Goal: Information Seeking & Learning: Check status

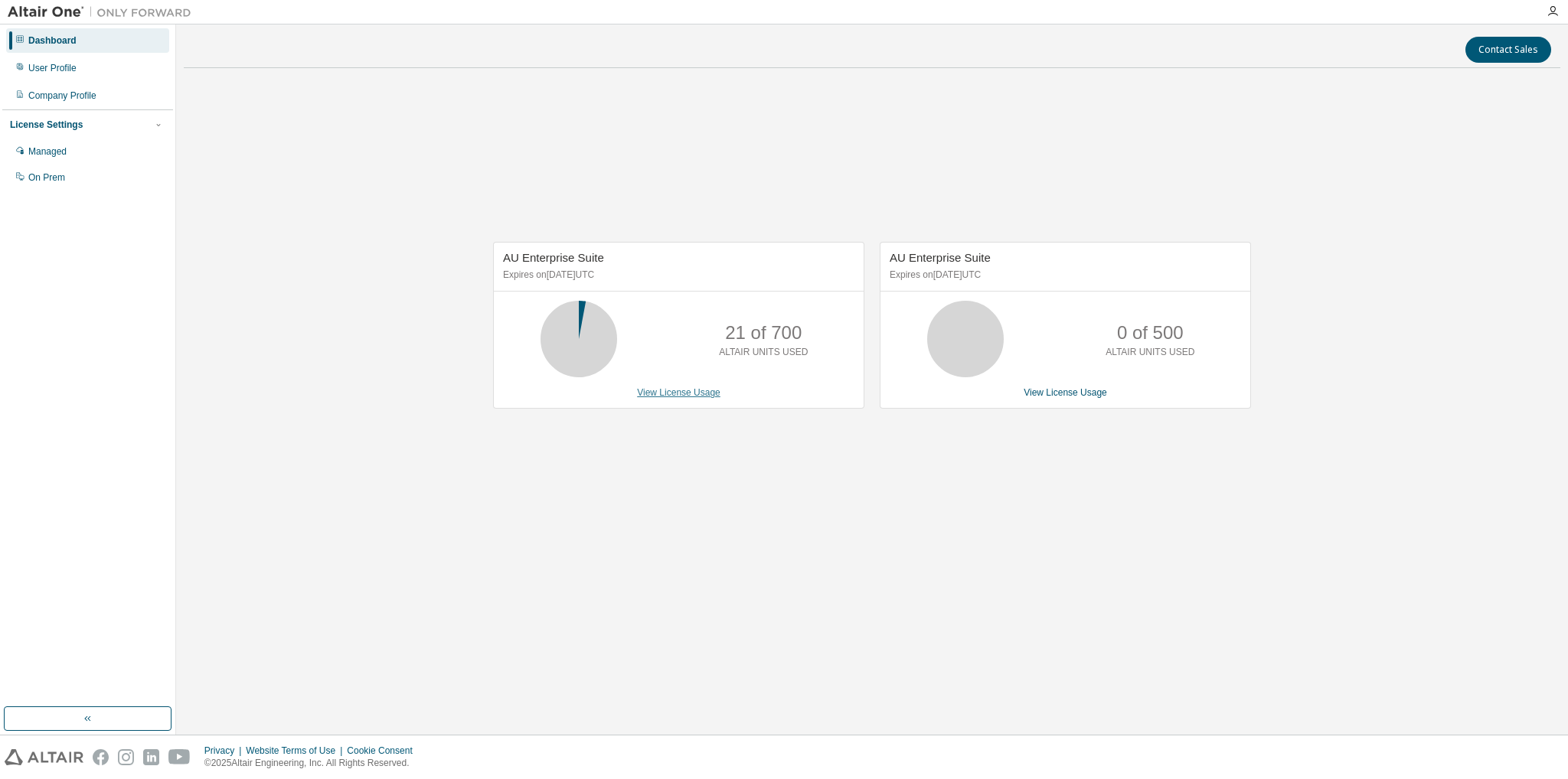
click at [675, 393] on link "View License Usage" at bounding box center [679, 393] width 84 height 11
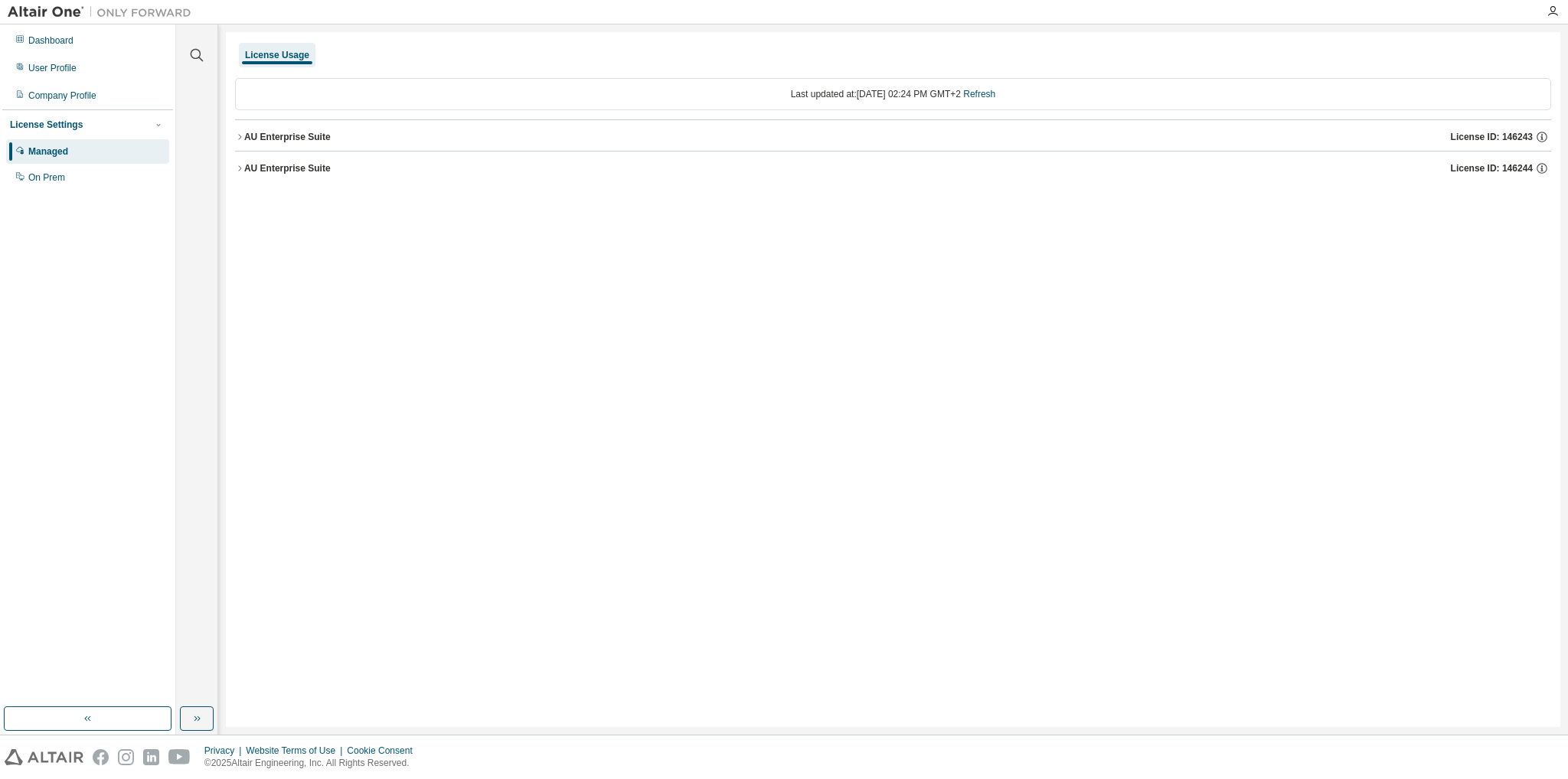
click at [286, 169] on div "AU Enterprise Suite" at bounding box center [287, 168] width 86 height 12
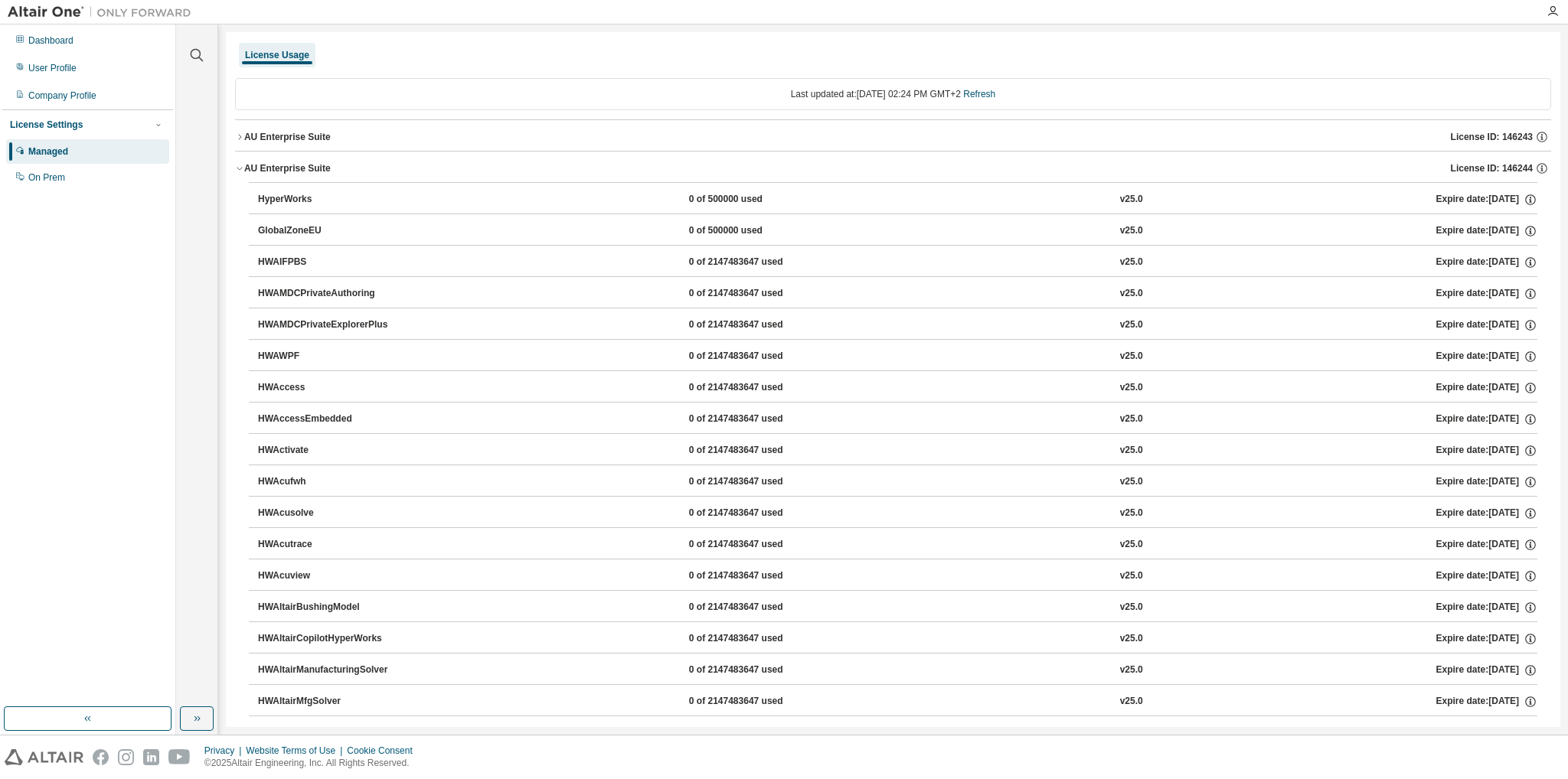
click at [288, 138] on div "AU Enterprise Suite" at bounding box center [287, 137] width 86 height 12
click at [257, 196] on icon "button" at bounding box center [254, 200] width 9 height 9
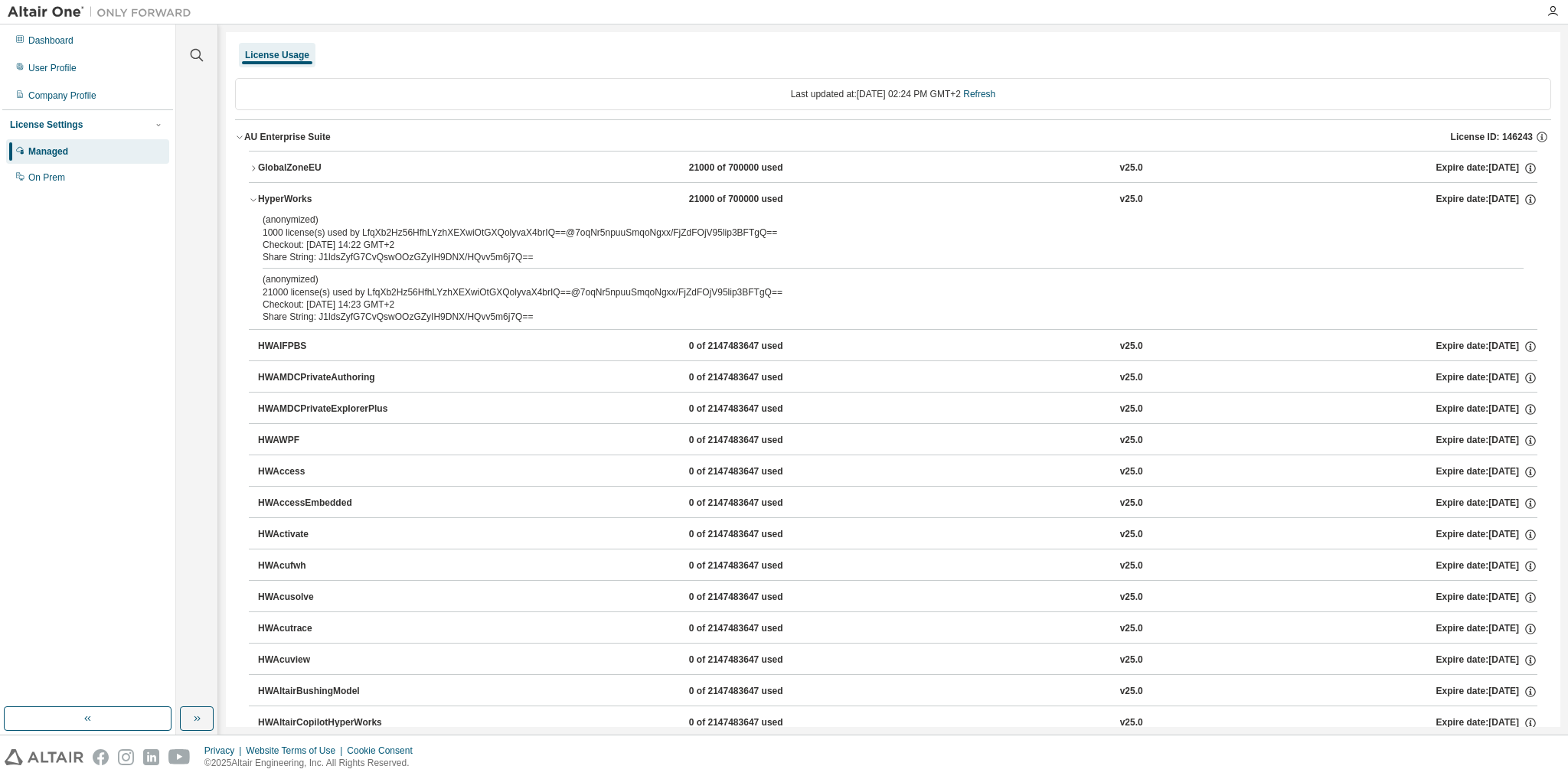
click at [280, 197] on div "HyperWorks" at bounding box center [327, 200] width 138 height 14
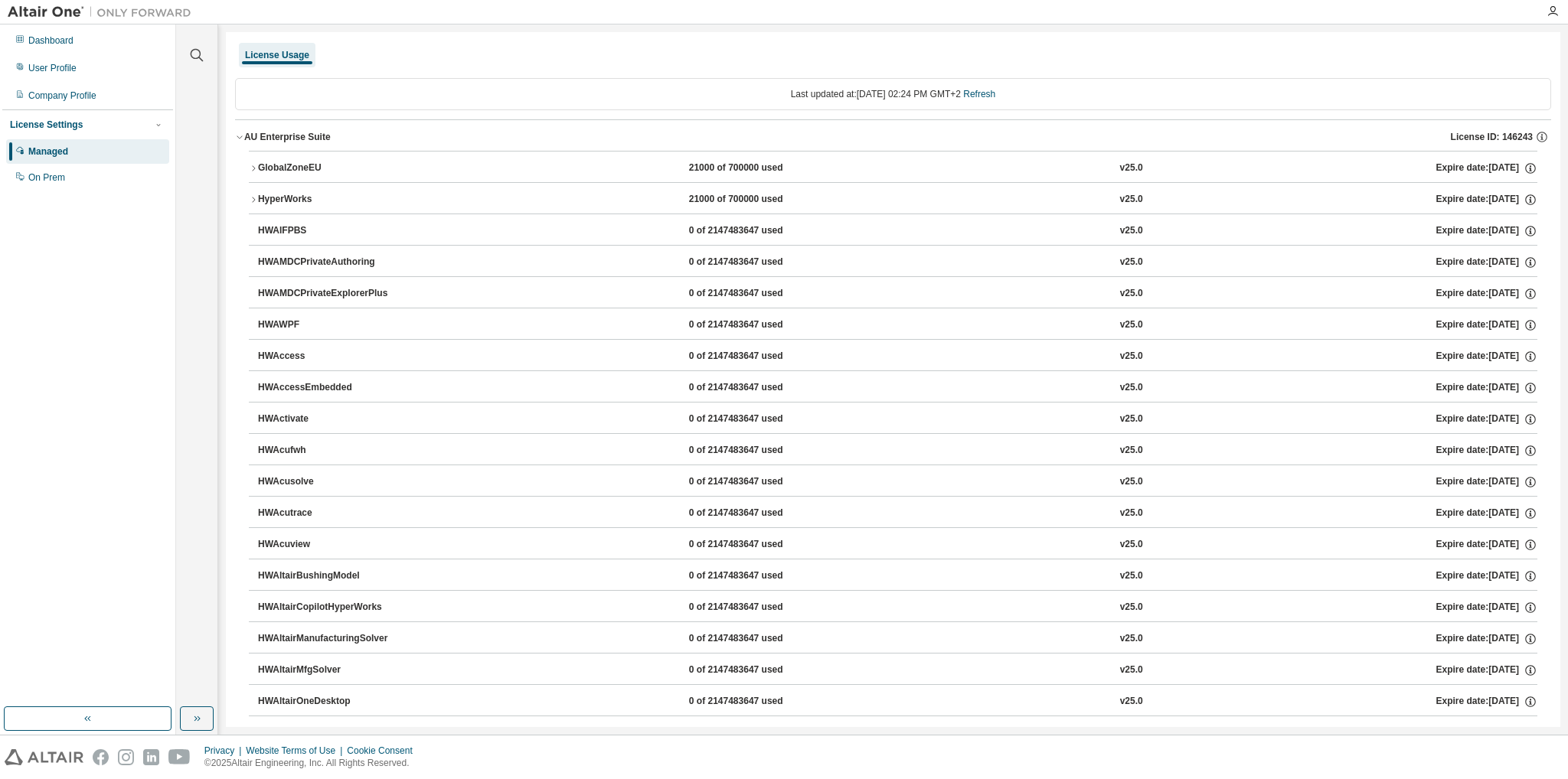
click at [284, 138] on div "AU Enterprise Suite" at bounding box center [287, 137] width 86 height 12
click at [316, 170] on div "AU Enterprise Suite" at bounding box center [287, 168] width 86 height 12
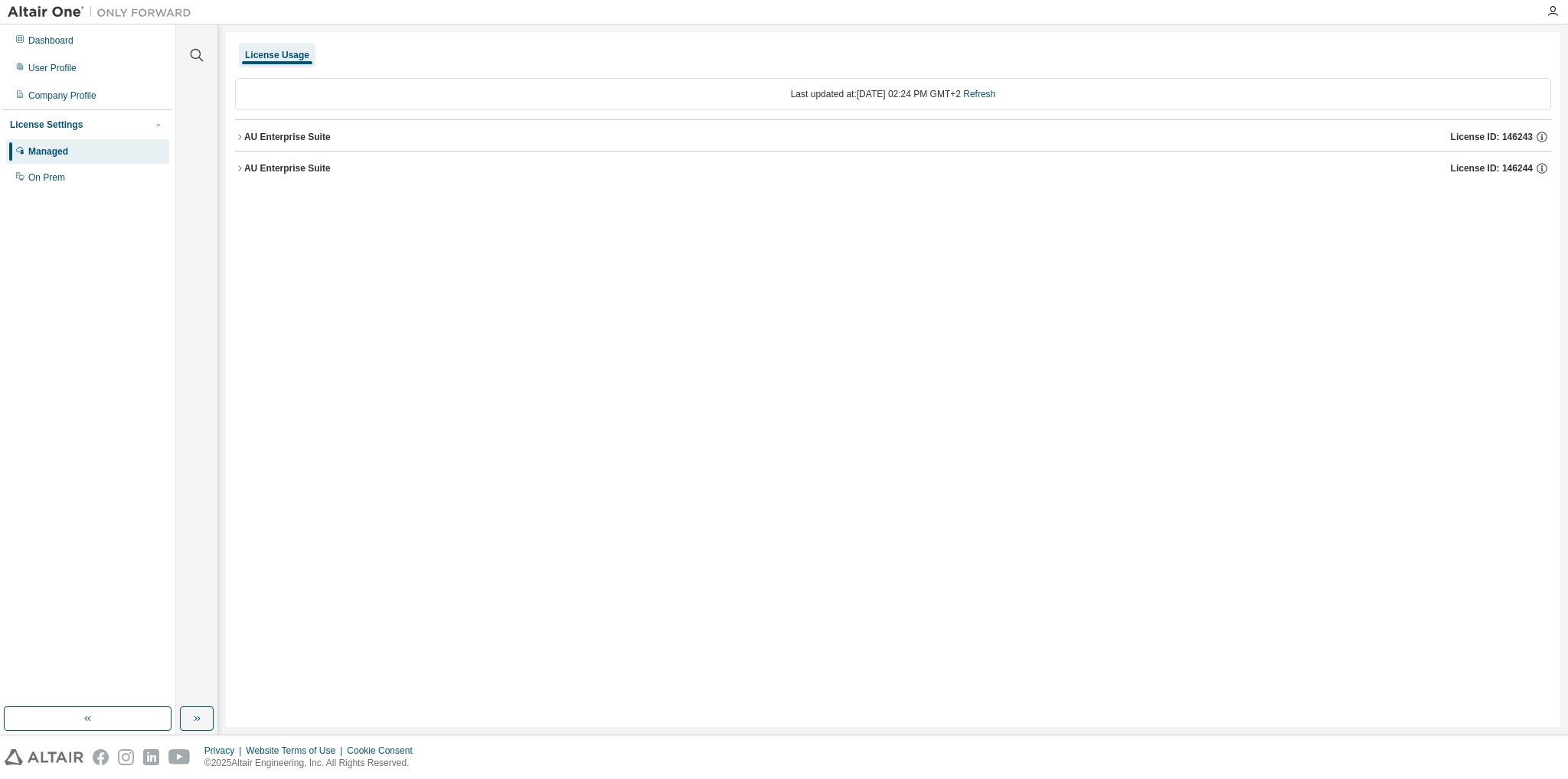
click at [328, 167] on div "AU Enterprise Suite License ID: 146244" at bounding box center [897, 169] width 1307 height 14
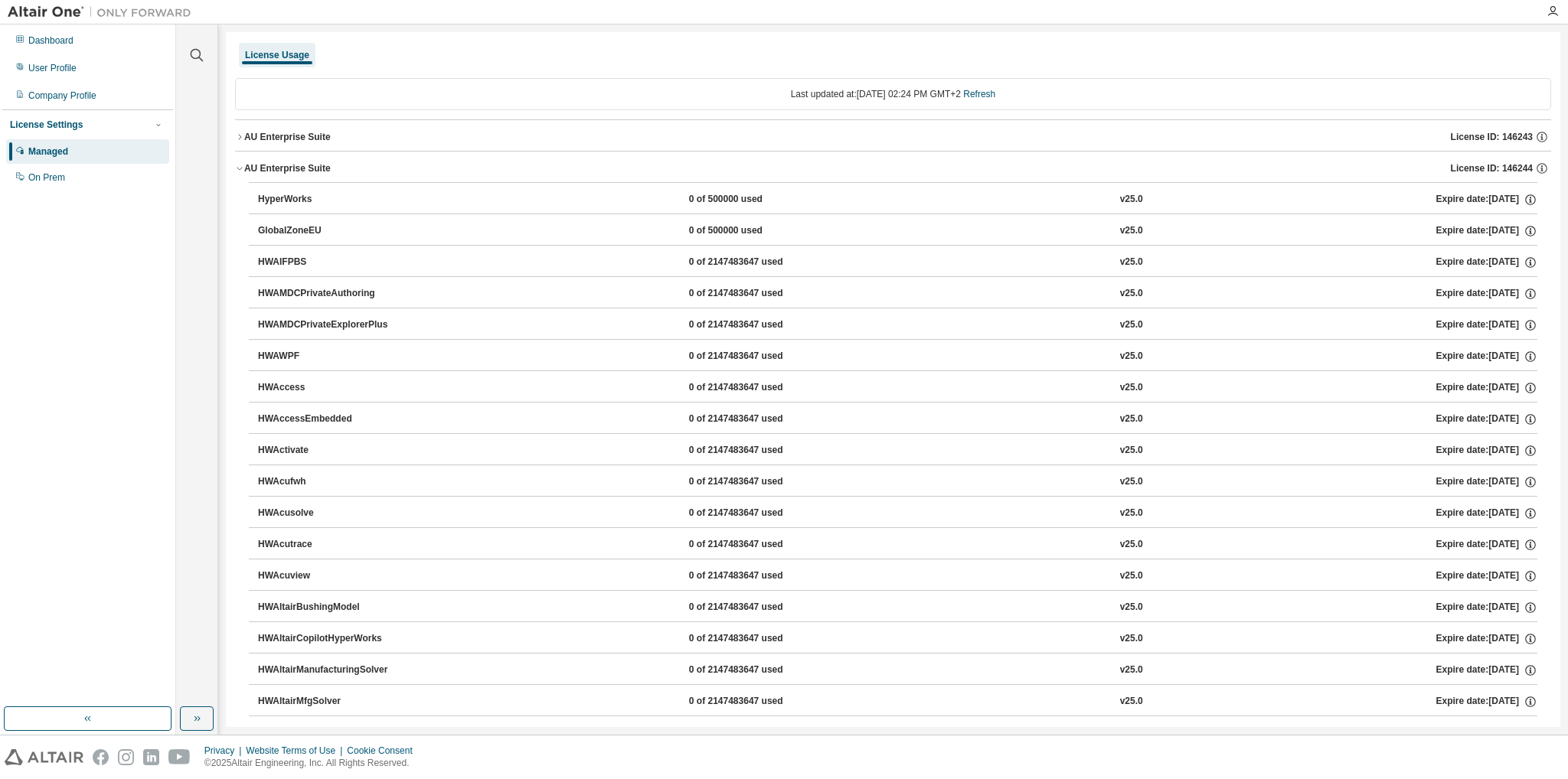
click at [313, 168] on div "AU Enterprise Suite" at bounding box center [287, 168] width 86 height 12
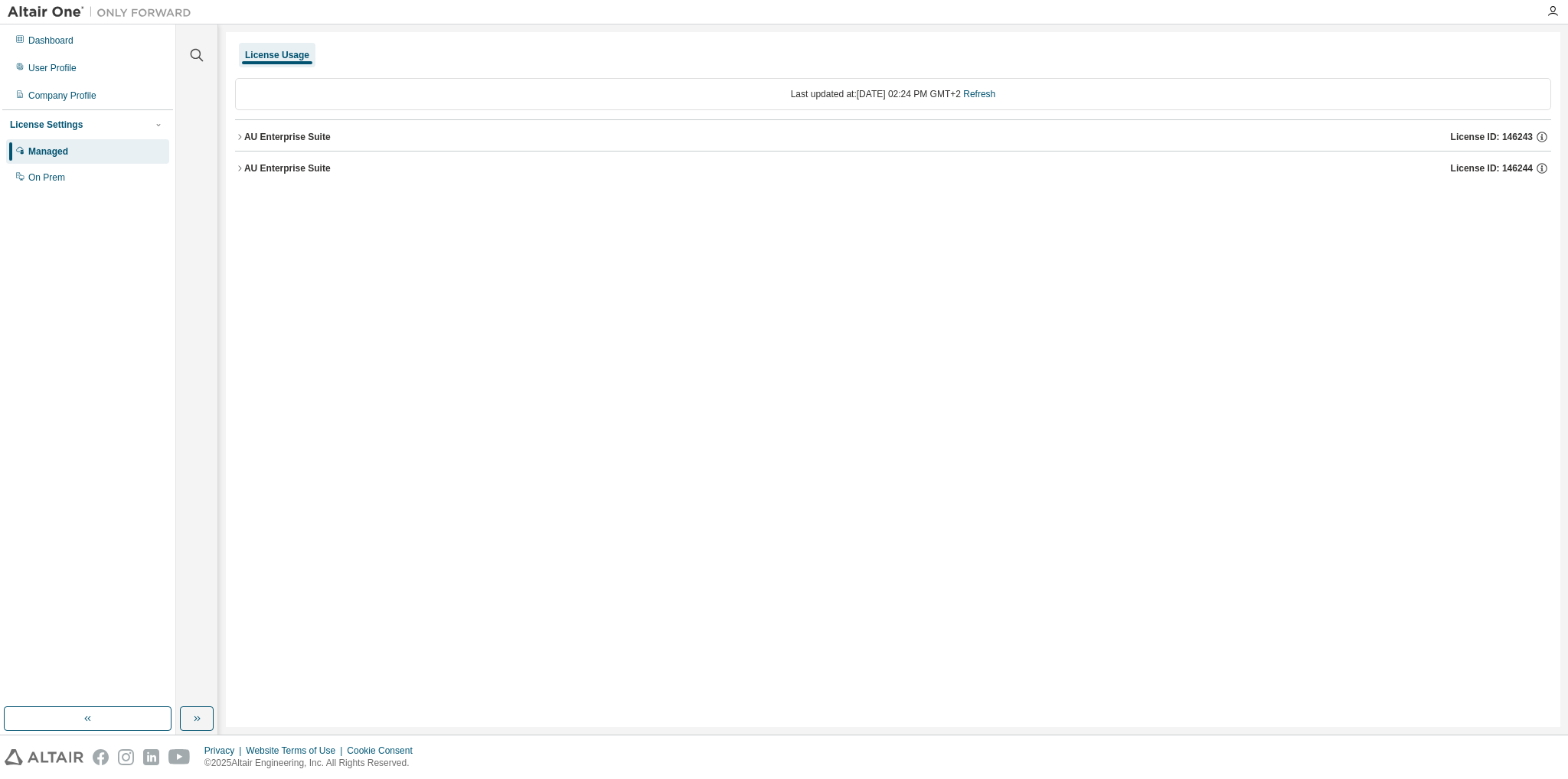
click at [319, 138] on div "AU Enterprise Suite" at bounding box center [287, 137] width 86 height 12
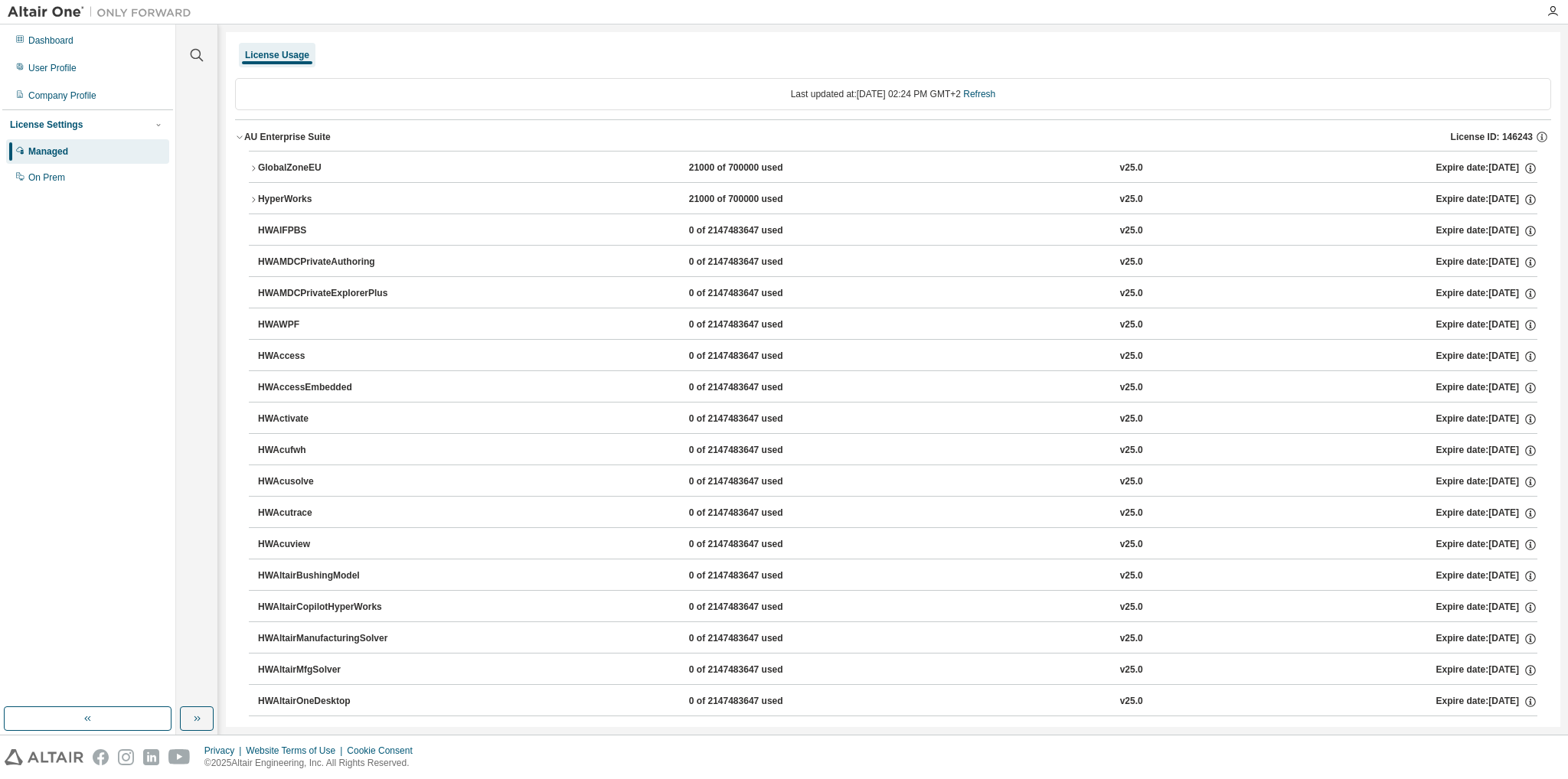
click at [307, 132] on div "AU Enterprise Suite" at bounding box center [287, 137] width 86 height 12
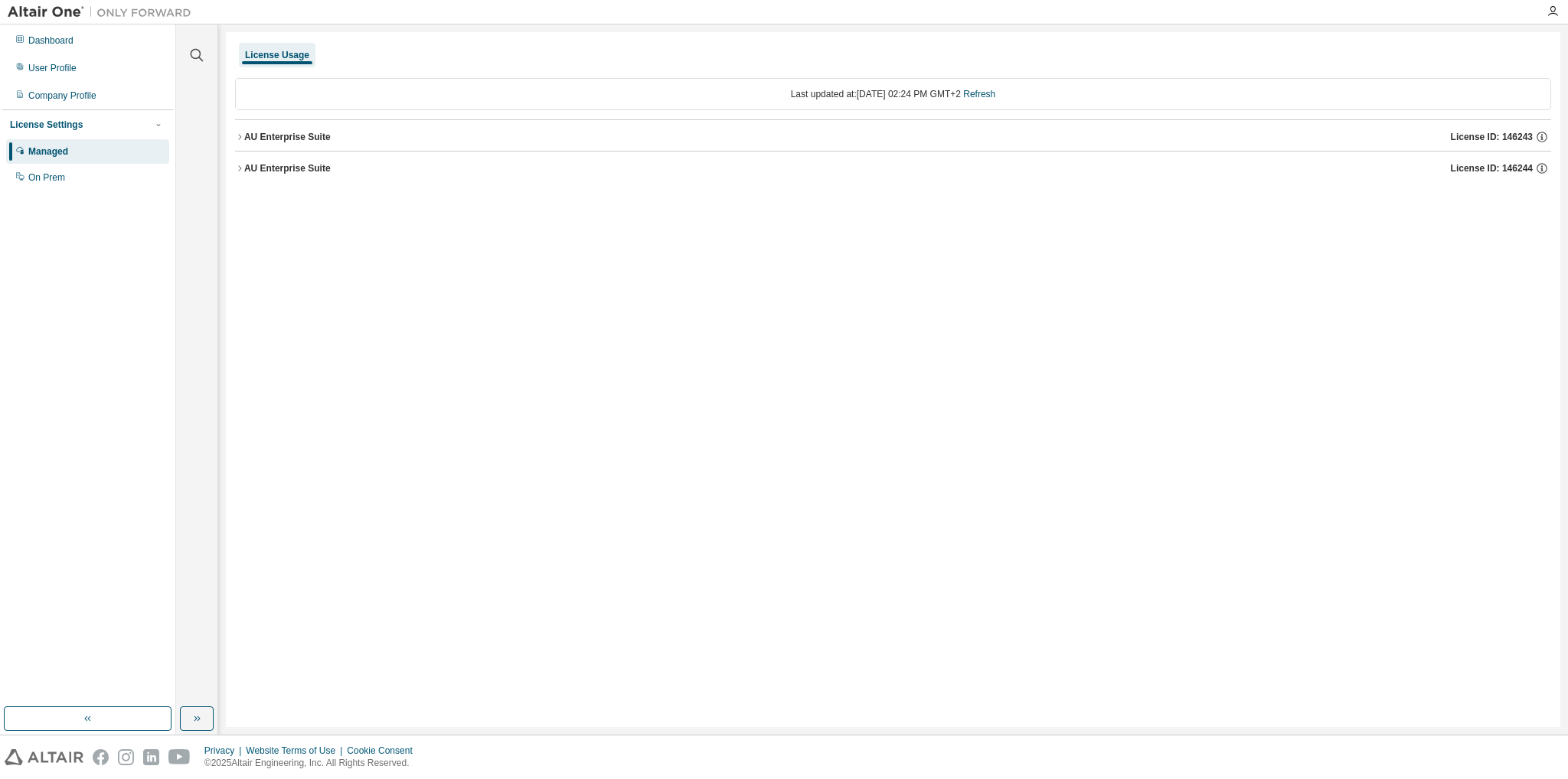
click at [291, 158] on button "AU Enterprise Suite License ID: 146244" at bounding box center [893, 168] width 1316 height 33
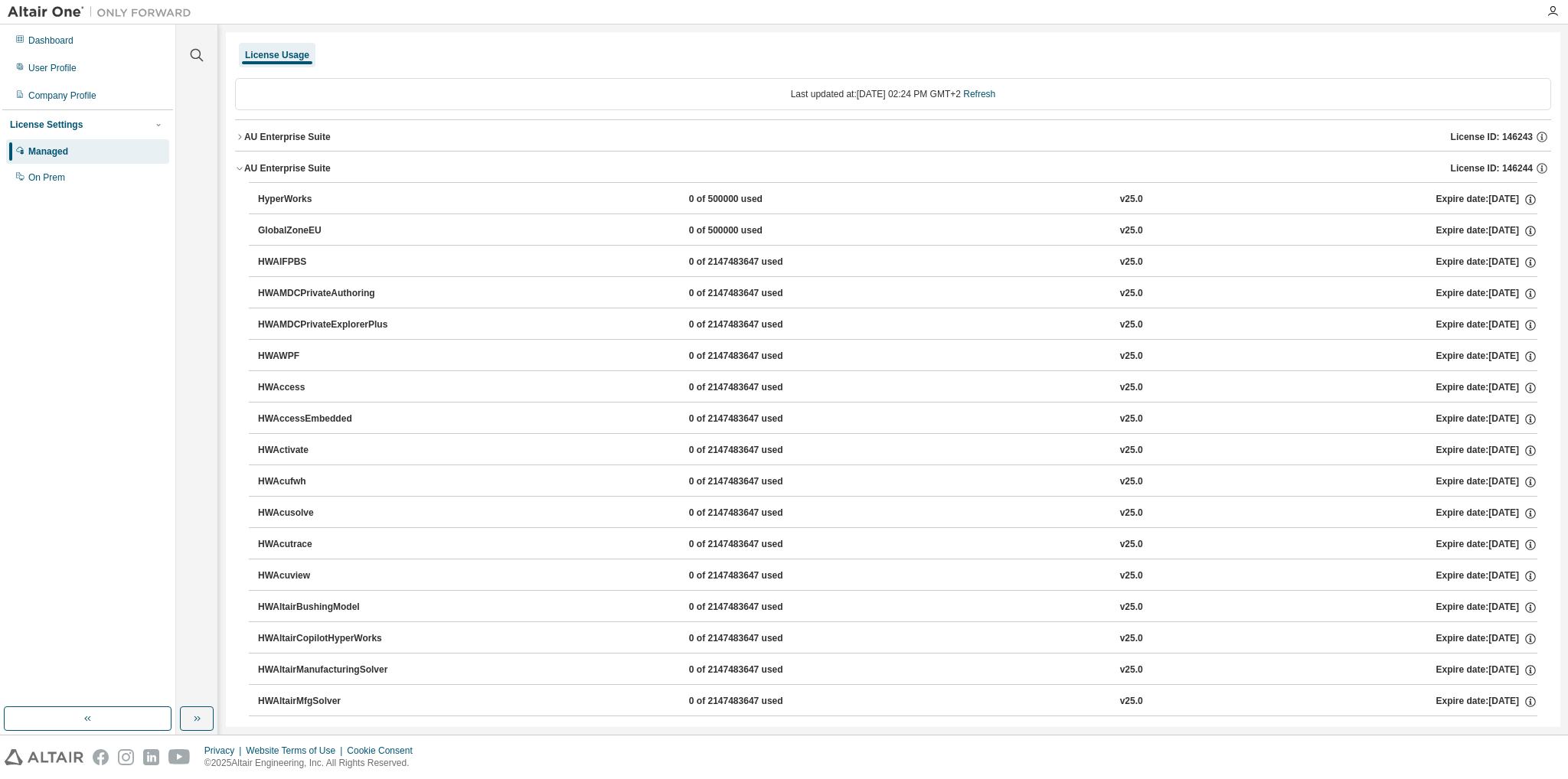
click at [291, 168] on div "AU Enterprise Suite" at bounding box center [287, 168] width 86 height 12
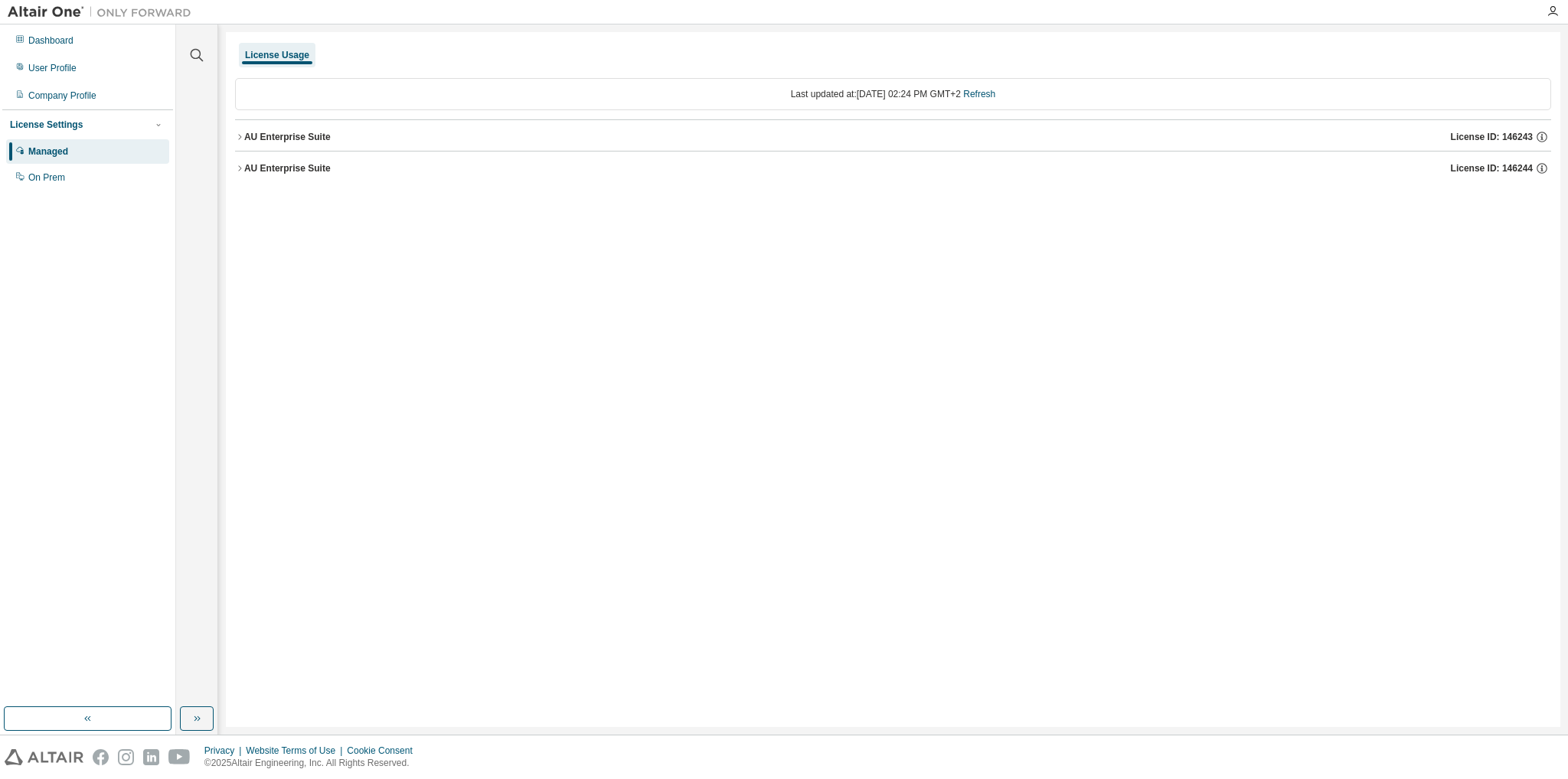
click at [296, 138] on div "AU Enterprise Suite" at bounding box center [287, 137] width 86 height 12
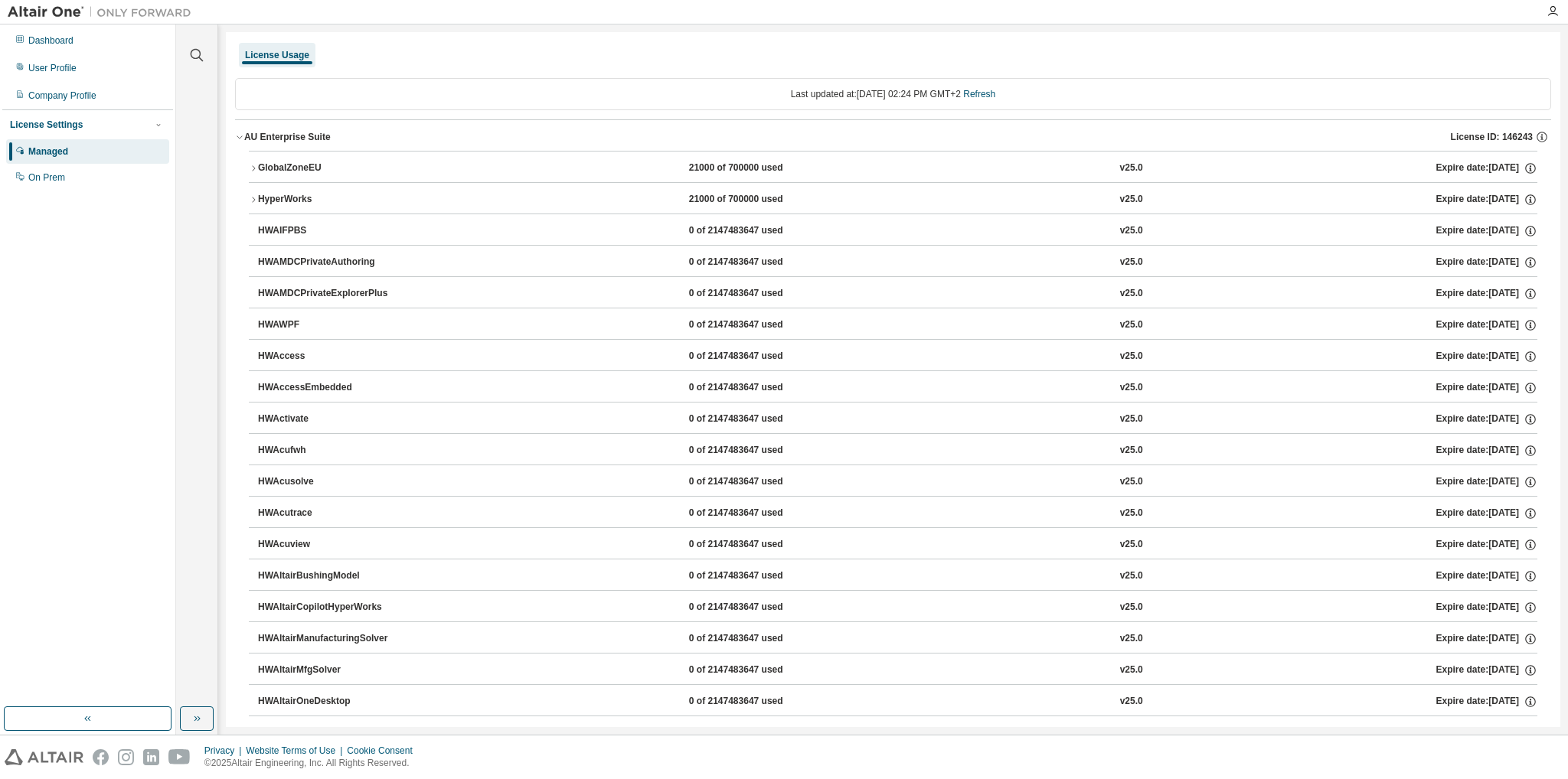
click at [296, 138] on div "AU Enterprise Suite" at bounding box center [287, 137] width 86 height 12
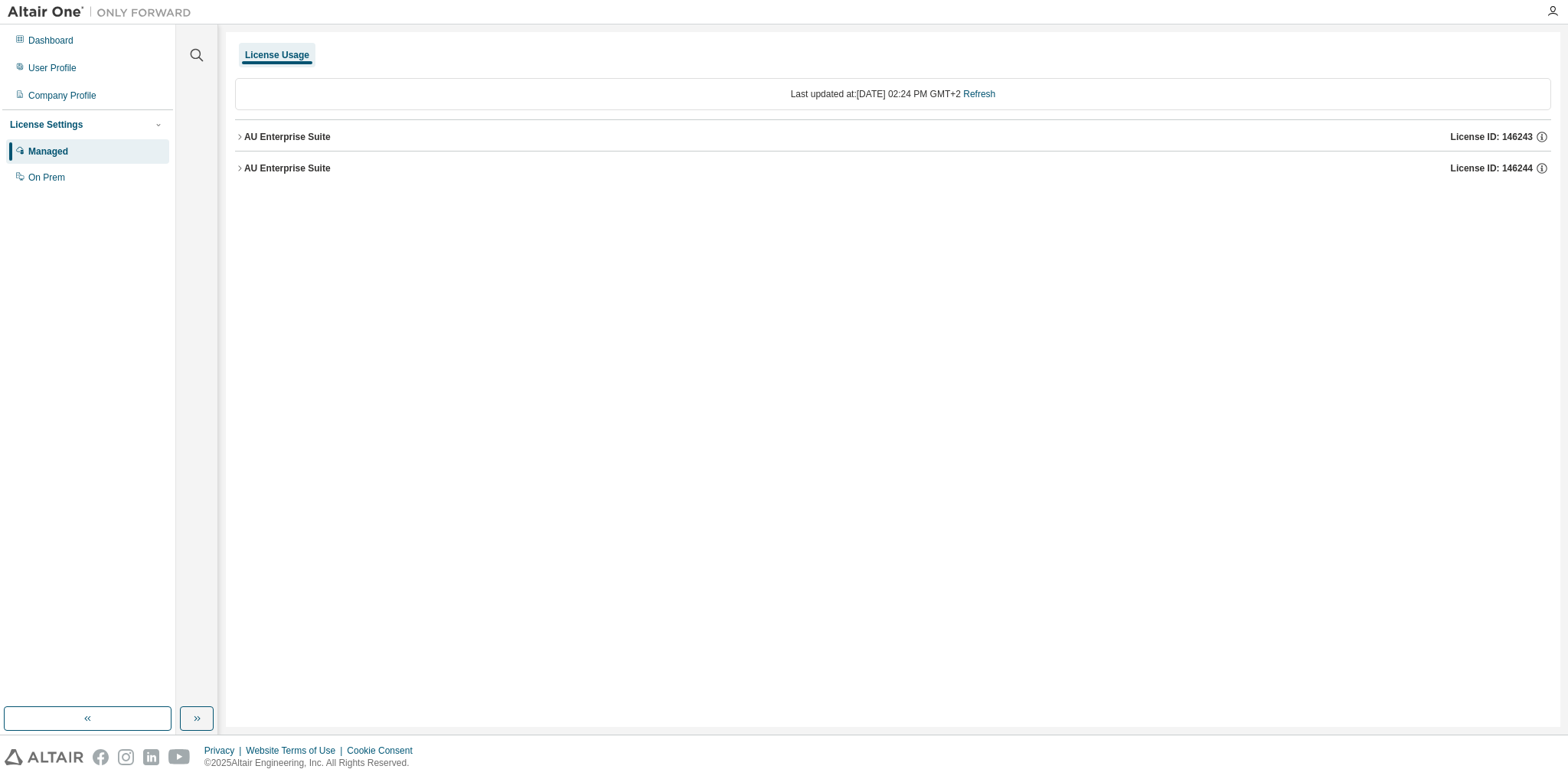
click at [298, 165] on div "AU Enterprise Suite" at bounding box center [287, 168] width 86 height 12
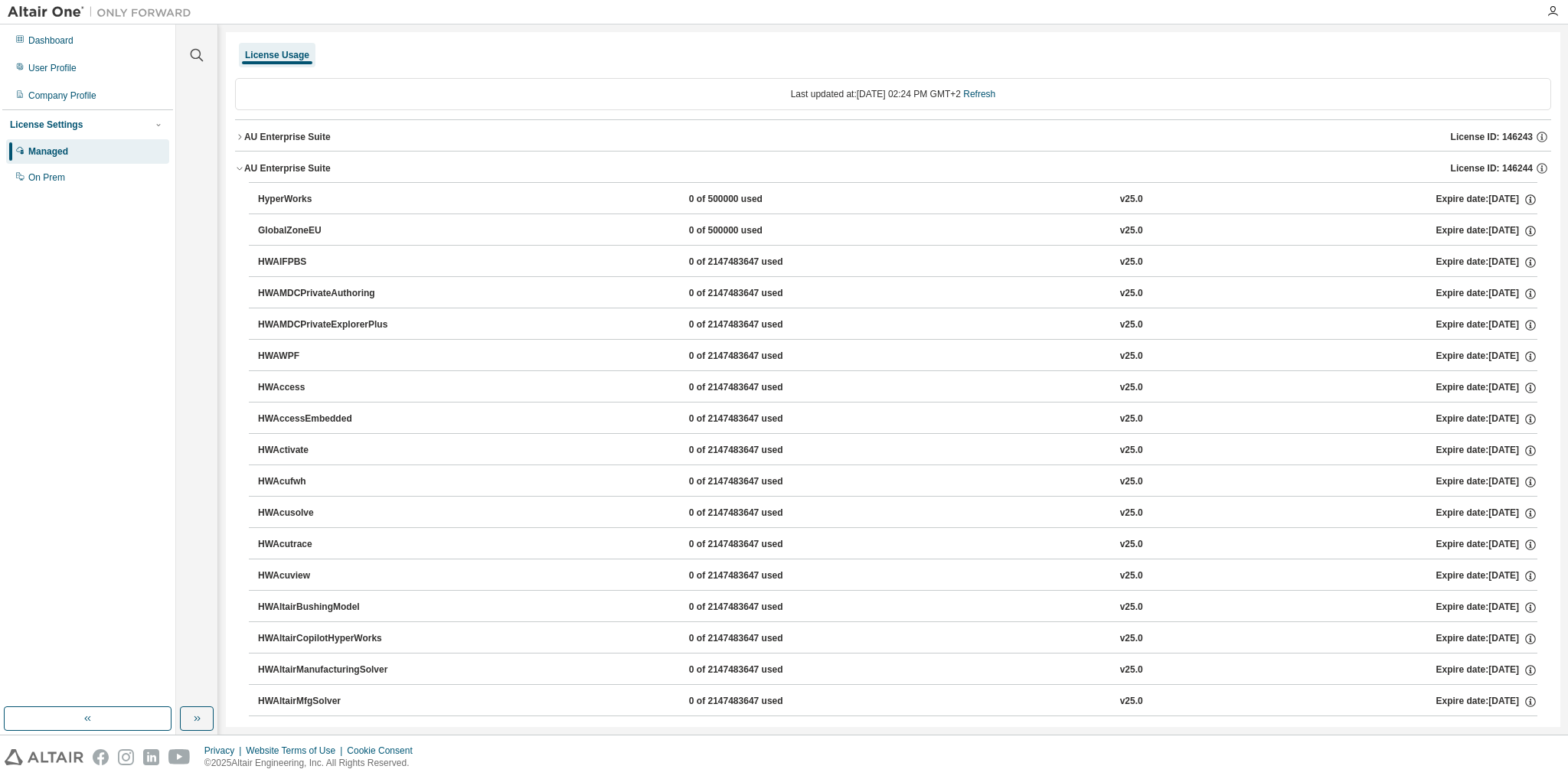
click at [316, 166] on div "AU Enterprise Suite" at bounding box center [287, 168] width 86 height 12
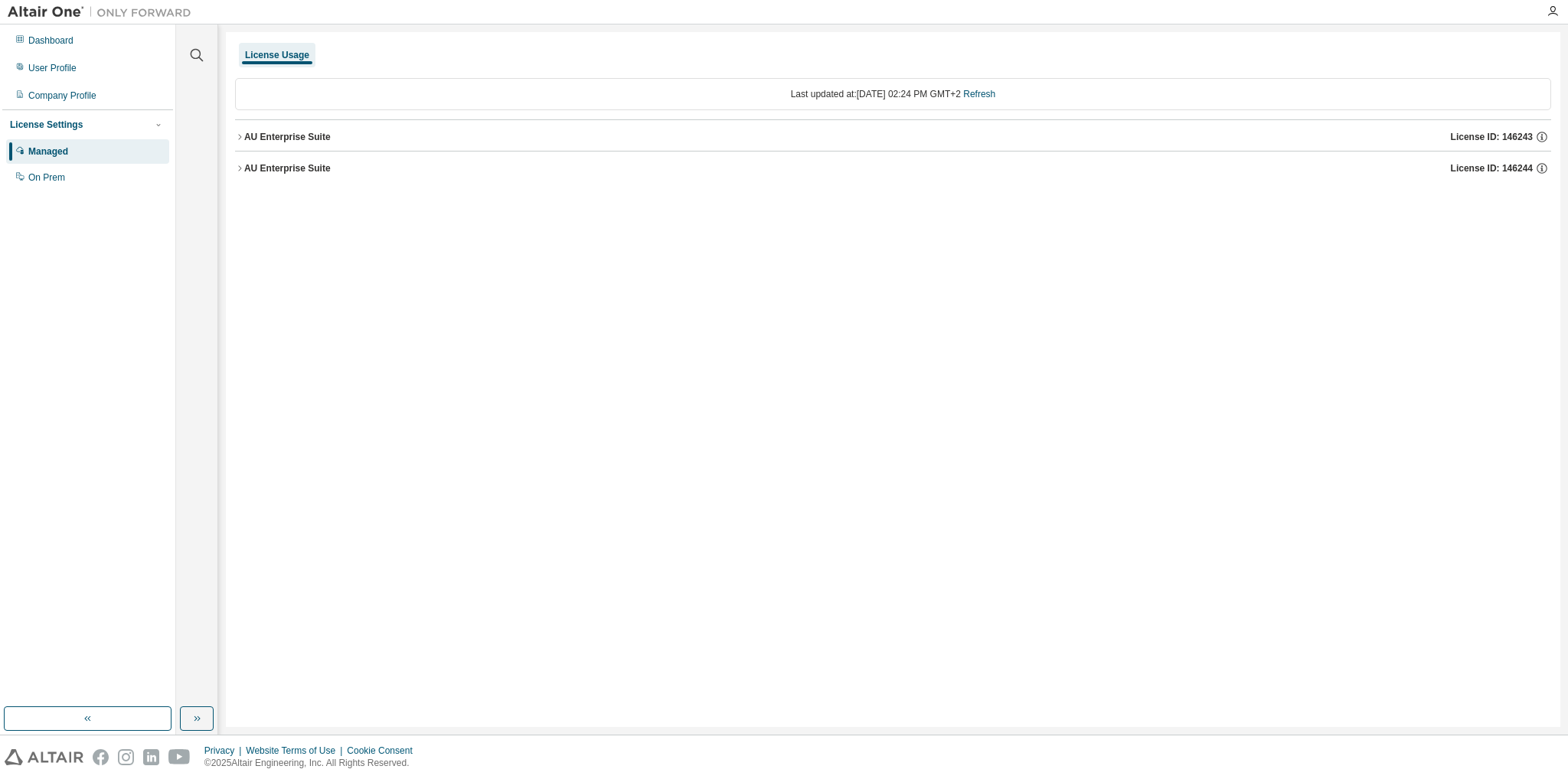
click at [303, 134] on div "AU Enterprise Suite" at bounding box center [287, 137] width 86 height 12
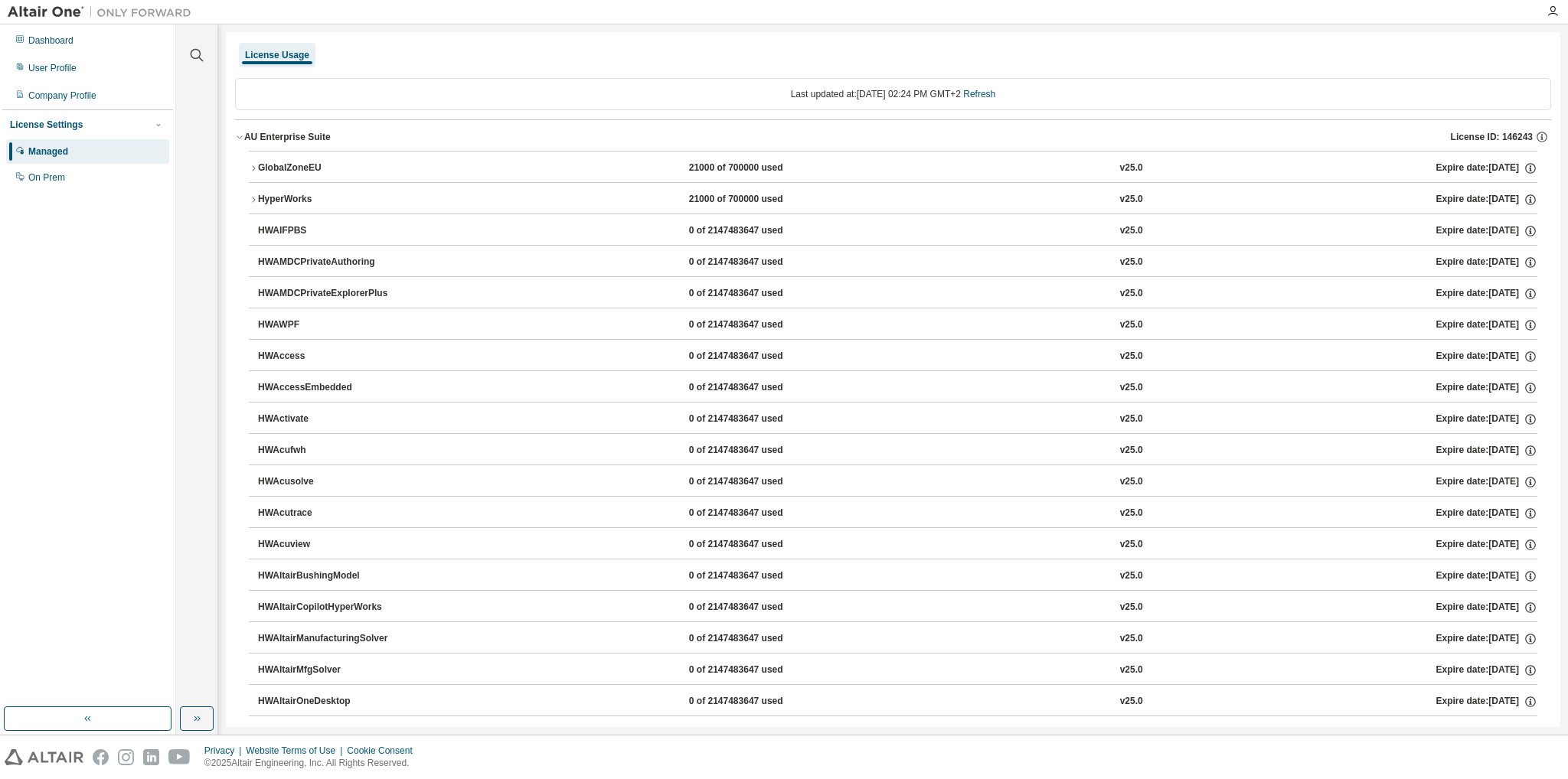
click at [276, 197] on div "HyperWorks" at bounding box center [327, 200] width 138 height 14
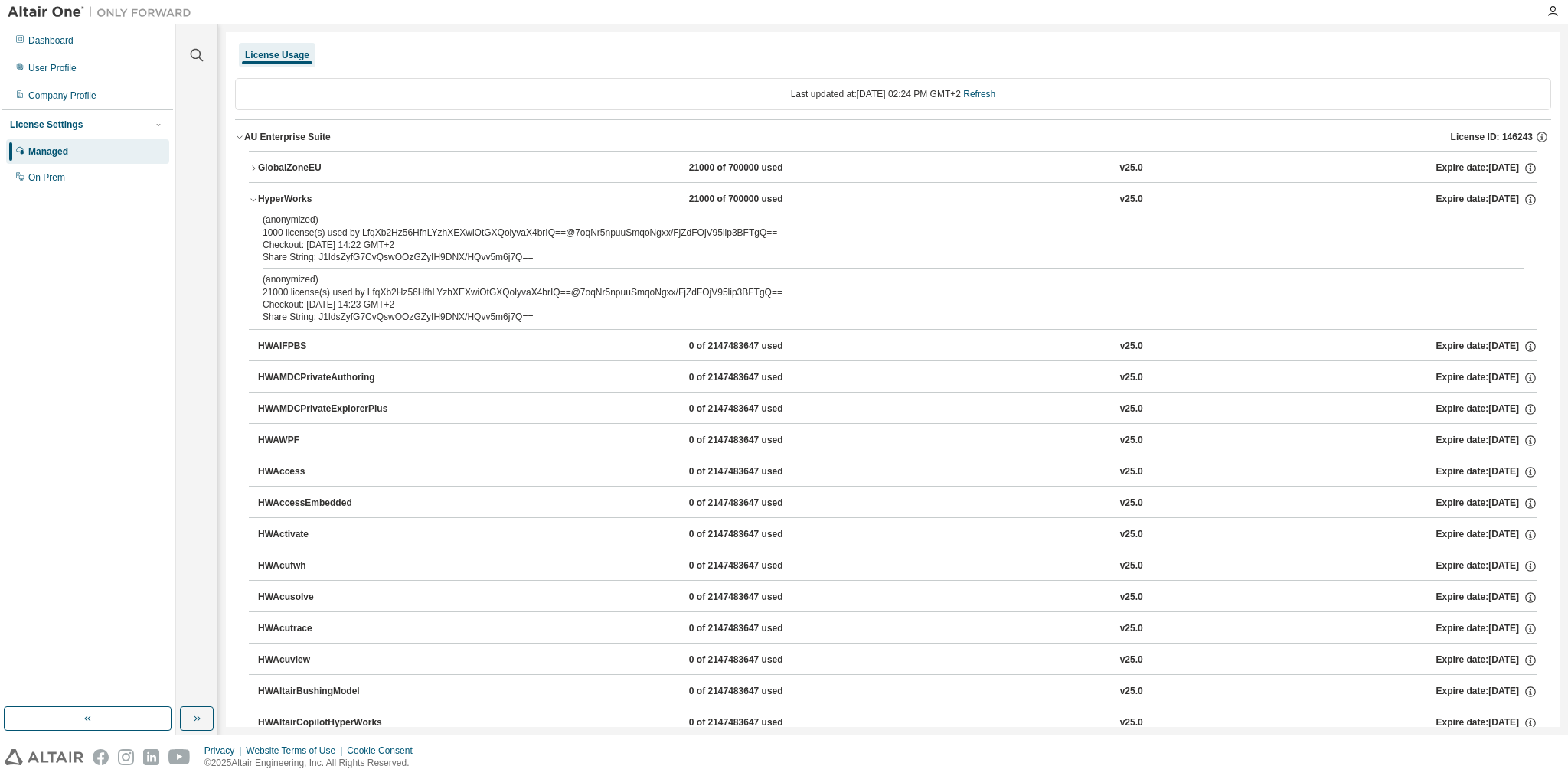
click at [285, 198] on div "HyperWorks" at bounding box center [327, 200] width 138 height 14
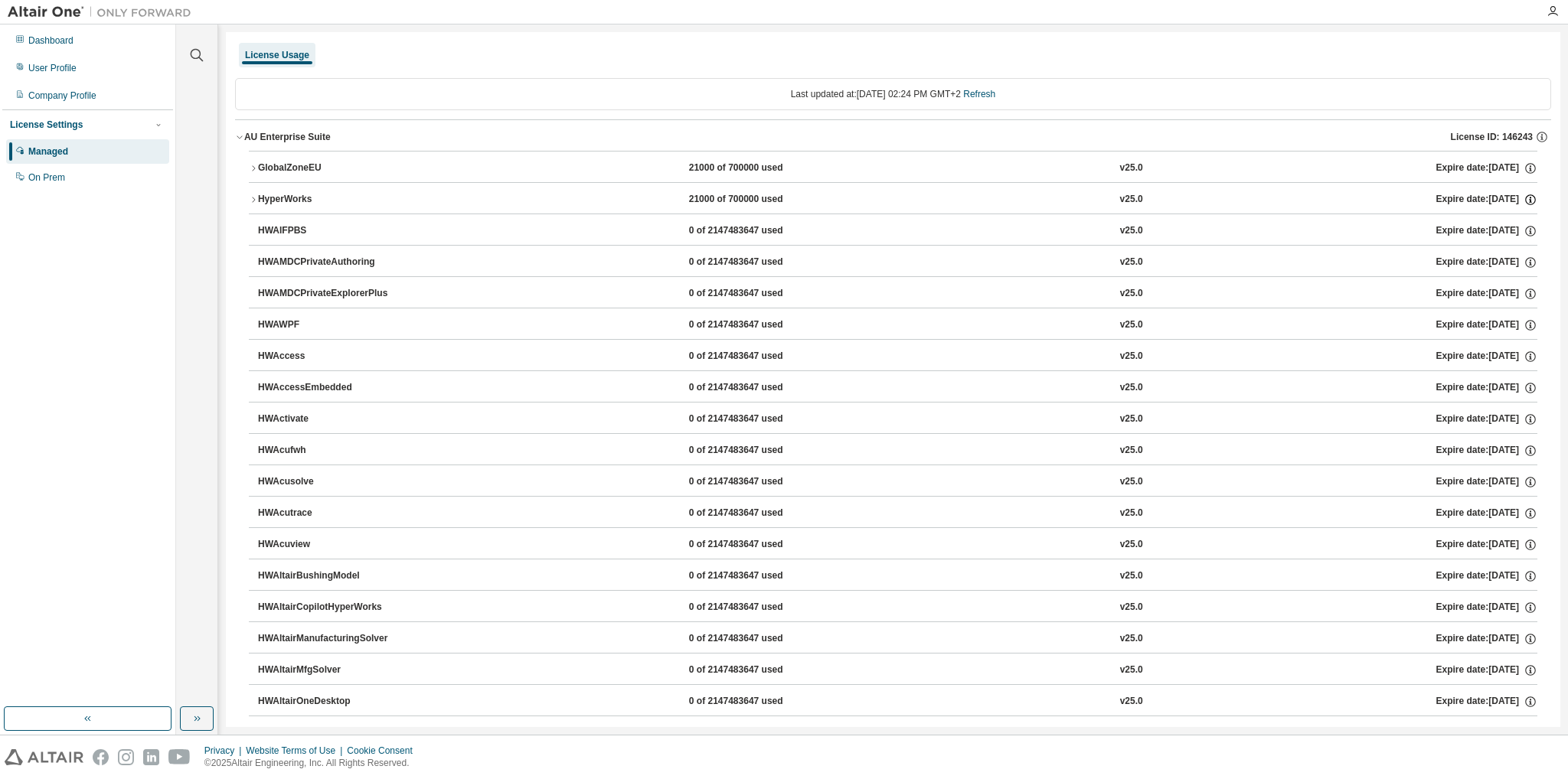
click at [1529, 200] on icon "button" at bounding box center [1530, 201] width 3 height 4
click at [279, 127] on button "AU Enterprise Suite License ID: 146243" at bounding box center [893, 137] width 1316 height 33
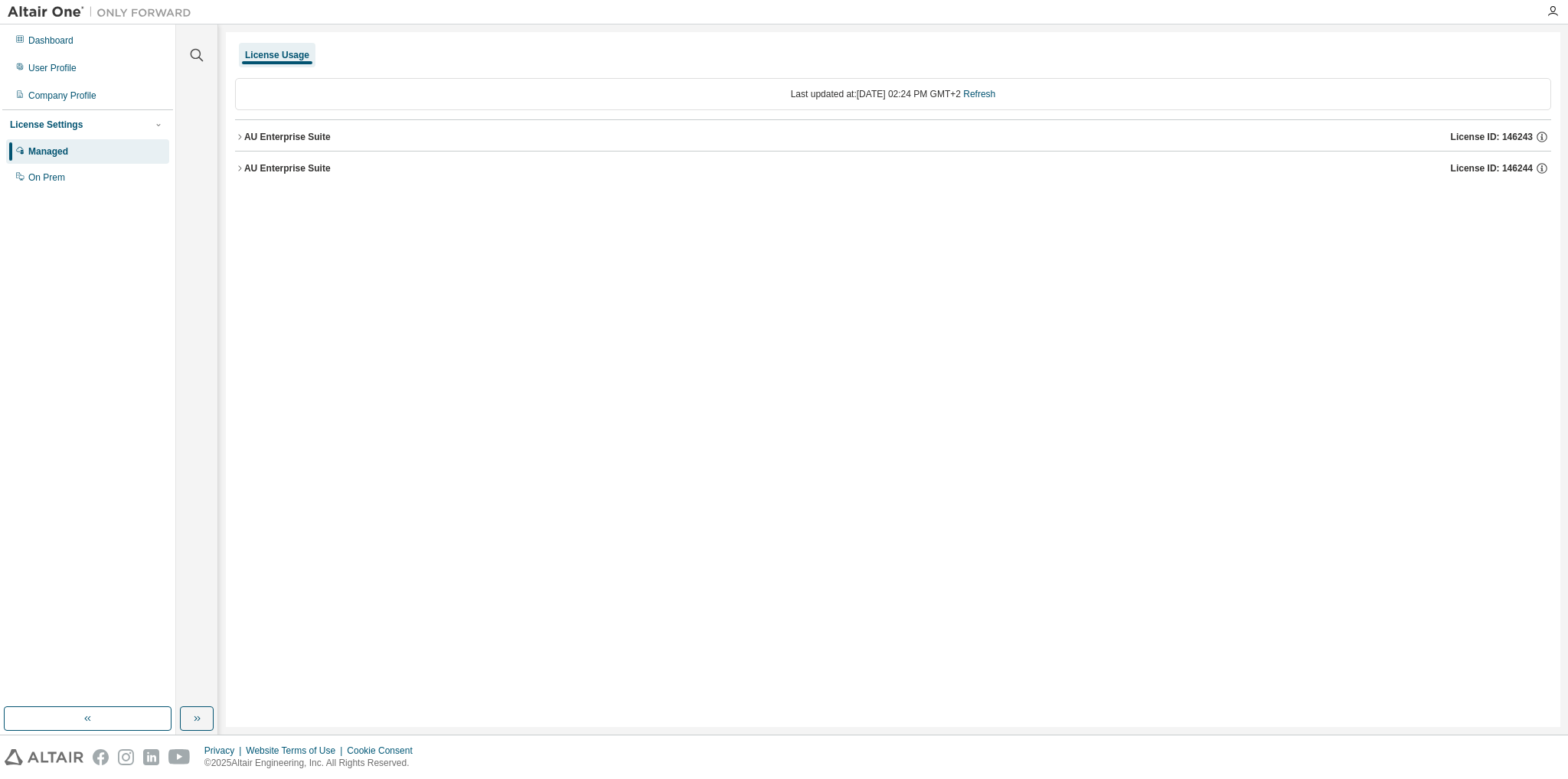
click at [305, 170] on div "AU Enterprise Suite" at bounding box center [287, 168] width 86 height 12
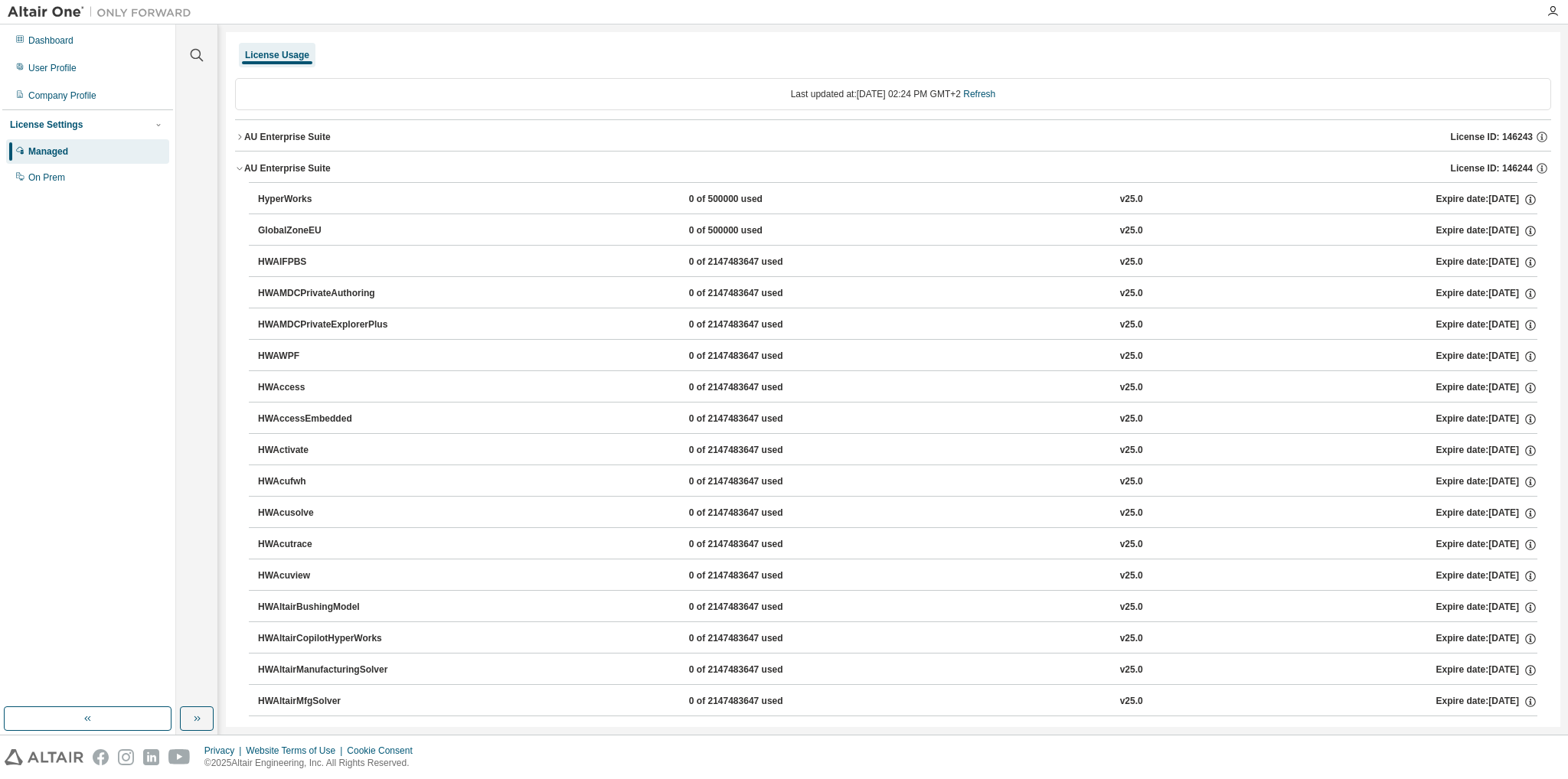
click at [281, 163] on div "AU Enterprise Suite" at bounding box center [287, 168] width 86 height 12
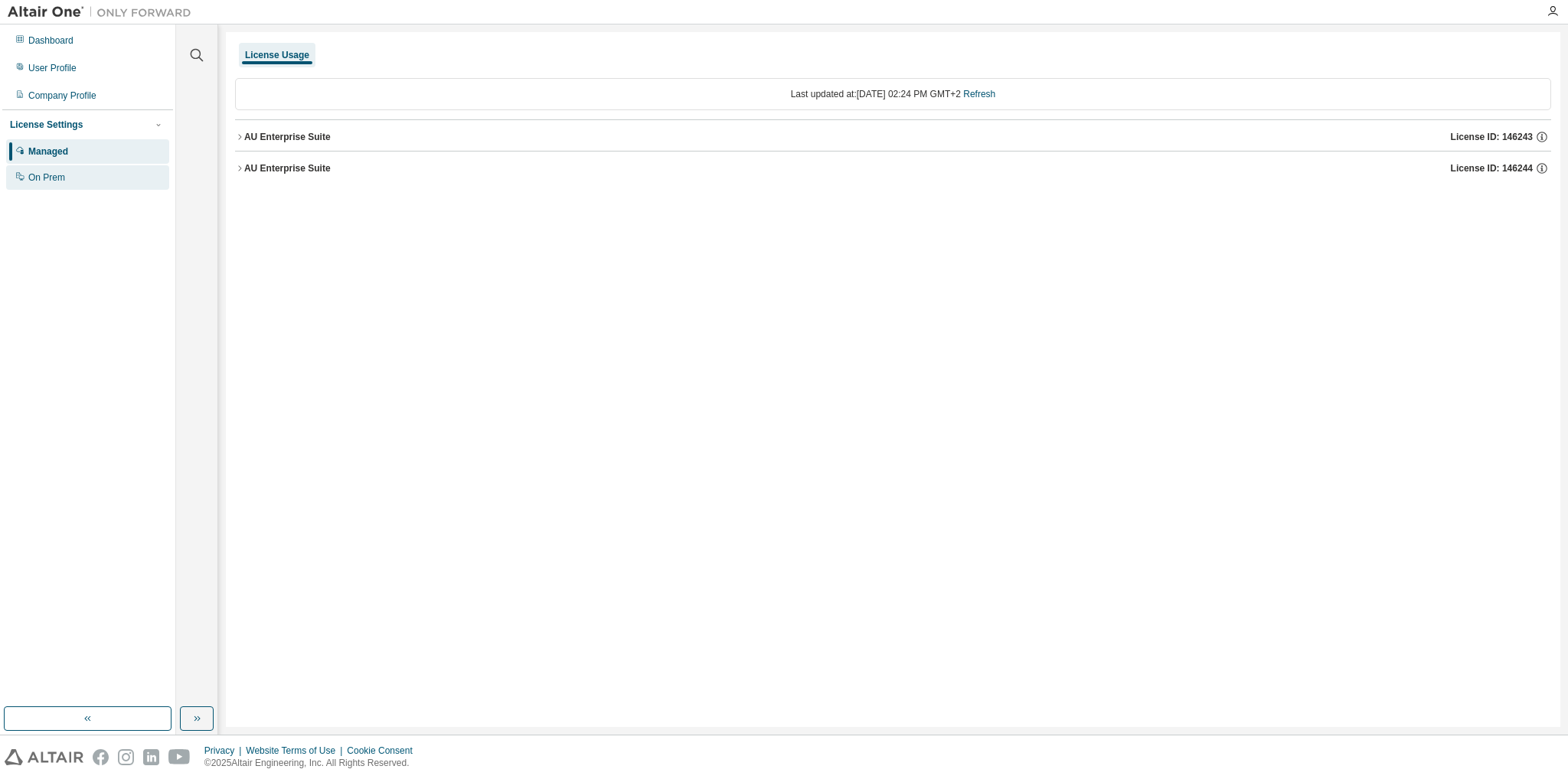
click at [50, 175] on div "On Prem" at bounding box center [47, 178] width 37 height 12
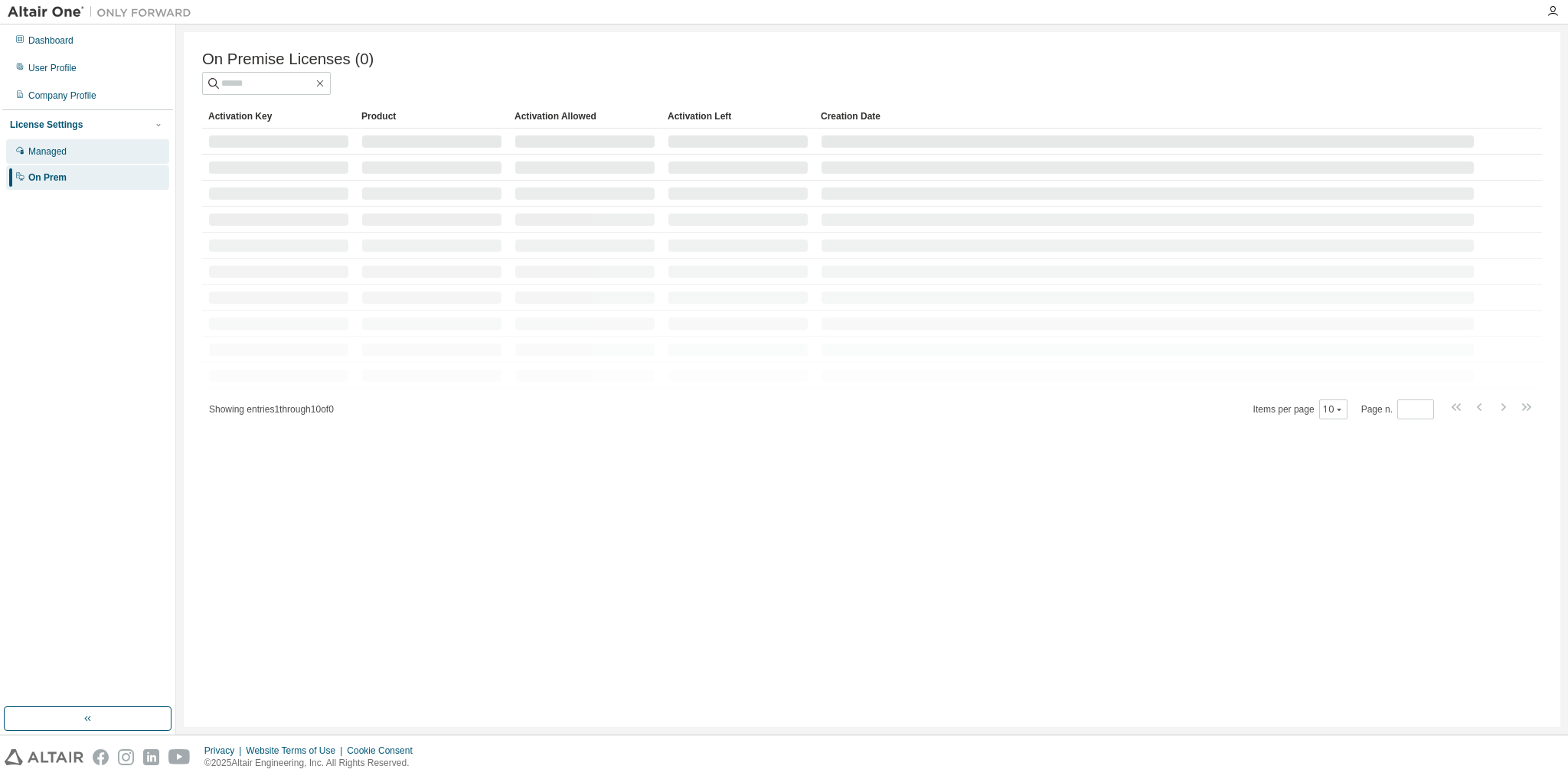
click at [75, 151] on div "Managed" at bounding box center [87, 151] width 163 height 25
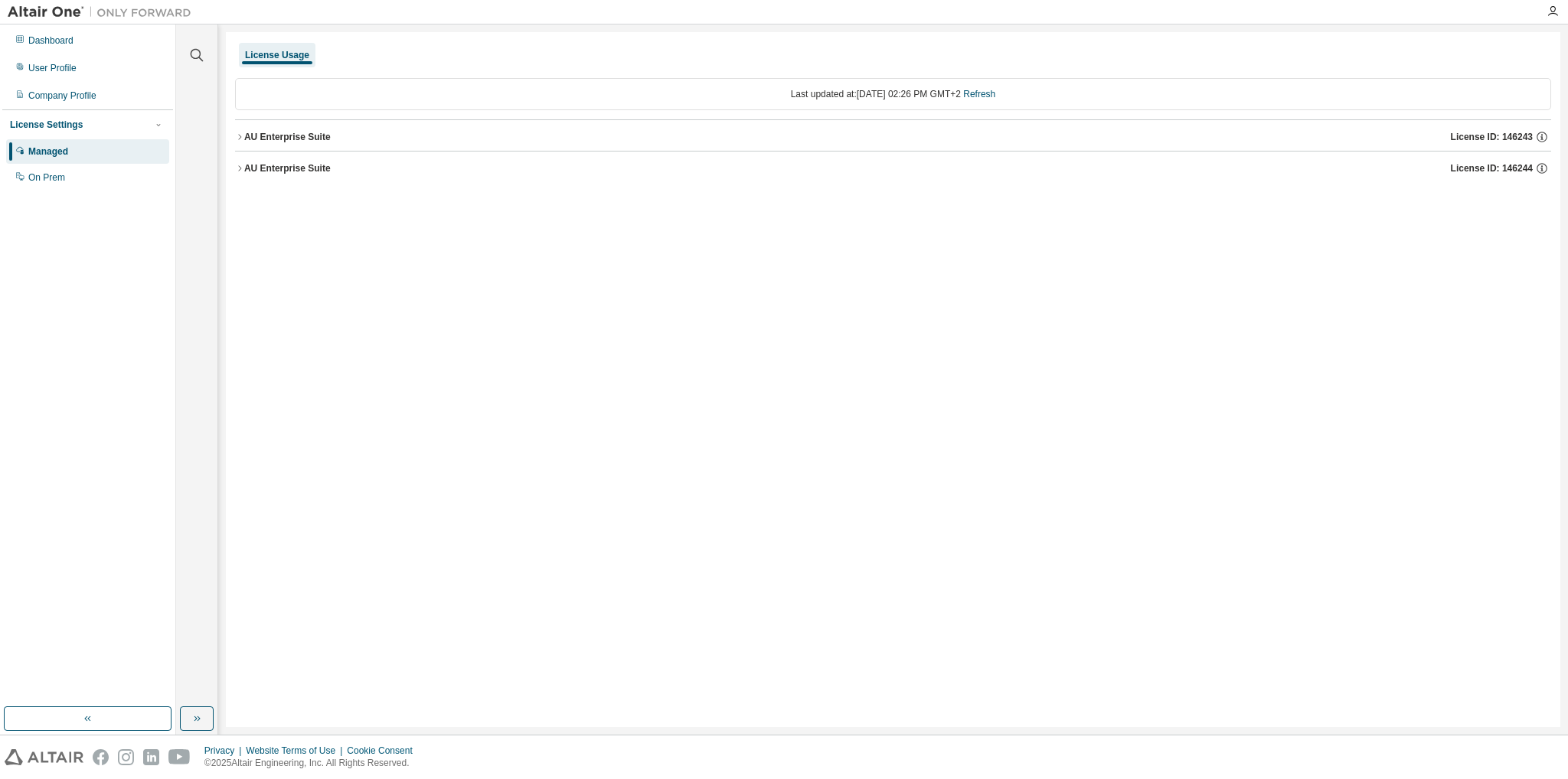
click at [291, 138] on div "AU Enterprise Suite" at bounding box center [287, 137] width 86 height 12
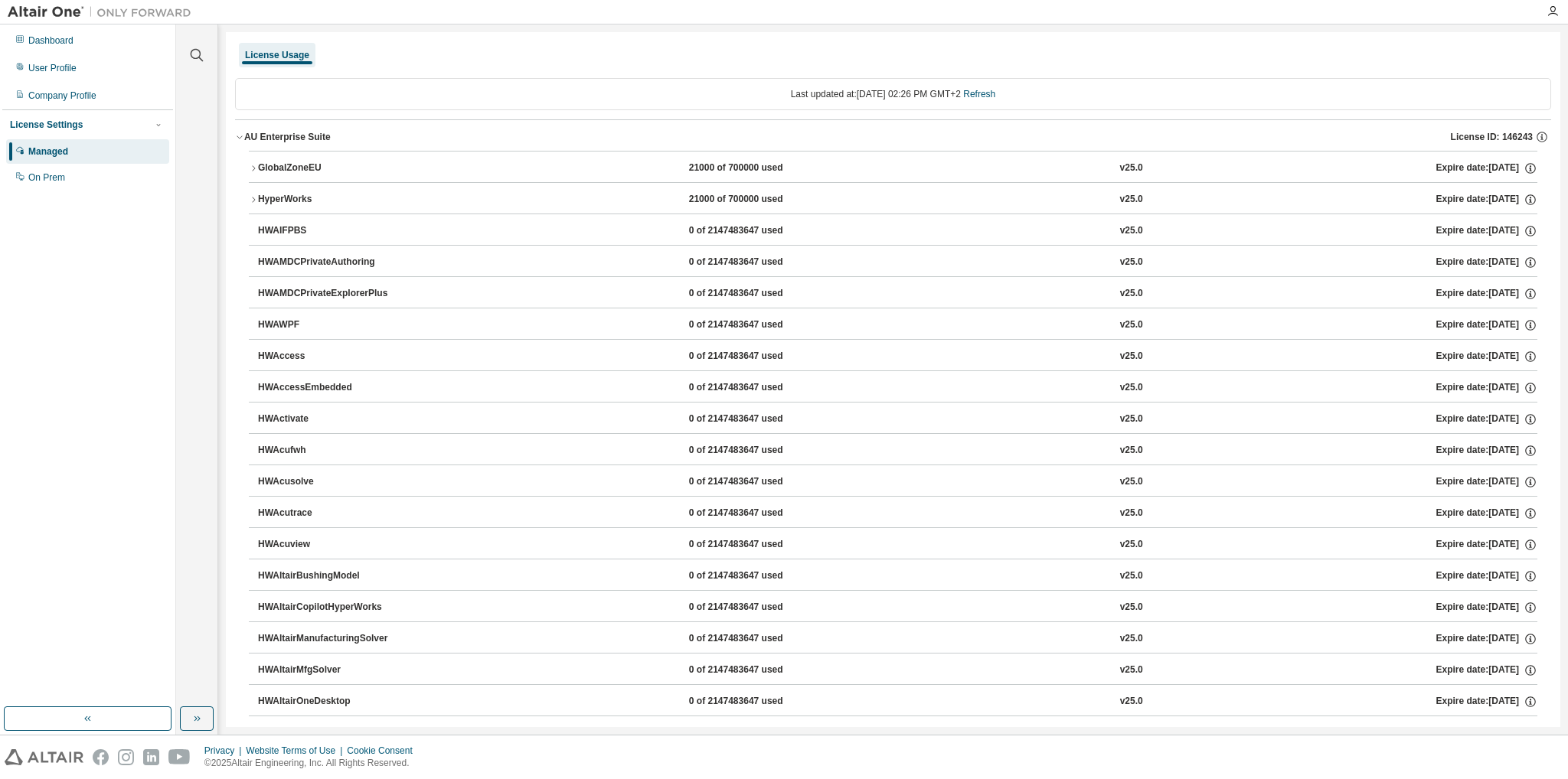
click at [279, 136] on div "AU Enterprise Suite" at bounding box center [287, 137] width 86 height 12
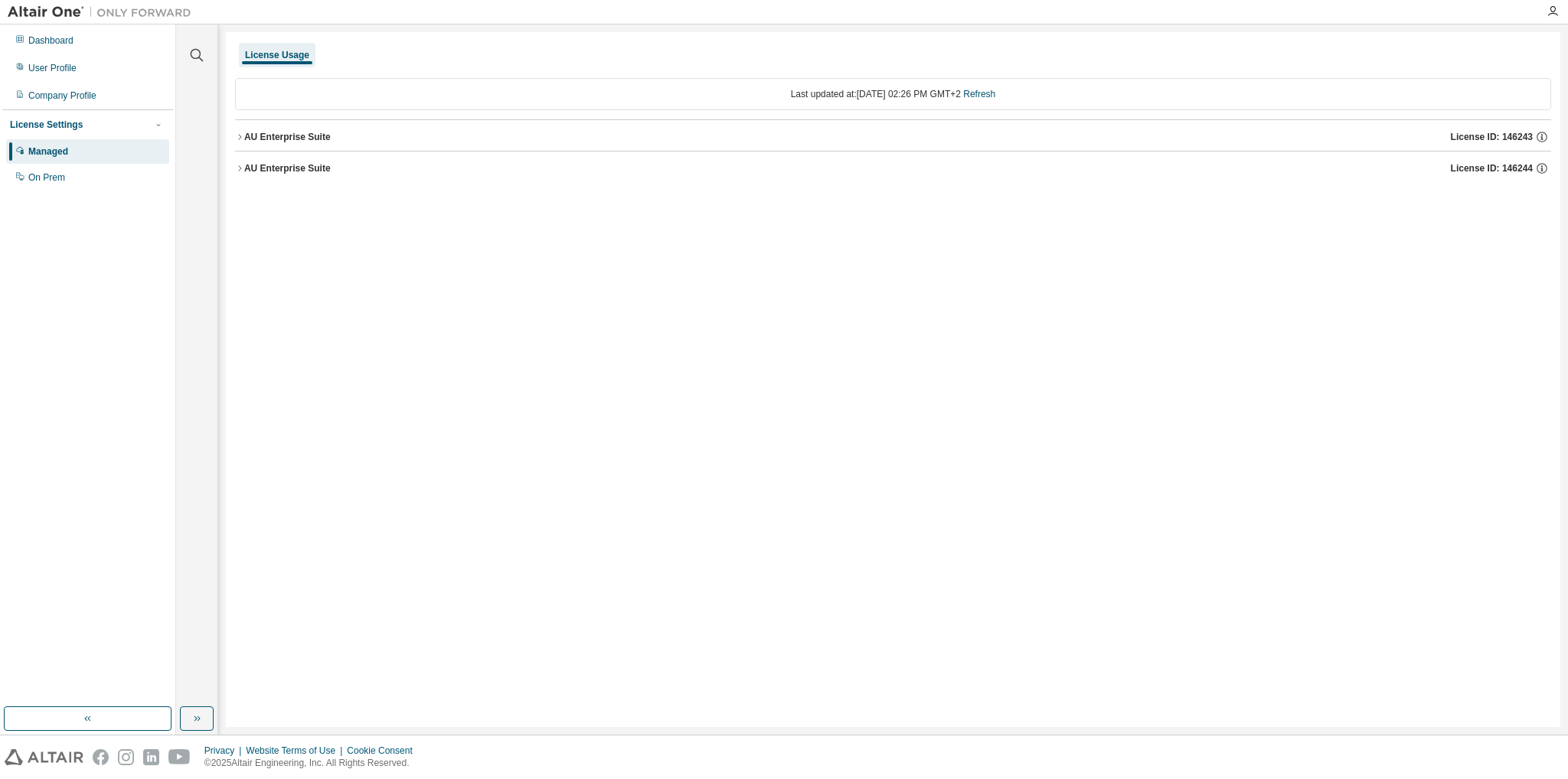
click at [273, 166] on div "AU Enterprise Suite" at bounding box center [287, 168] width 86 height 12
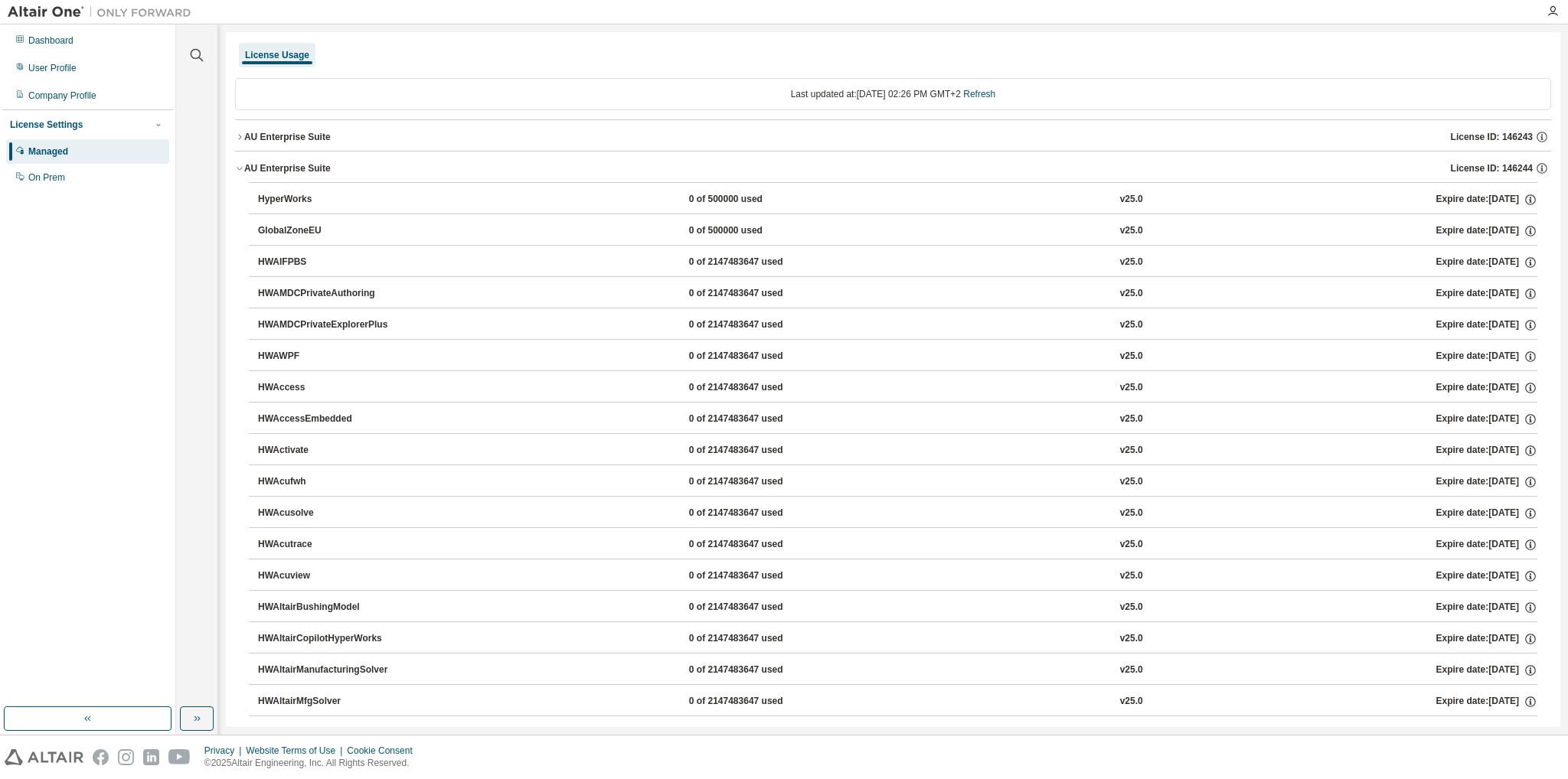
click at [268, 165] on div "AU Enterprise Suite" at bounding box center [287, 168] width 86 height 12
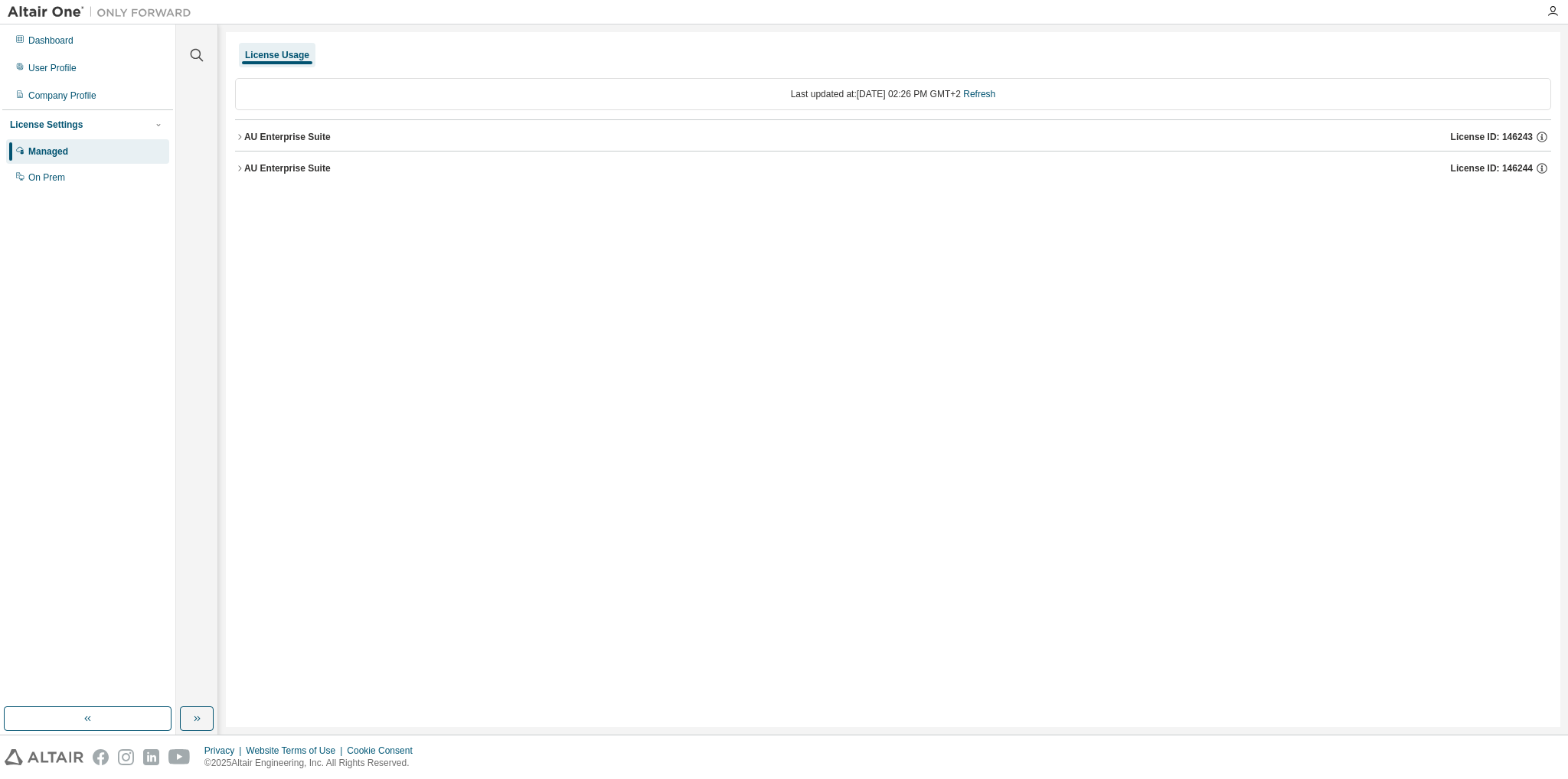
click at [274, 129] on button "AU Enterprise Suite License ID: 146243" at bounding box center [893, 137] width 1316 height 33
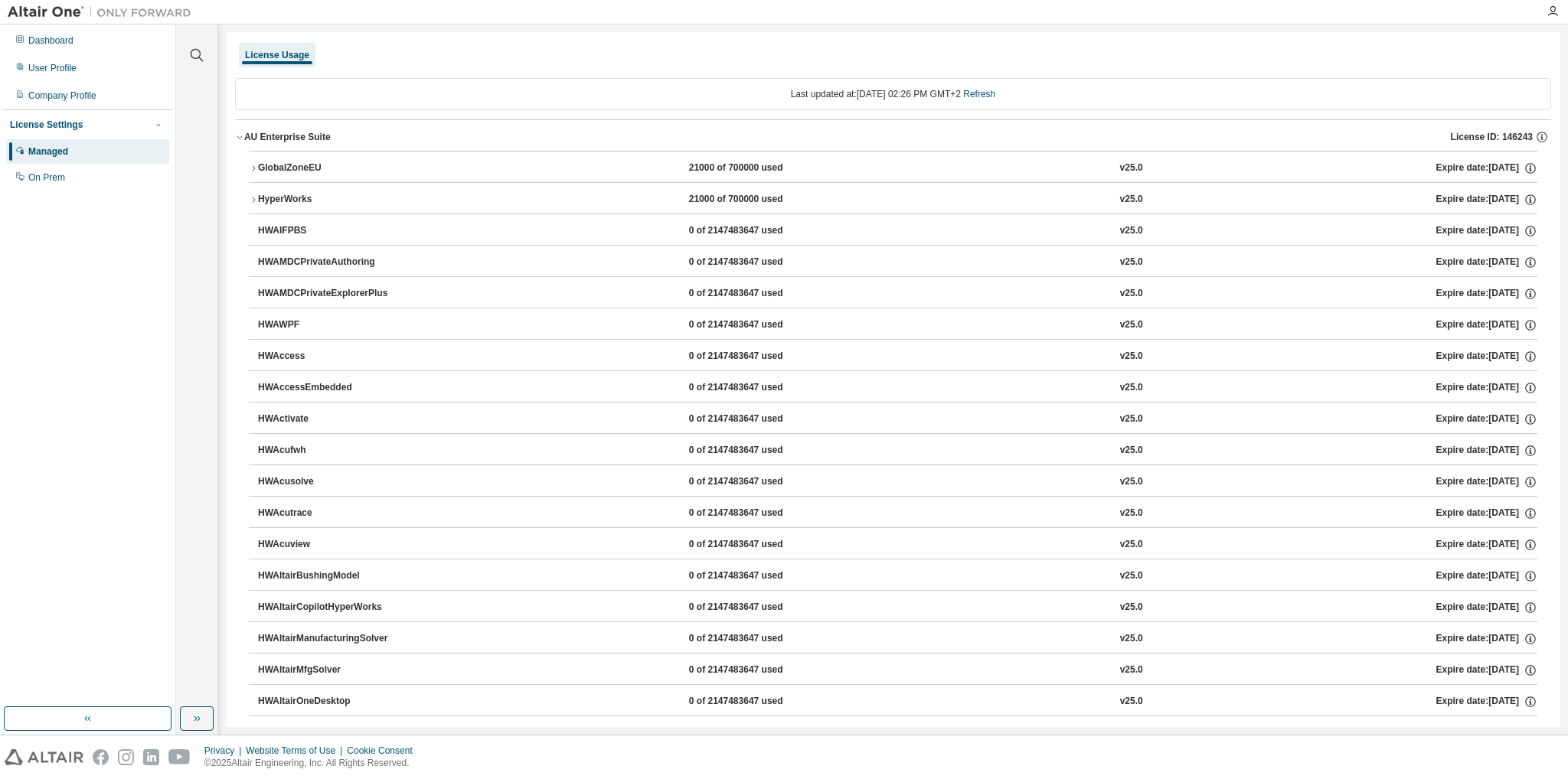
click at [269, 138] on div "AU Enterprise Suite" at bounding box center [287, 137] width 86 height 12
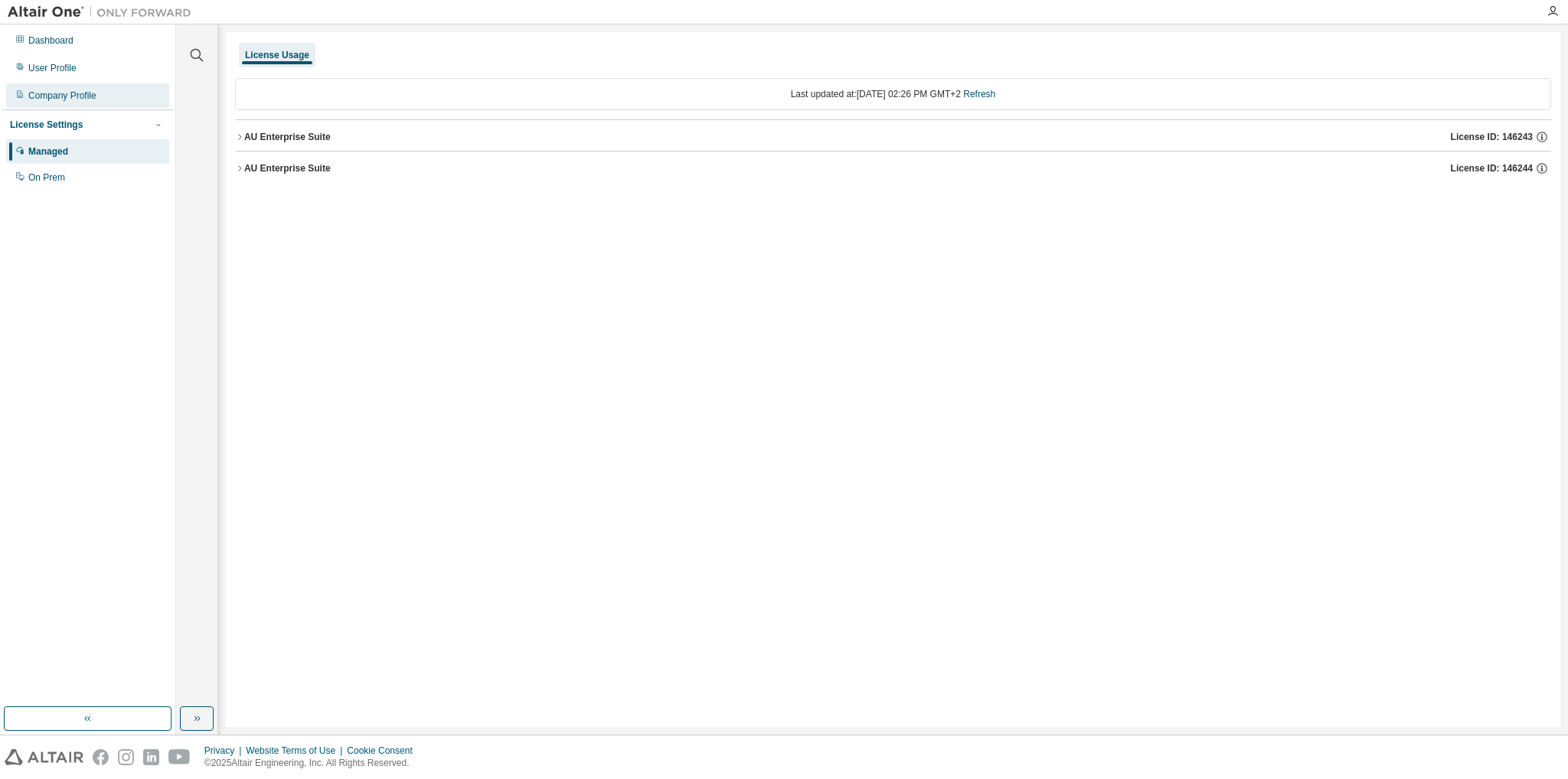
click at [74, 96] on div "Company Profile" at bounding box center [62, 96] width 68 height 12
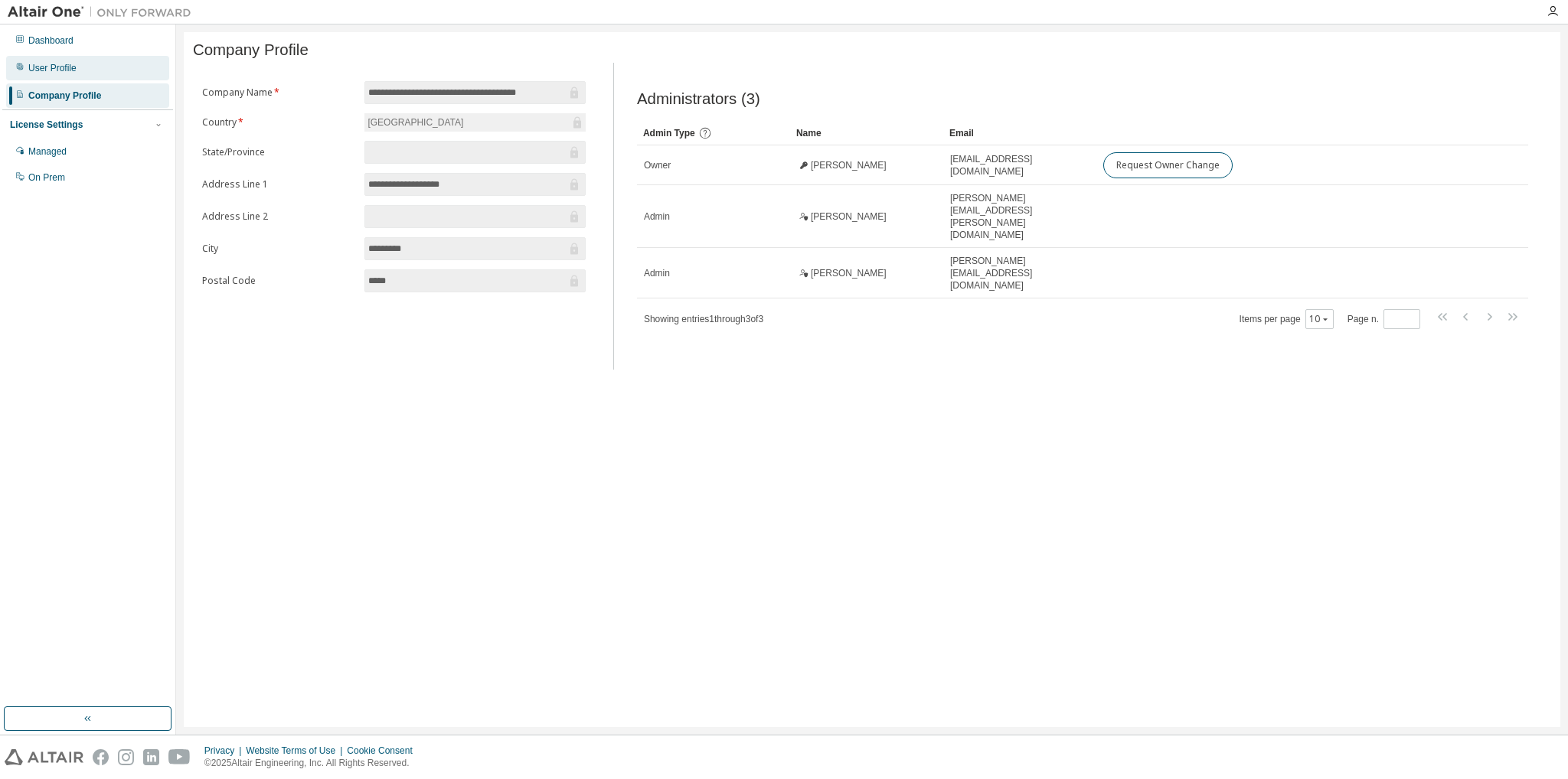
click at [70, 74] on div "User Profile" at bounding box center [52, 68] width 48 height 12
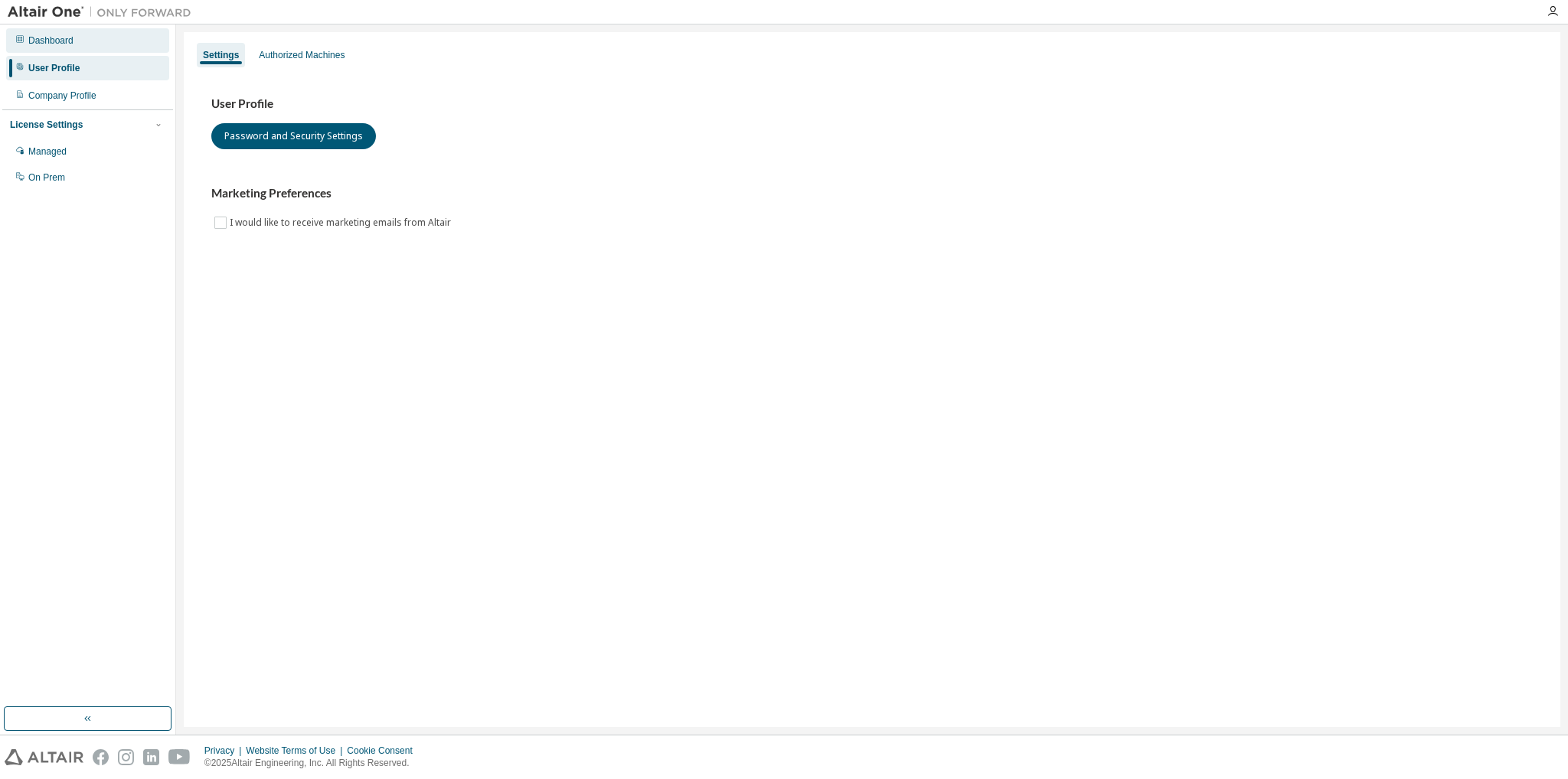
click at [62, 44] on div "Dashboard" at bounding box center [50, 40] width 45 height 12
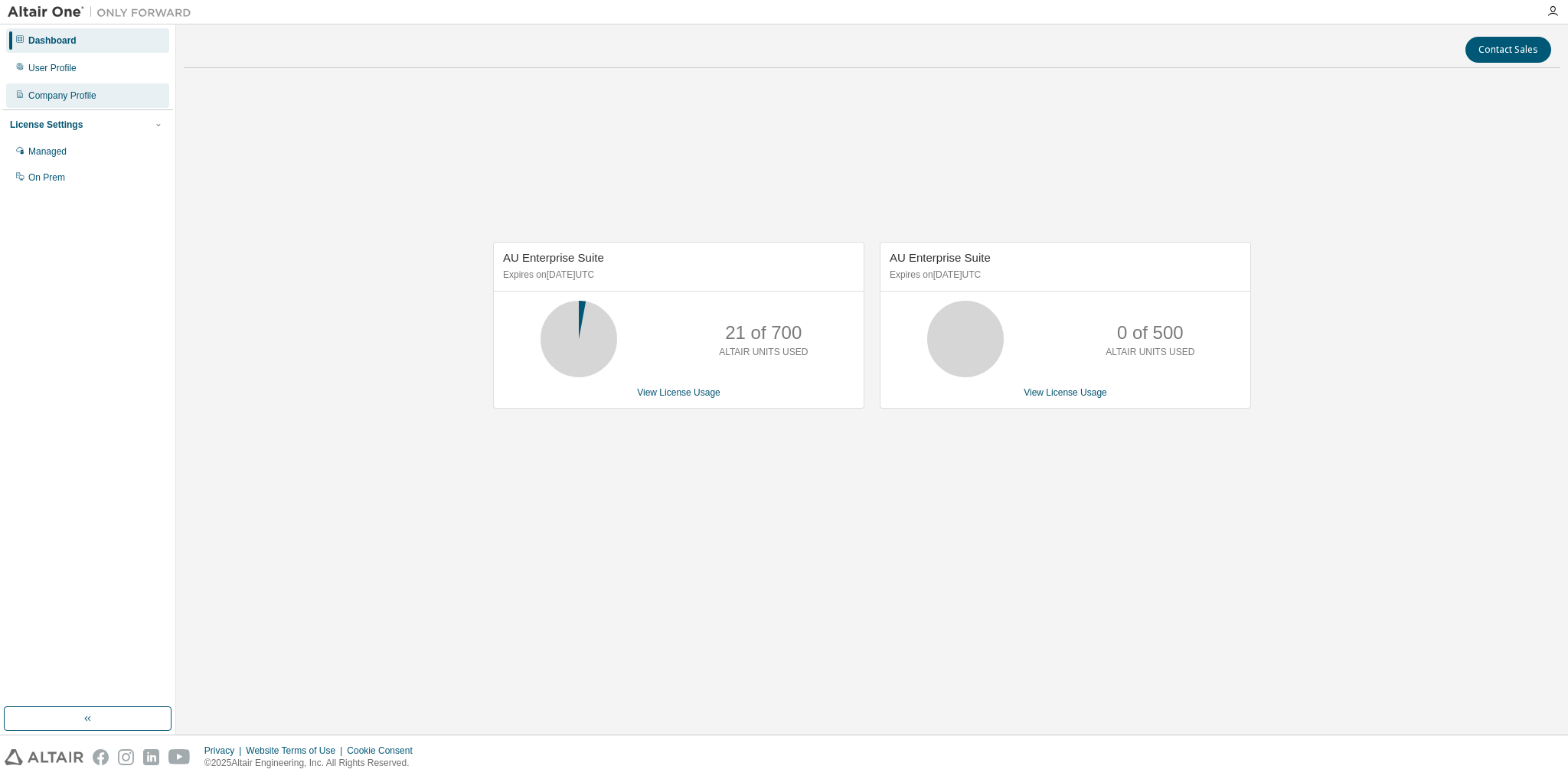
click at [45, 90] on div "Company Profile" at bounding box center [62, 96] width 68 height 12
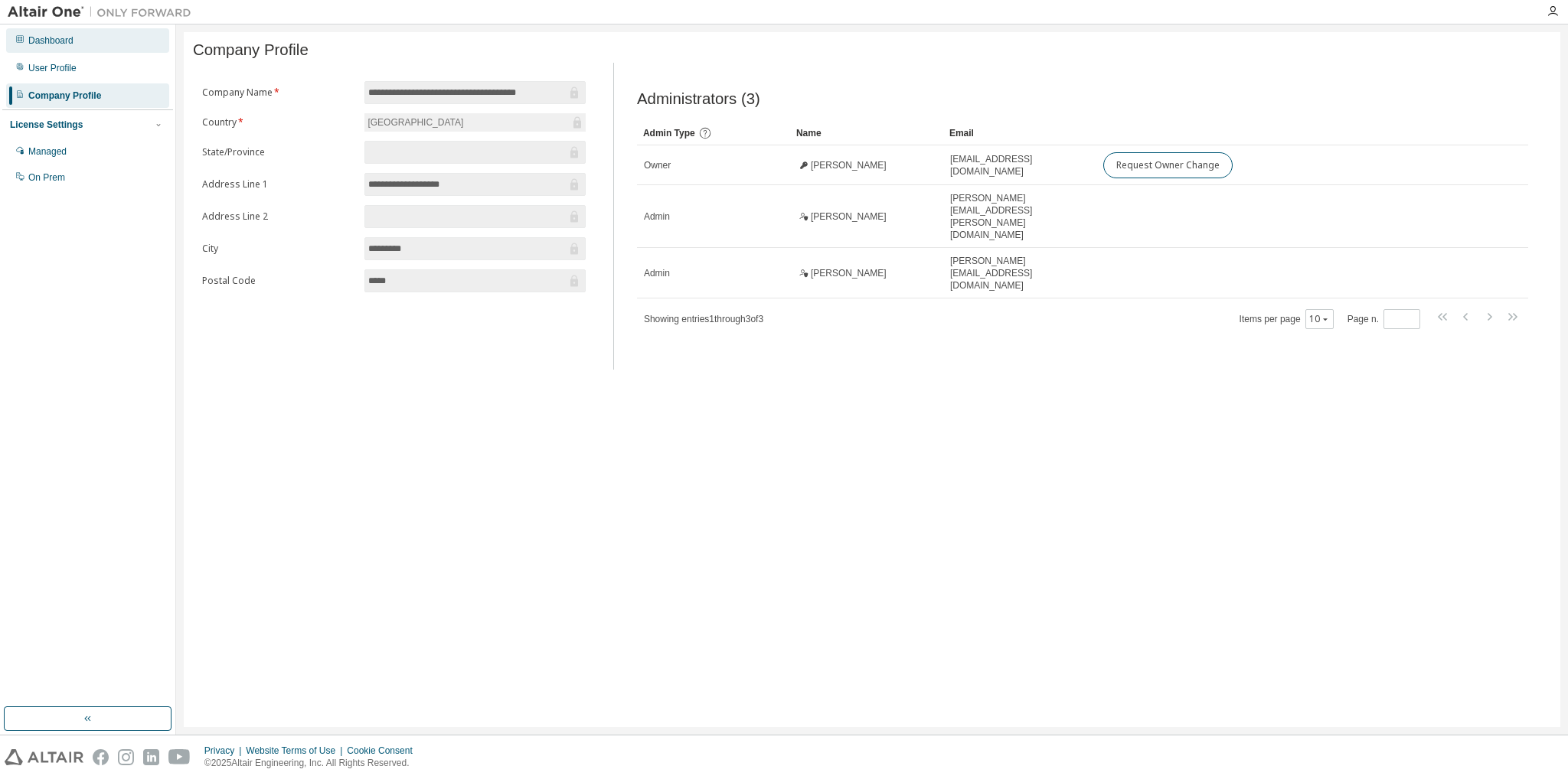
click at [53, 40] on div "Dashboard" at bounding box center [50, 40] width 45 height 12
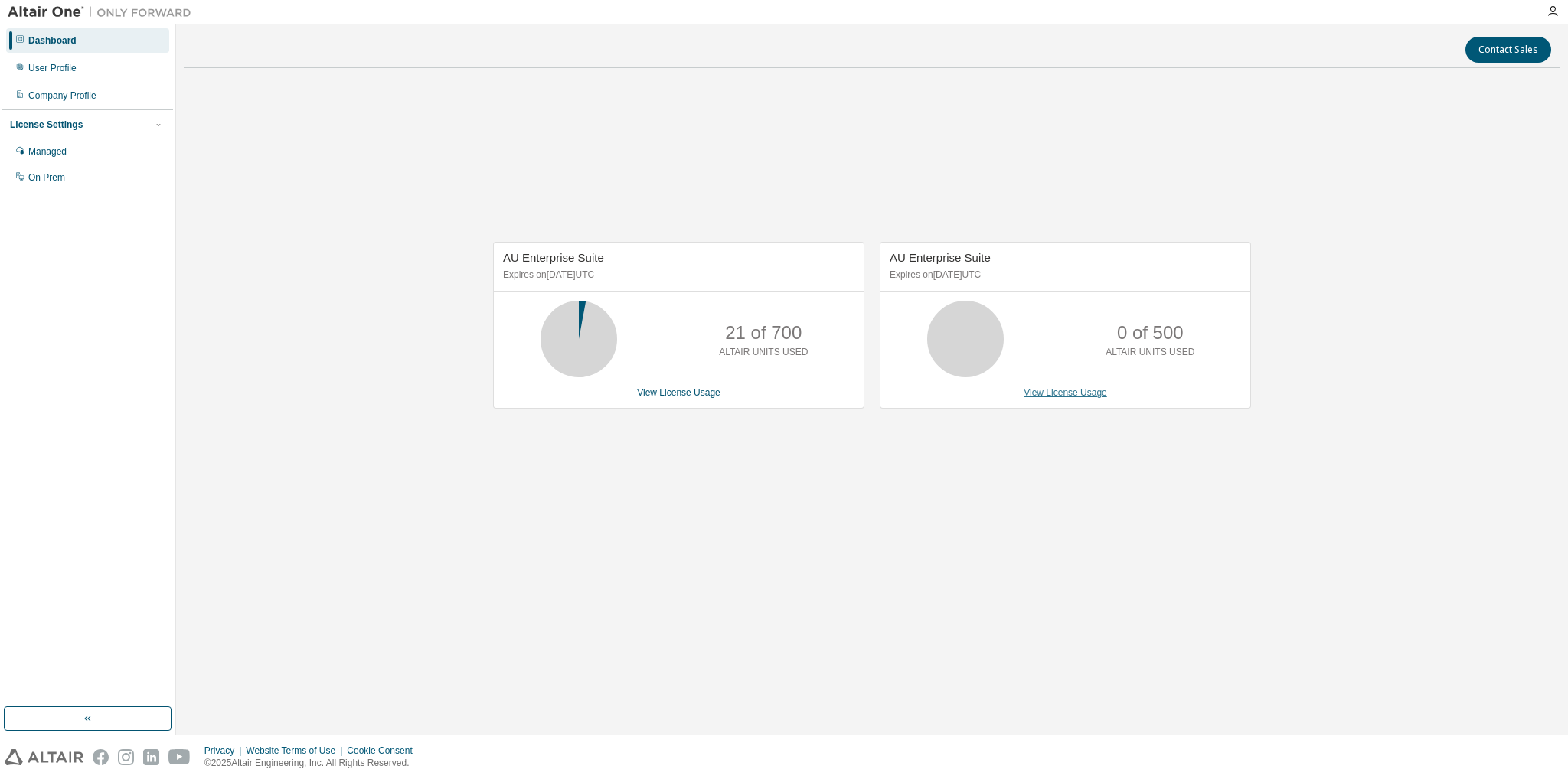
click at [1070, 396] on link "View License Usage" at bounding box center [1065, 393] width 84 height 11
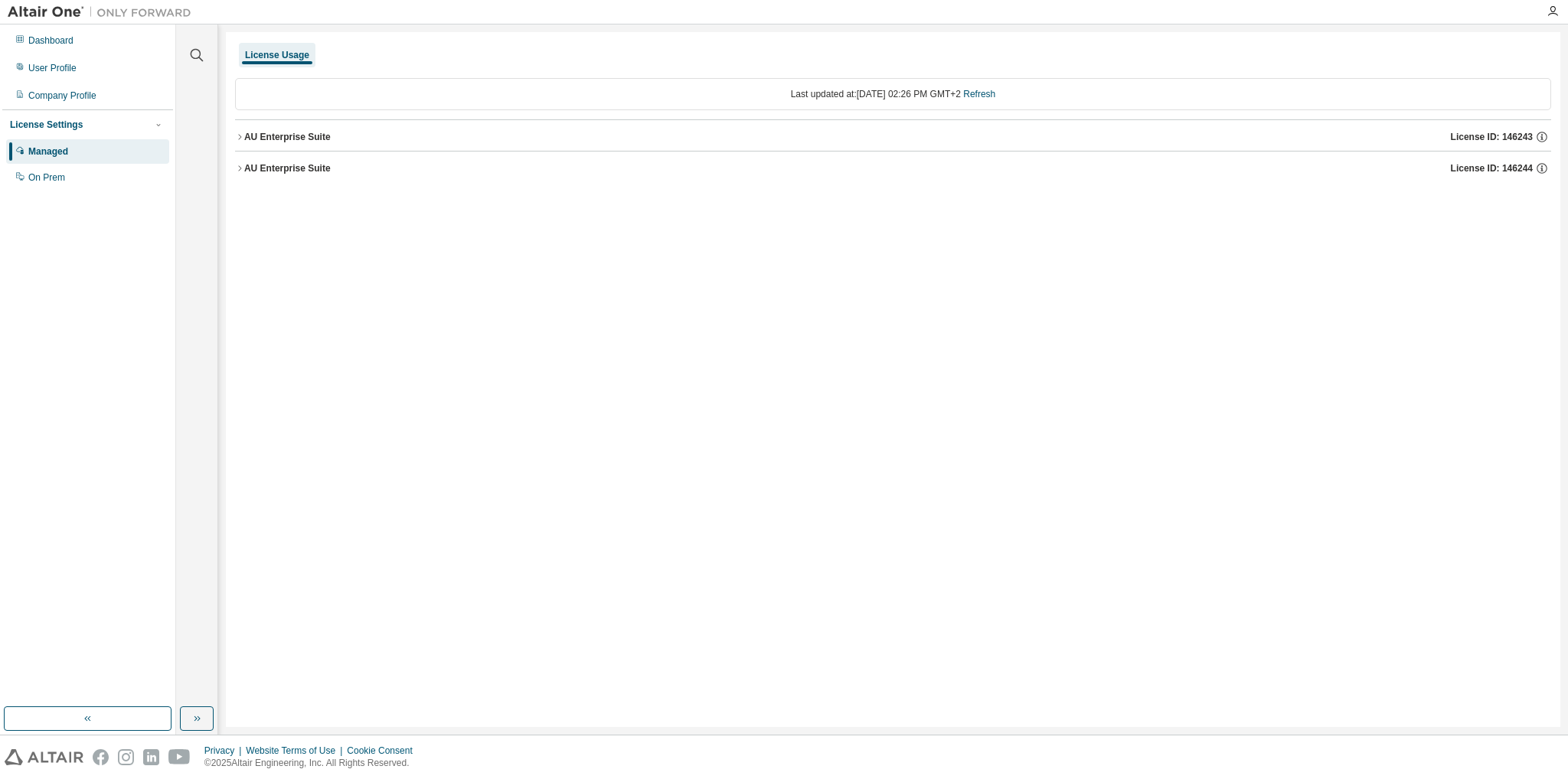
click at [269, 168] on div "AU Enterprise Suite" at bounding box center [287, 168] width 86 height 12
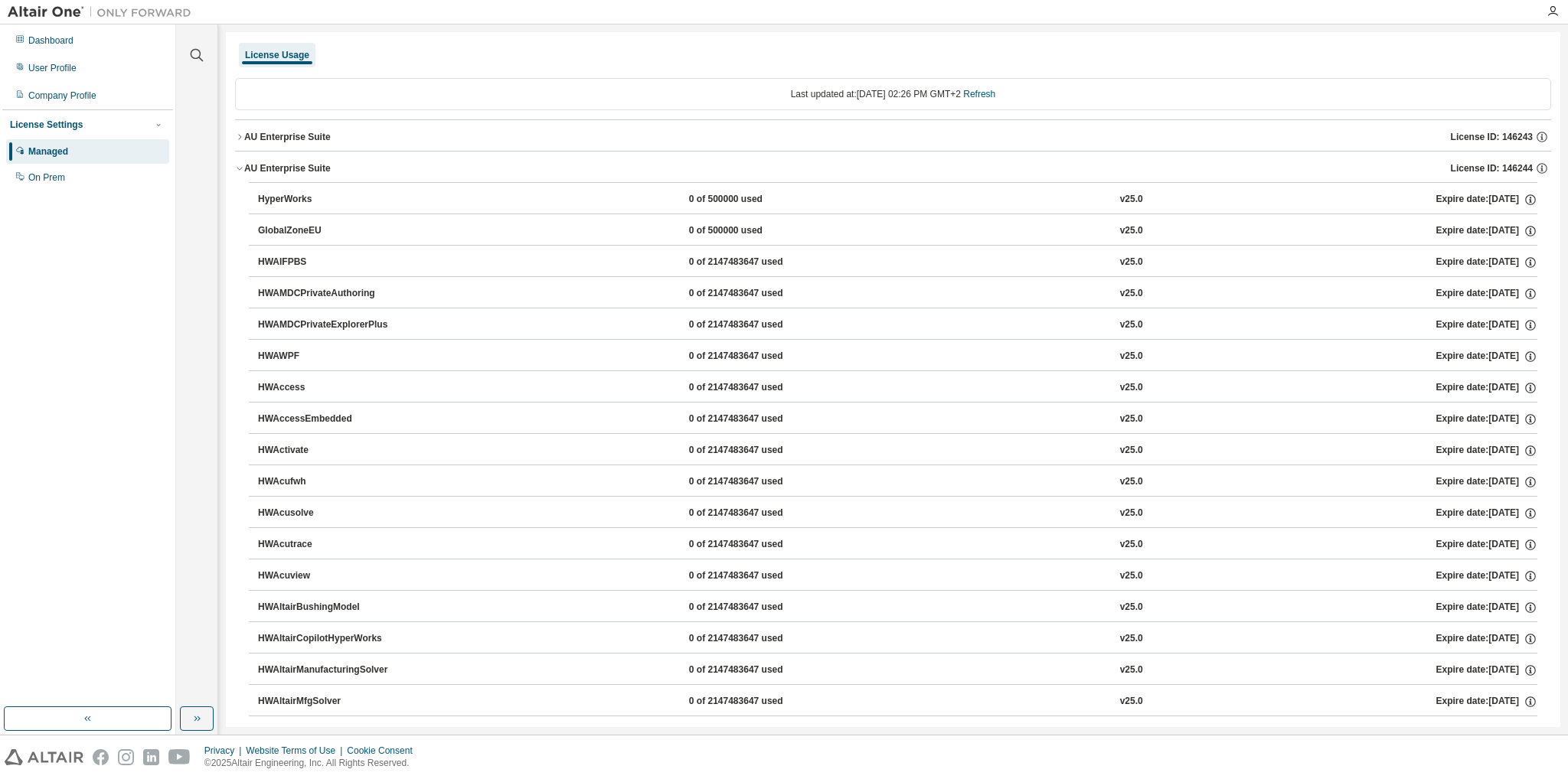
click at [270, 166] on div "AU Enterprise Suite" at bounding box center [287, 168] width 86 height 12
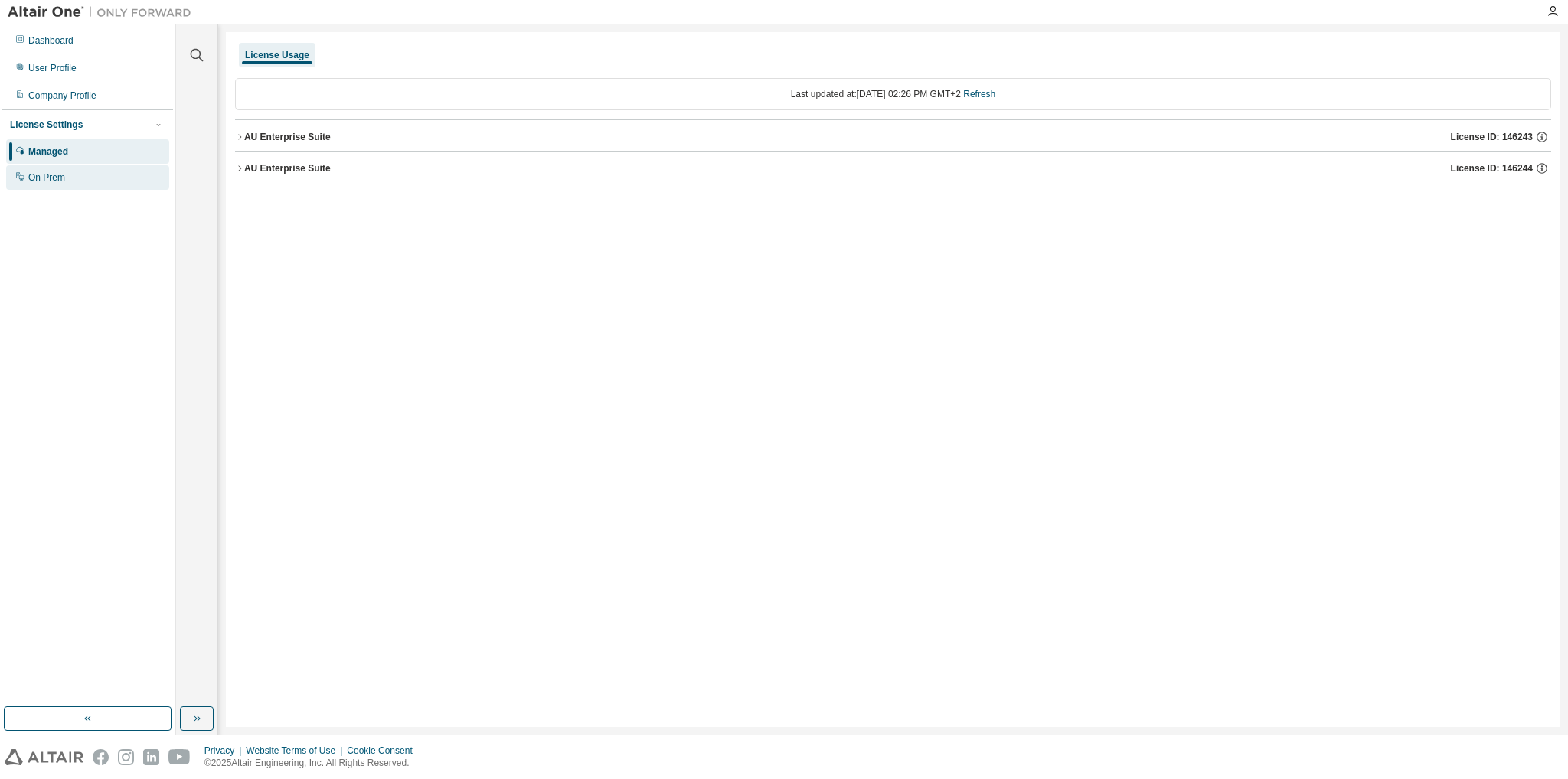
click at [100, 183] on div "On Prem" at bounding box center [87, 178] width 163 height 25
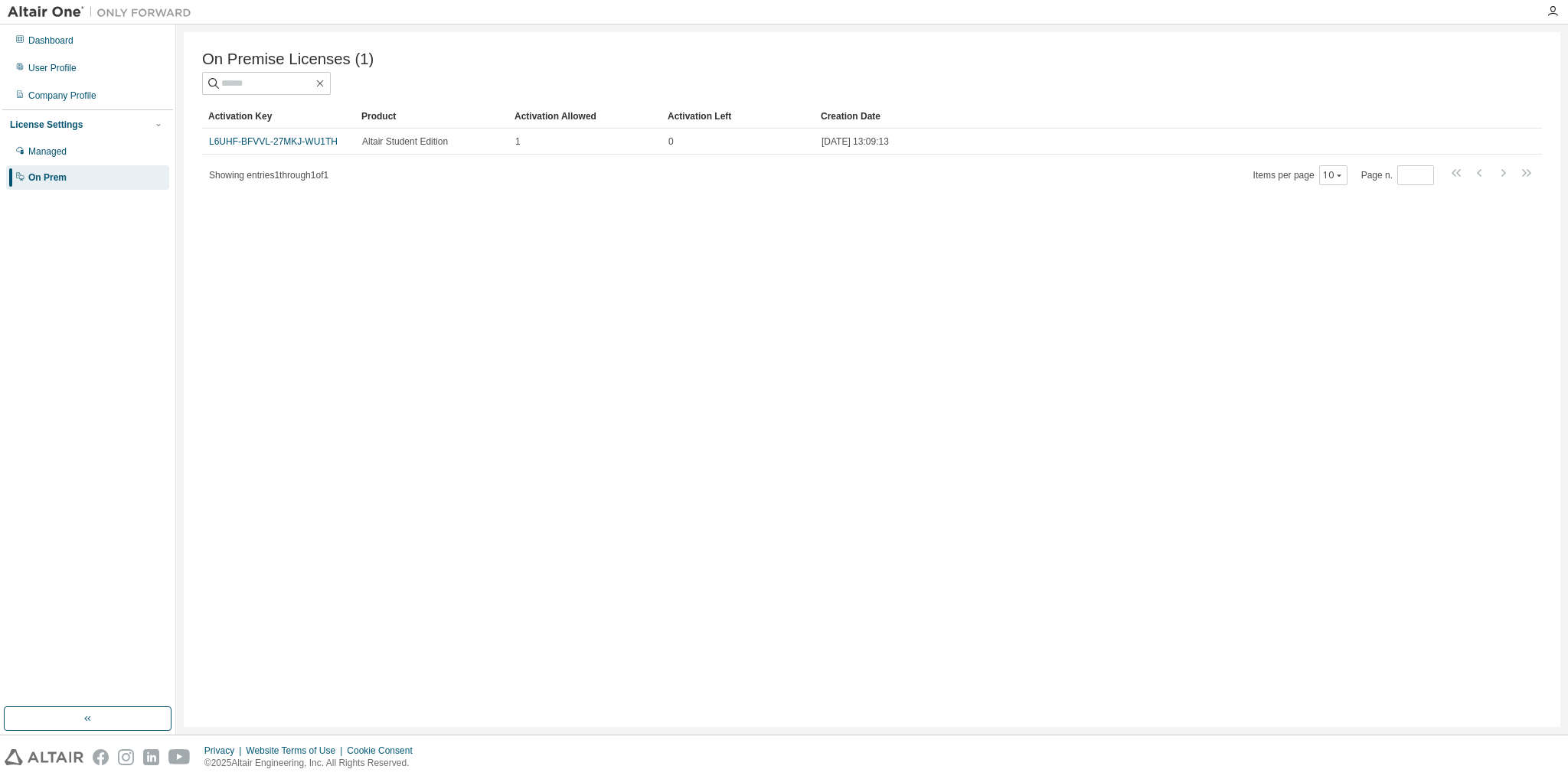
click at [58, 165] on div "Managed On Prem" at bounding box center [88, 164] width 171 height 50
click at [59, 162] on div "Managed" at bounding box center [87, 151] width 163 height 25
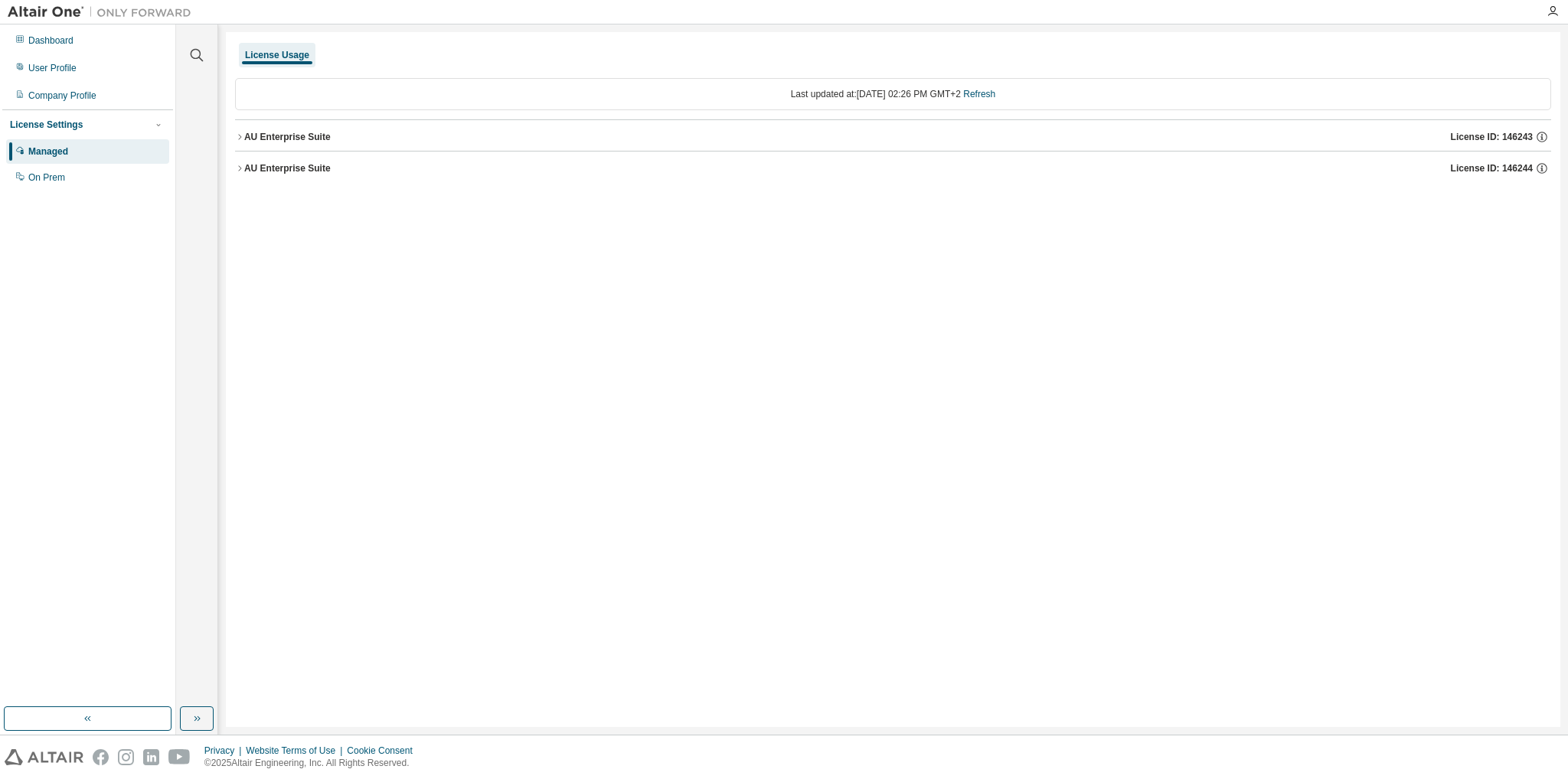
click at [1520, 169] on span "License ID: 146244" at bounding box center [1491, 168] width 82 height 12
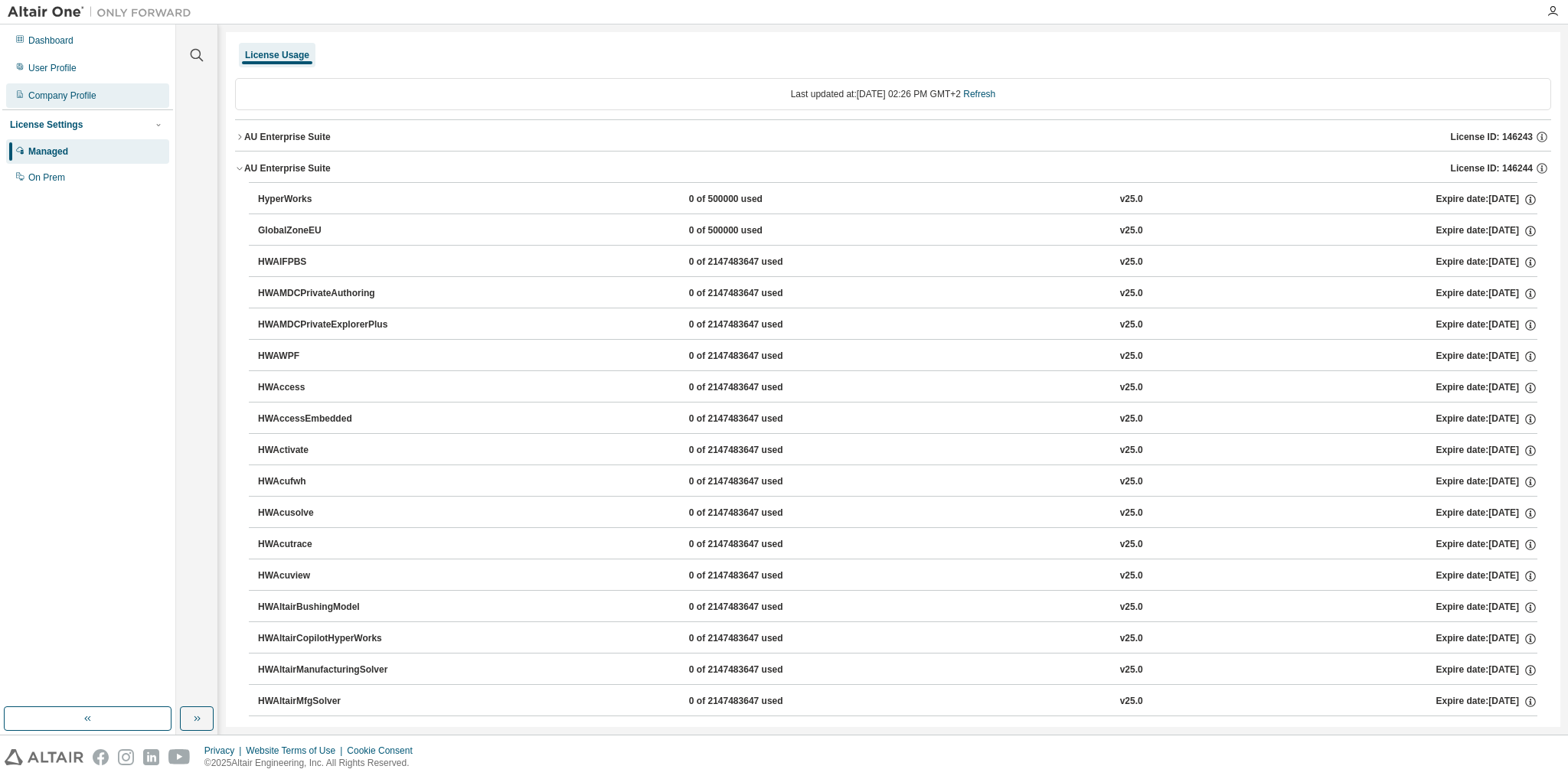
click at [81, 89] on div "Company Profile" at bounding box center [87, 96] width 163 height 25
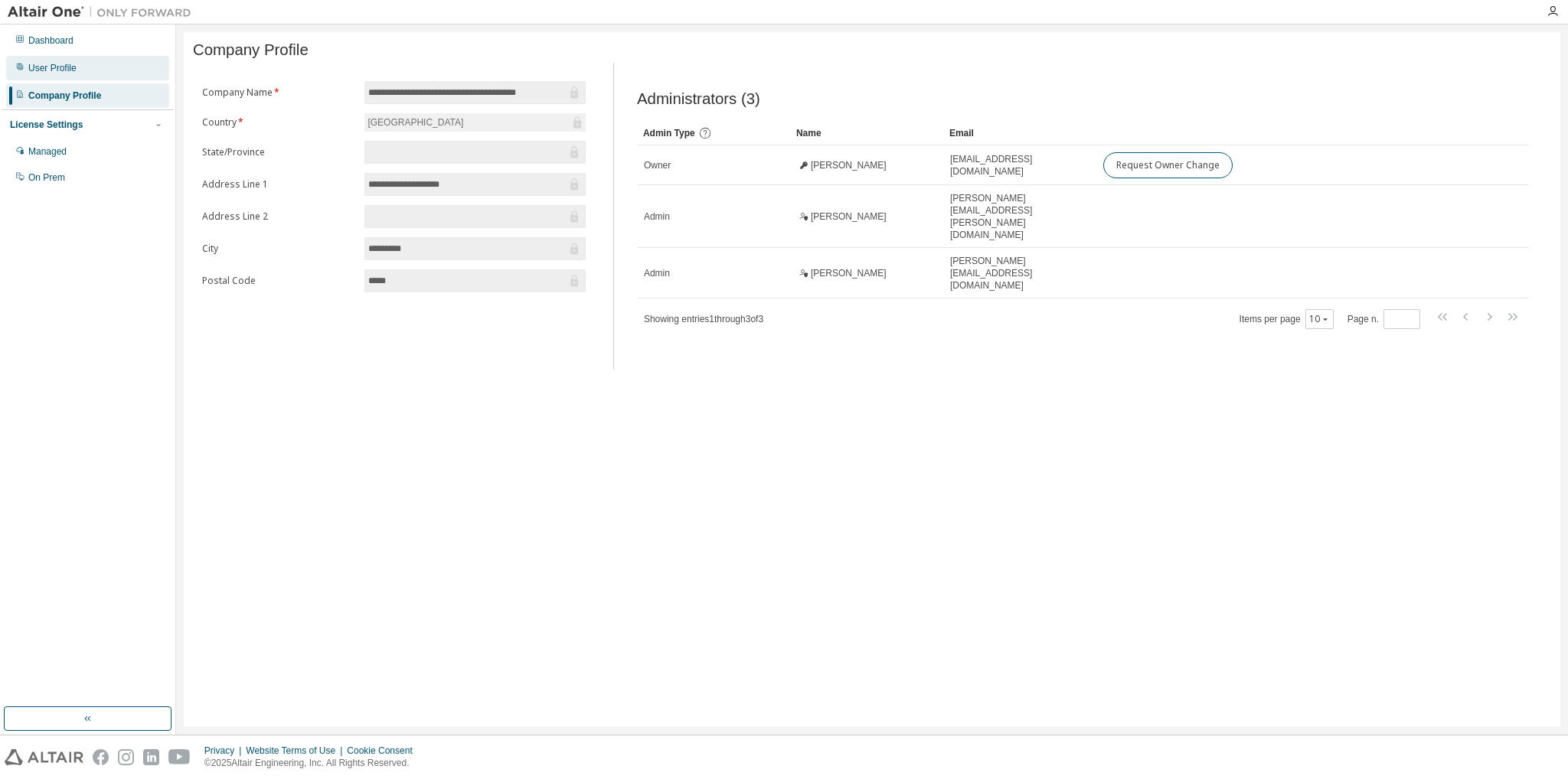
click at [72, 77] on div "User Profile" at bounding box center [87, 68] width 163 height 25
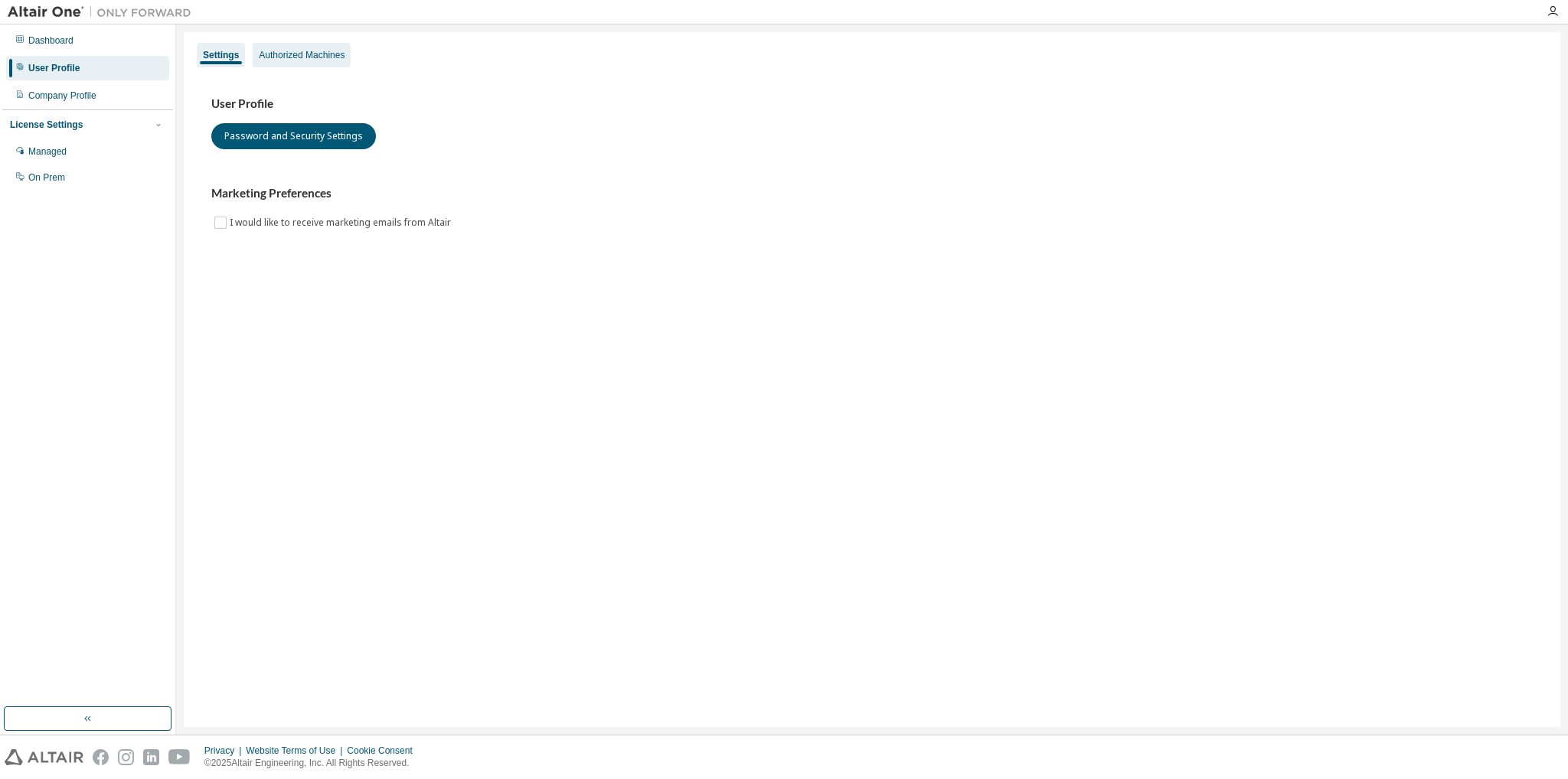
click at [321, 55] on div "Authorized Machines" at bounding box center [301, 55] width 85 height 12
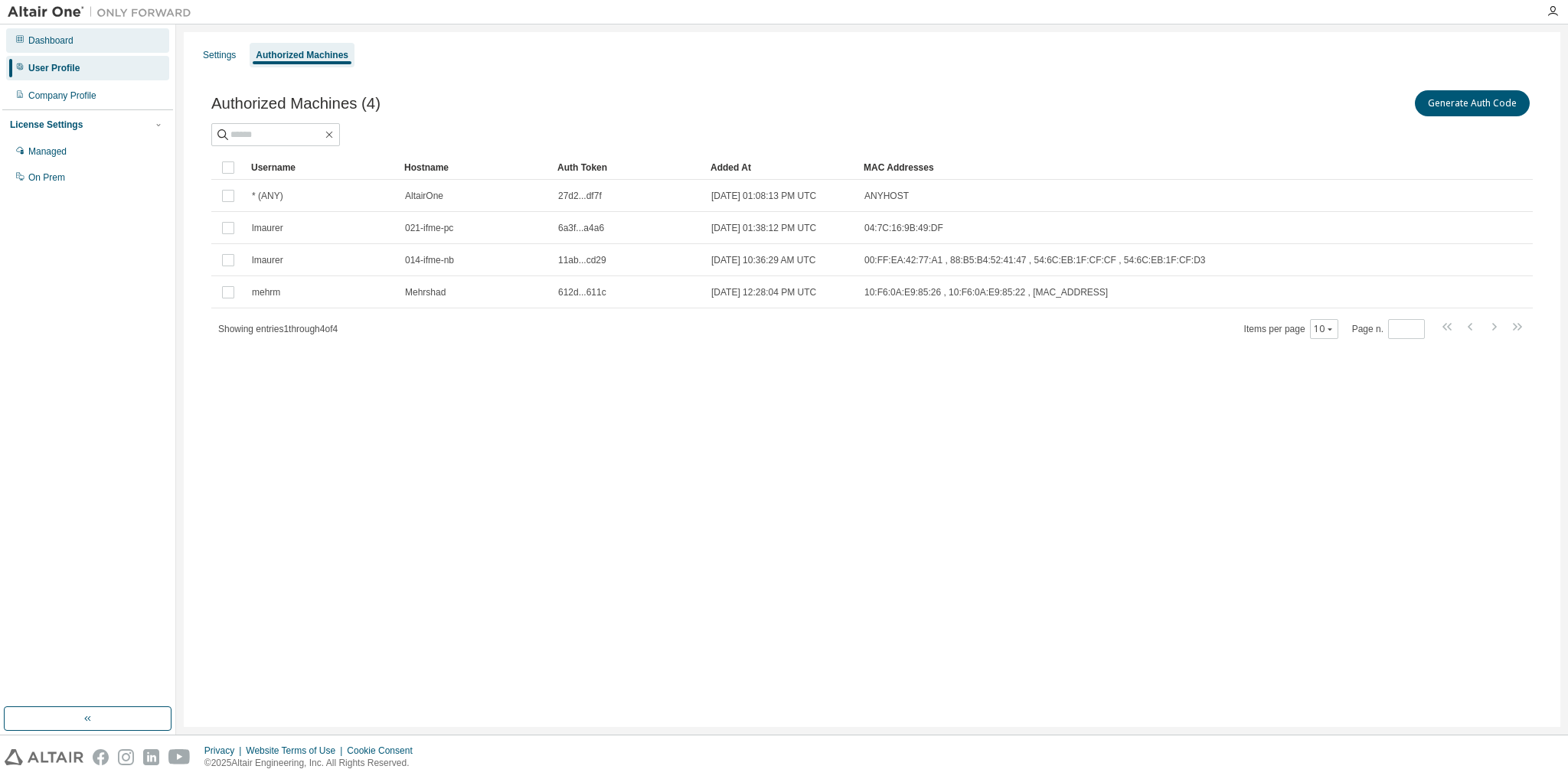
click at [44, 42] on div "Dashboard" at bounding box center [50, 40] width 45 height 12
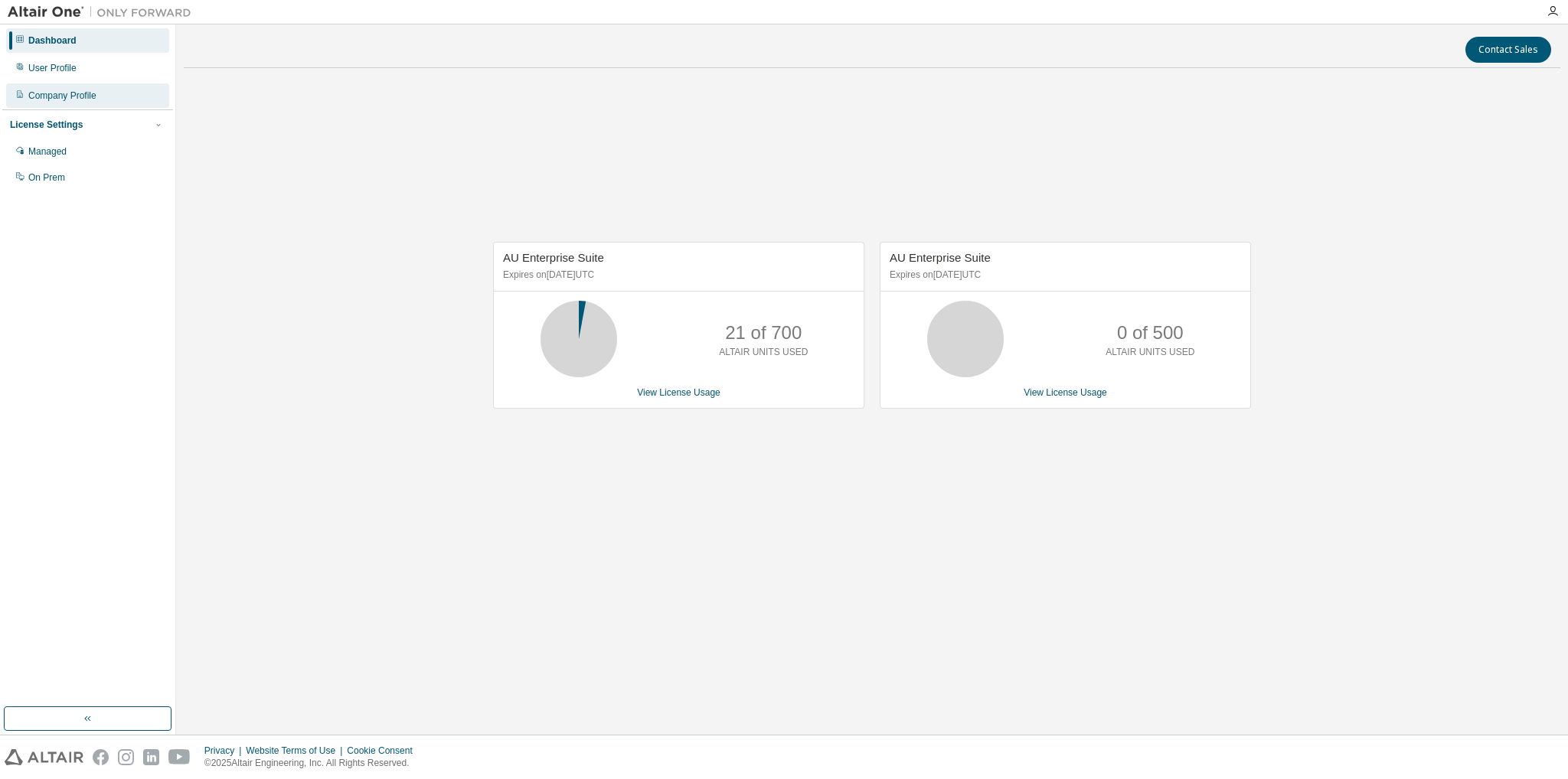
click at [95, 93] on div "Company Profile" at bounding box center [62, 96] width 68 height 12
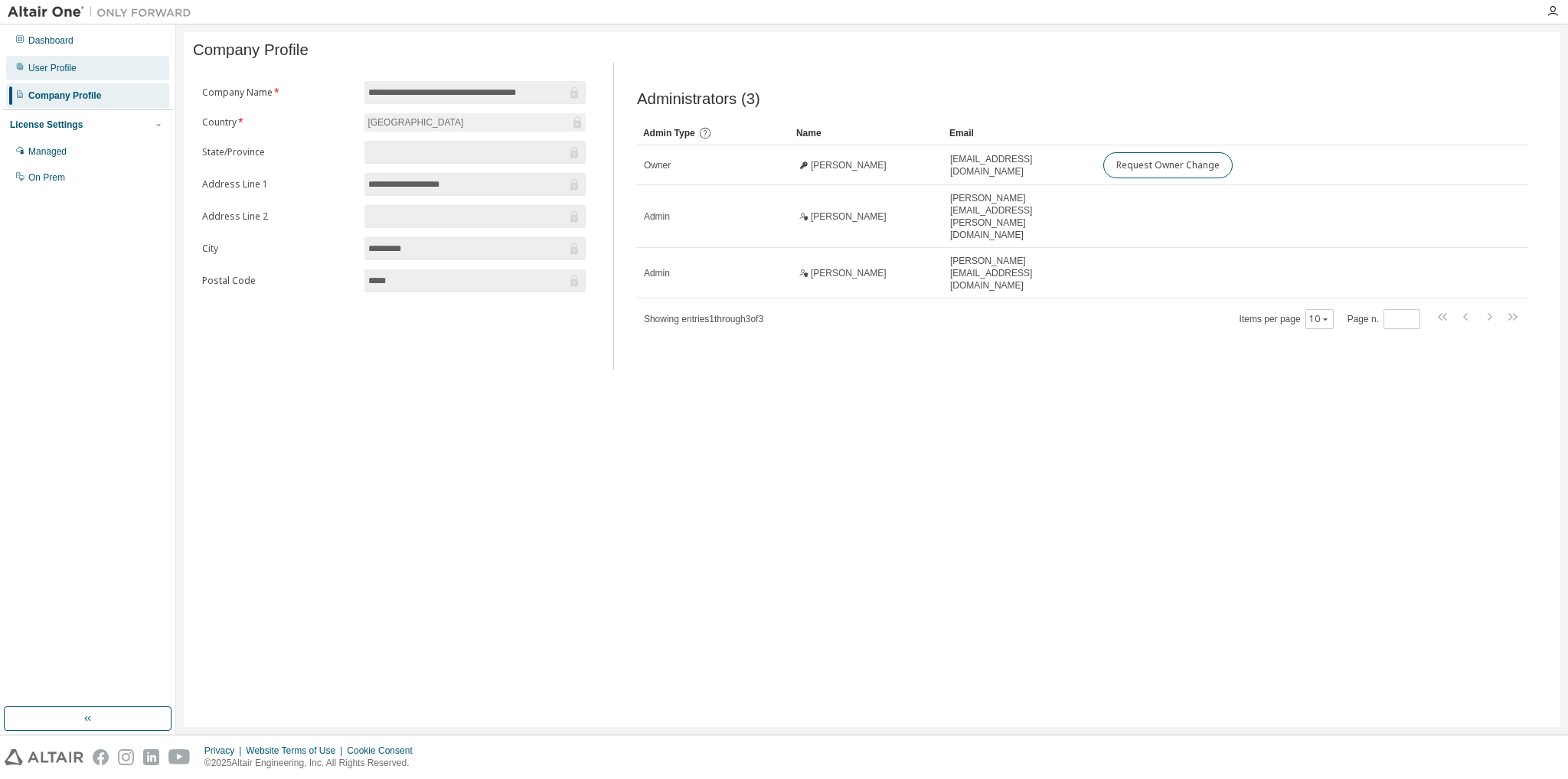
click at [72, 66] on div "User Profile" at bounding box center [52, 68] width 48 height 12
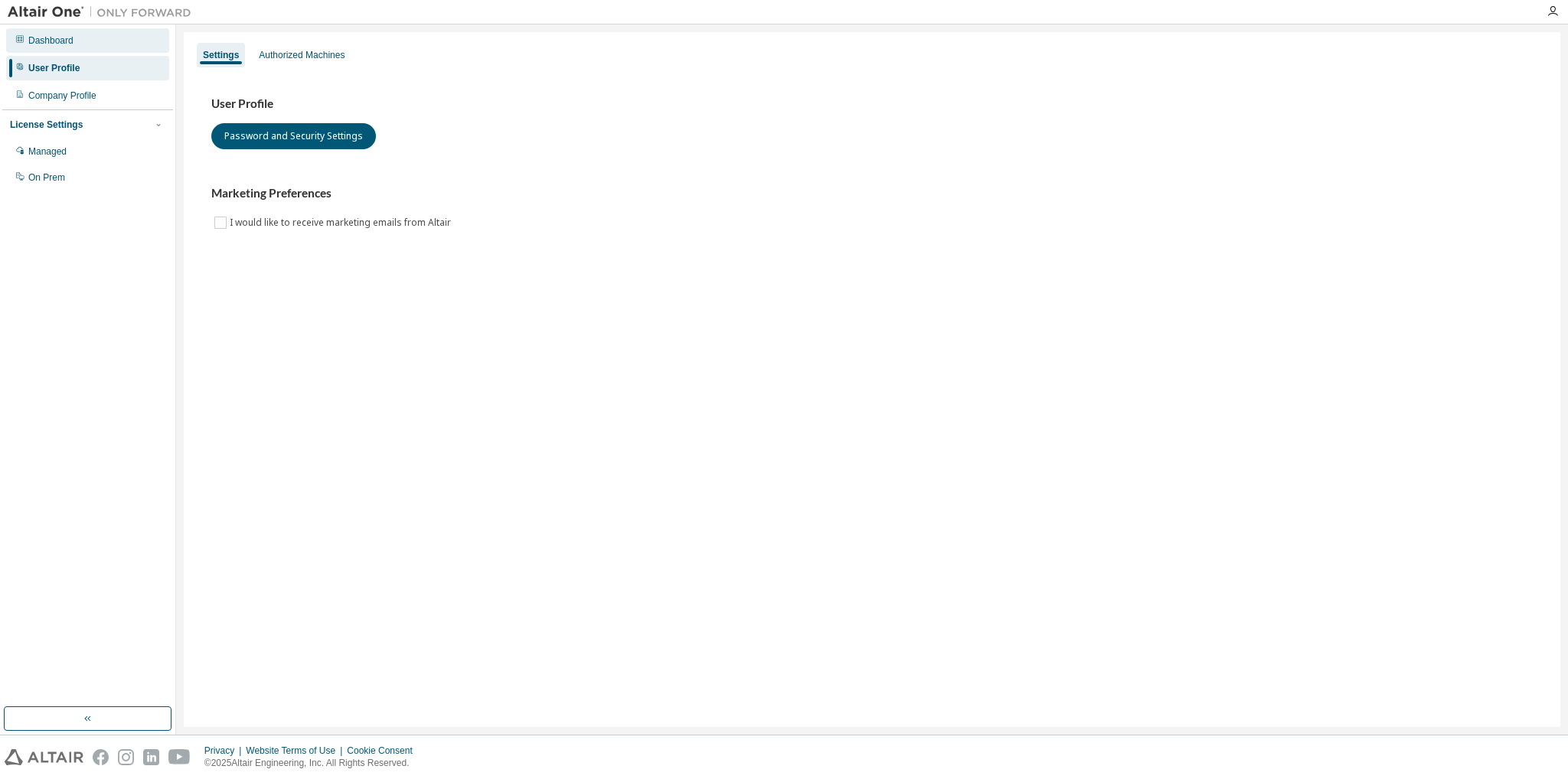
click at [76, 46] on div "Dashboard" at bounding box center [87, 40] width 163 height 25
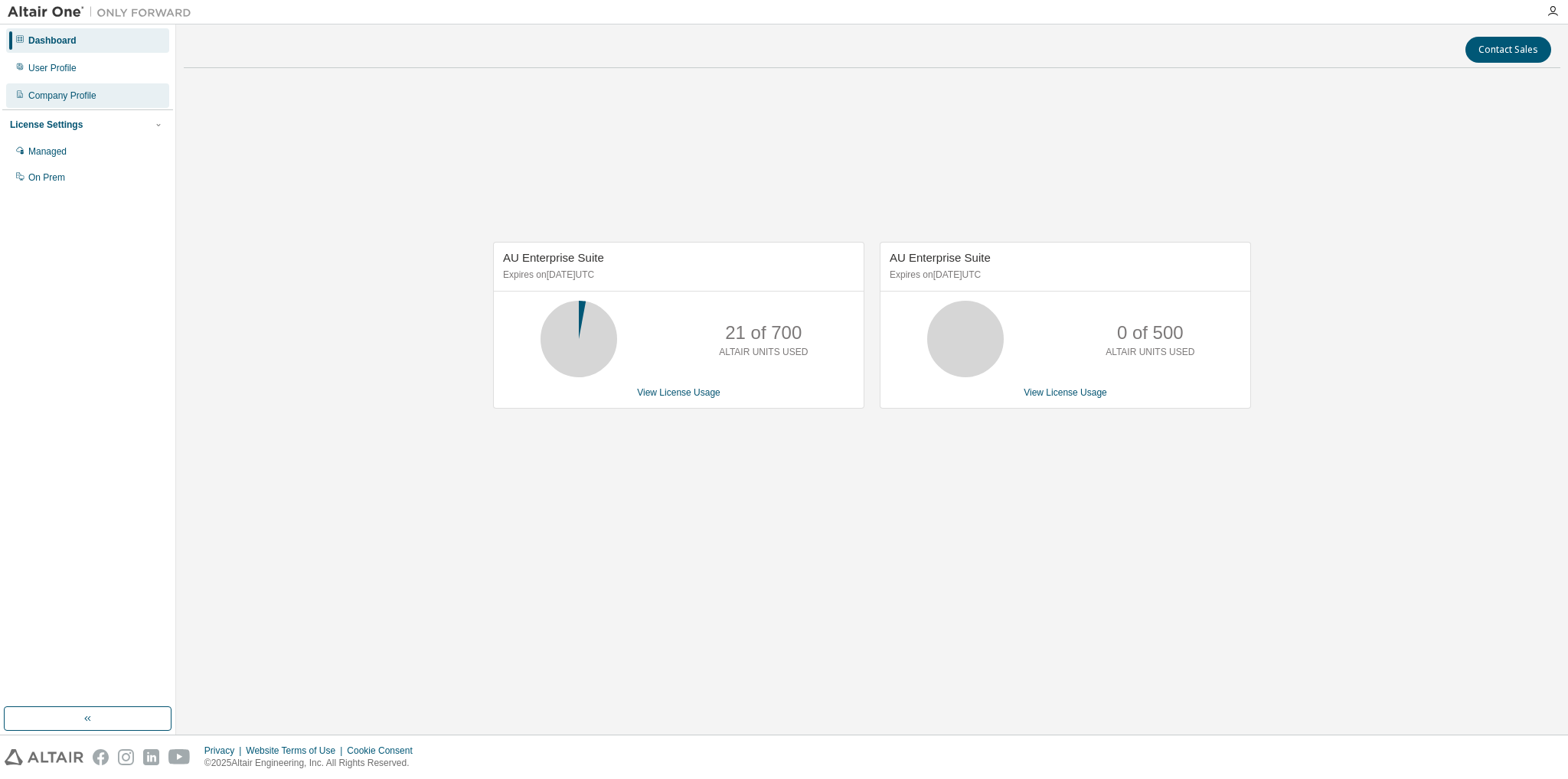
click at [66, 101] on div "Company Profile" at bounding box center [62, 96] width 68 height 12
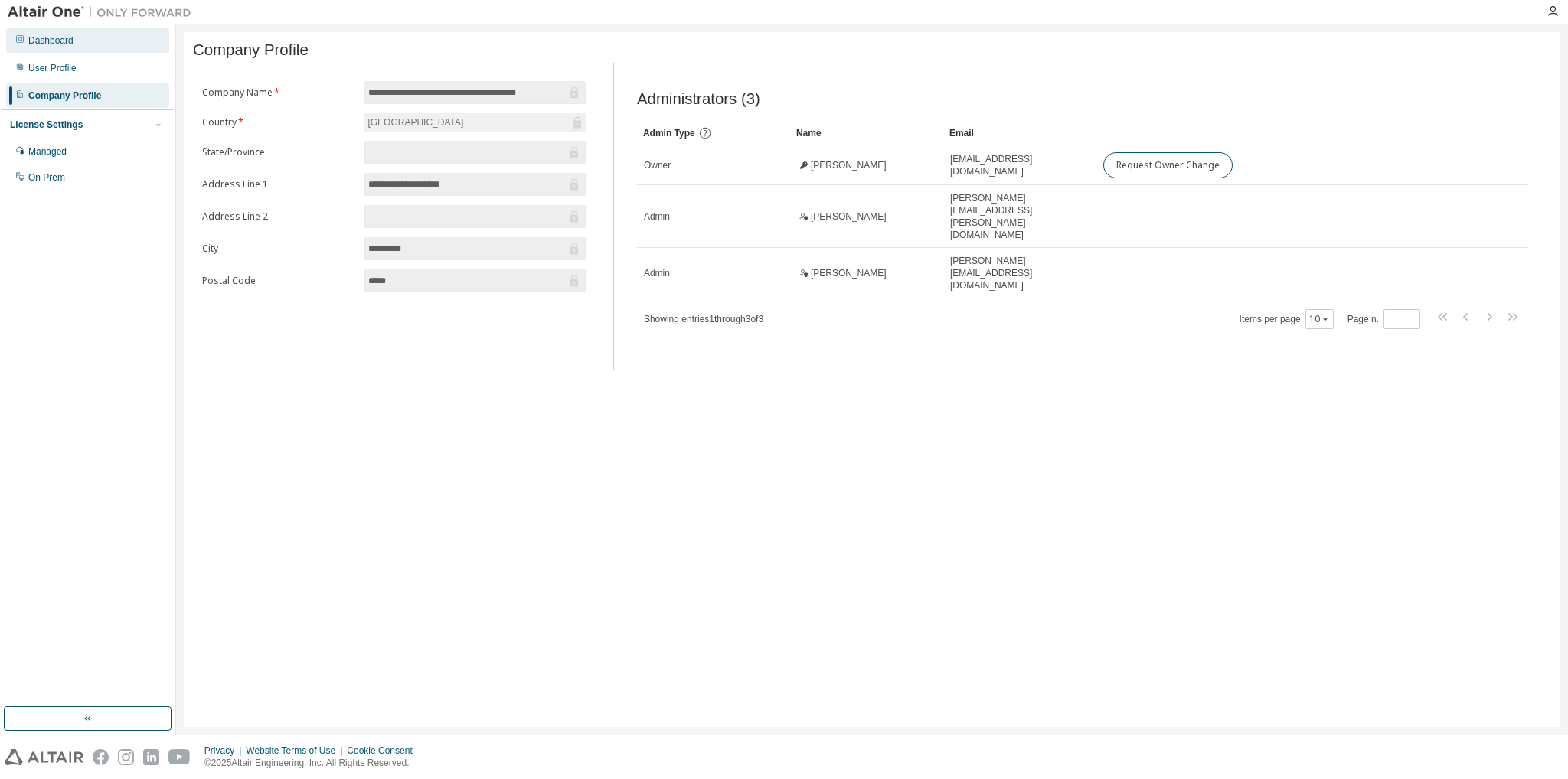
click at [74, 44] on div "Dashboard" at bounding box center [87, 40] width 163 height 25
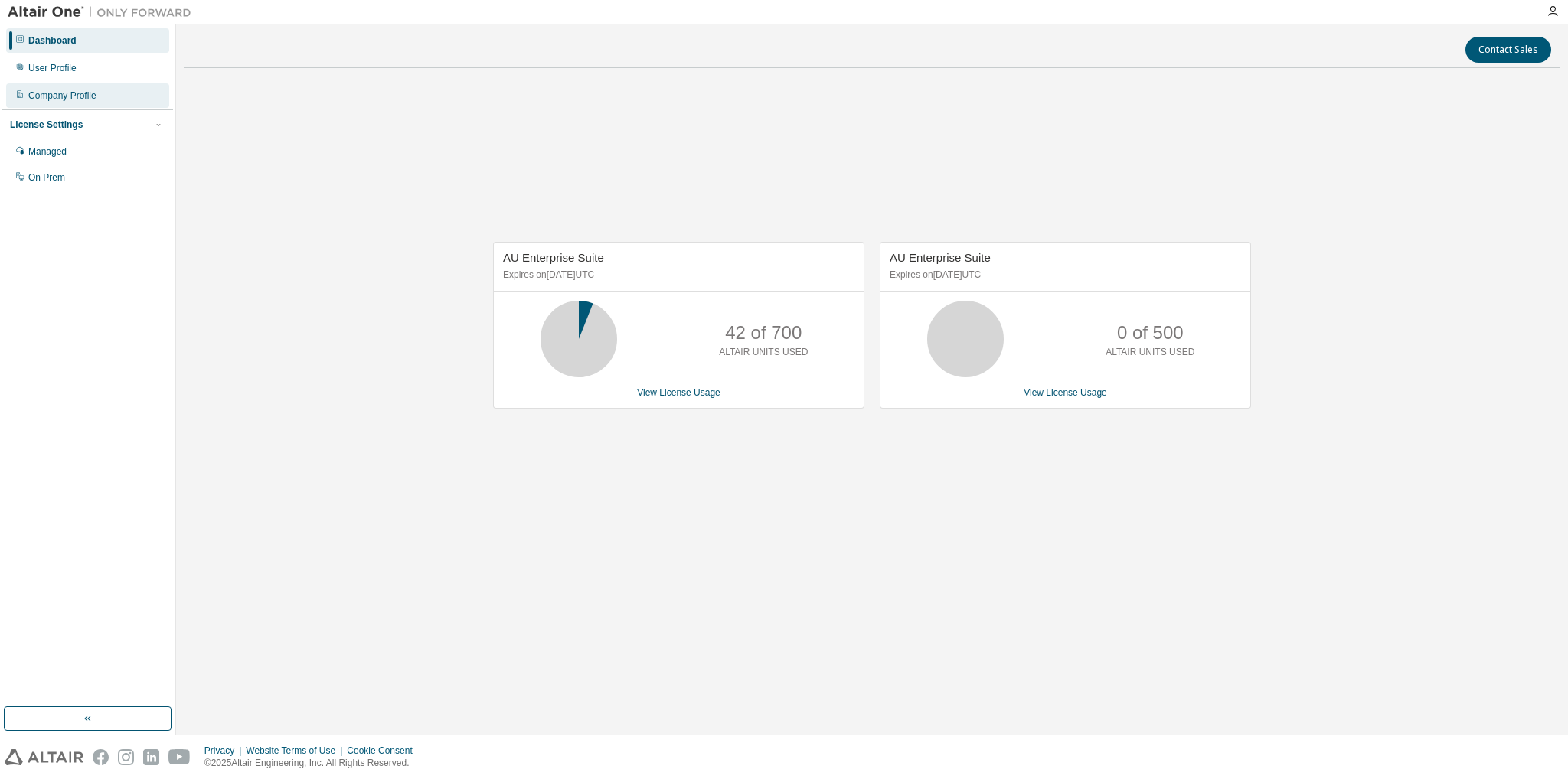
click at [76, 86] on div "Company Profile" at bounding box center [87, 96] width 163 height 25
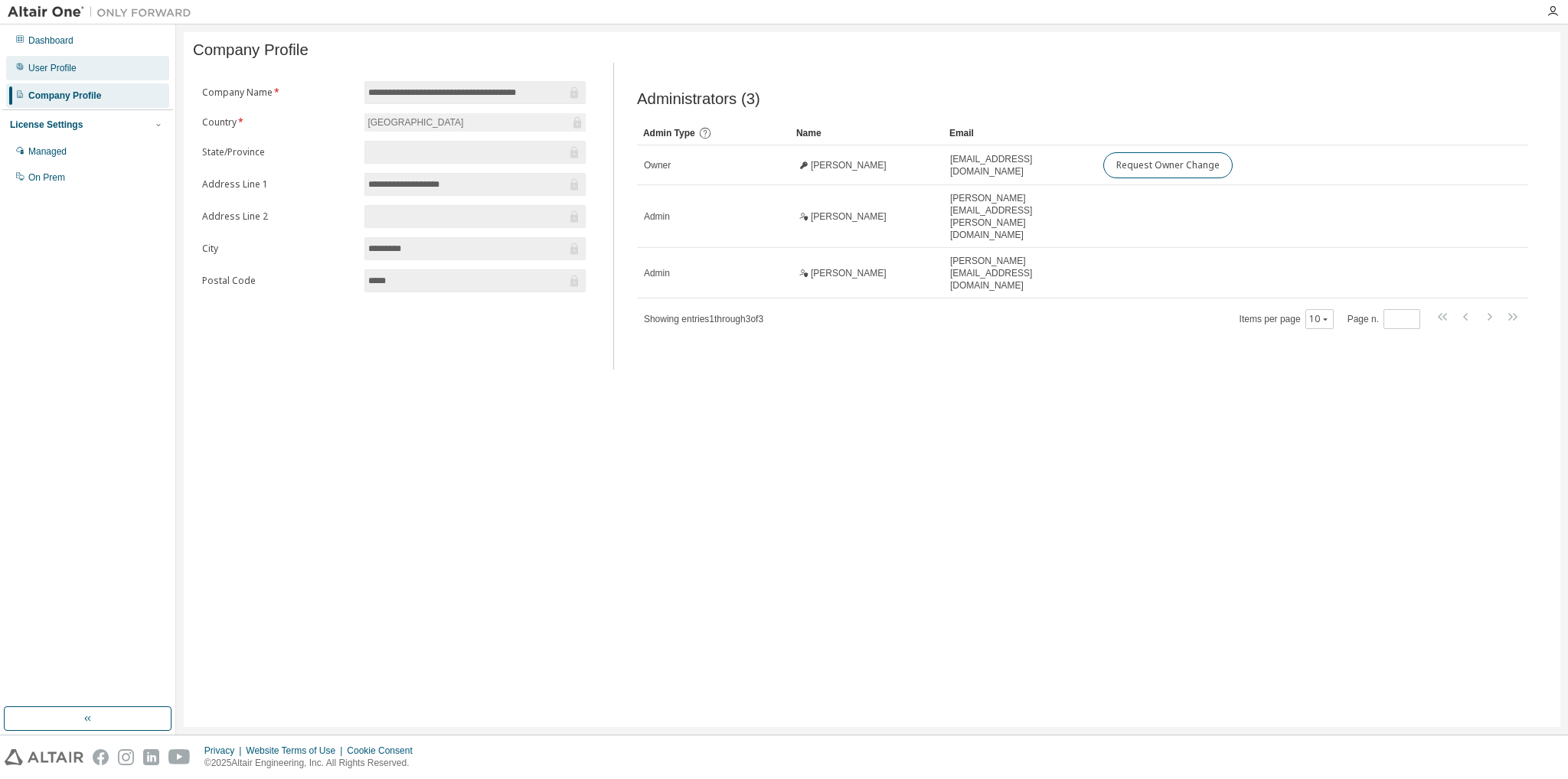
click at [73, 72] on div "User Profile" at bounding box center [52, 68] width 48 height 12
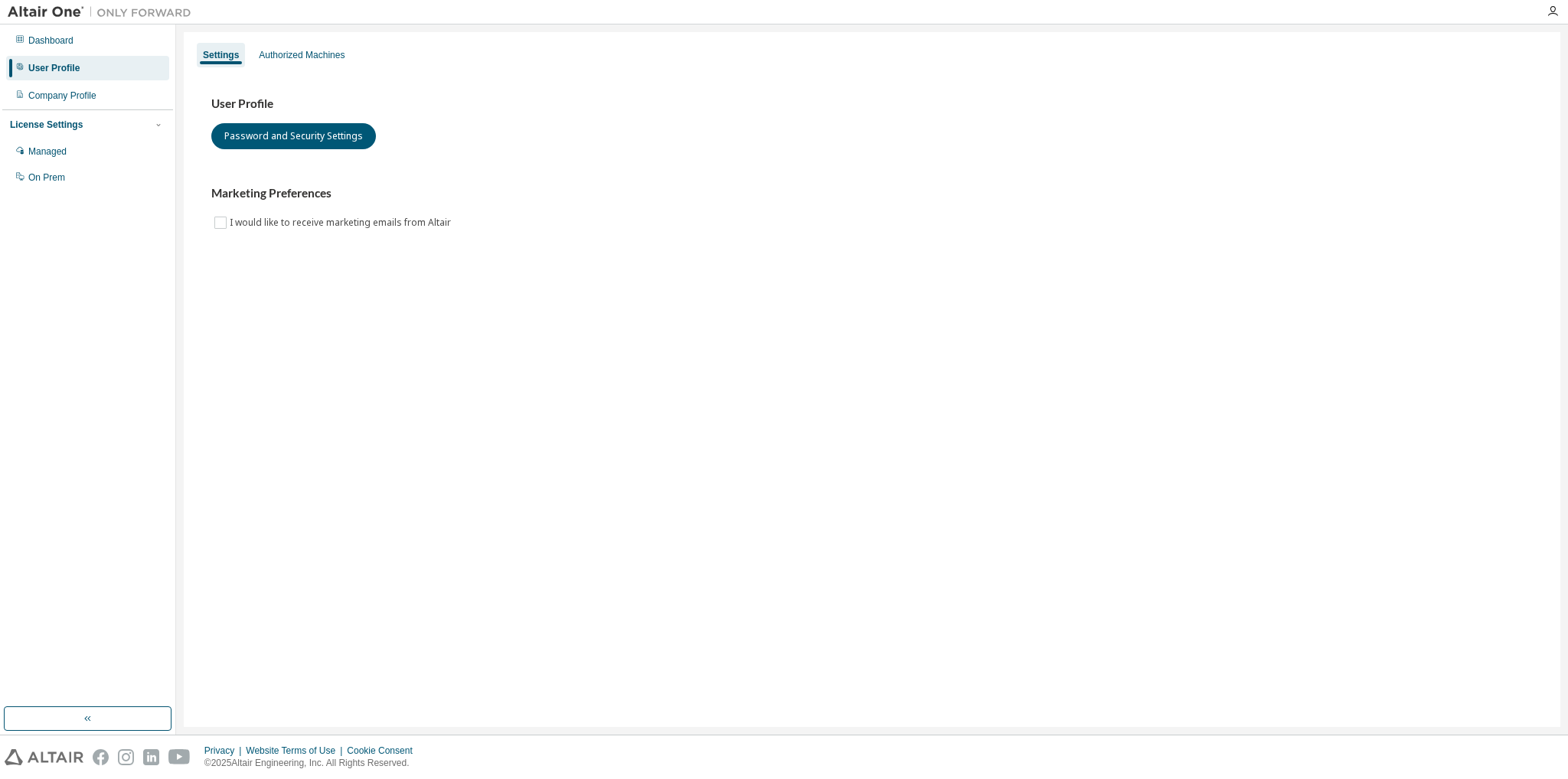
click at [70, 133] on div "License Settings Managed On Prem" at bounding box center [88, 150] width 171 height 82
click at [68, 150] on div "Managed" at bounding box center [87, 151] width 163 height 25
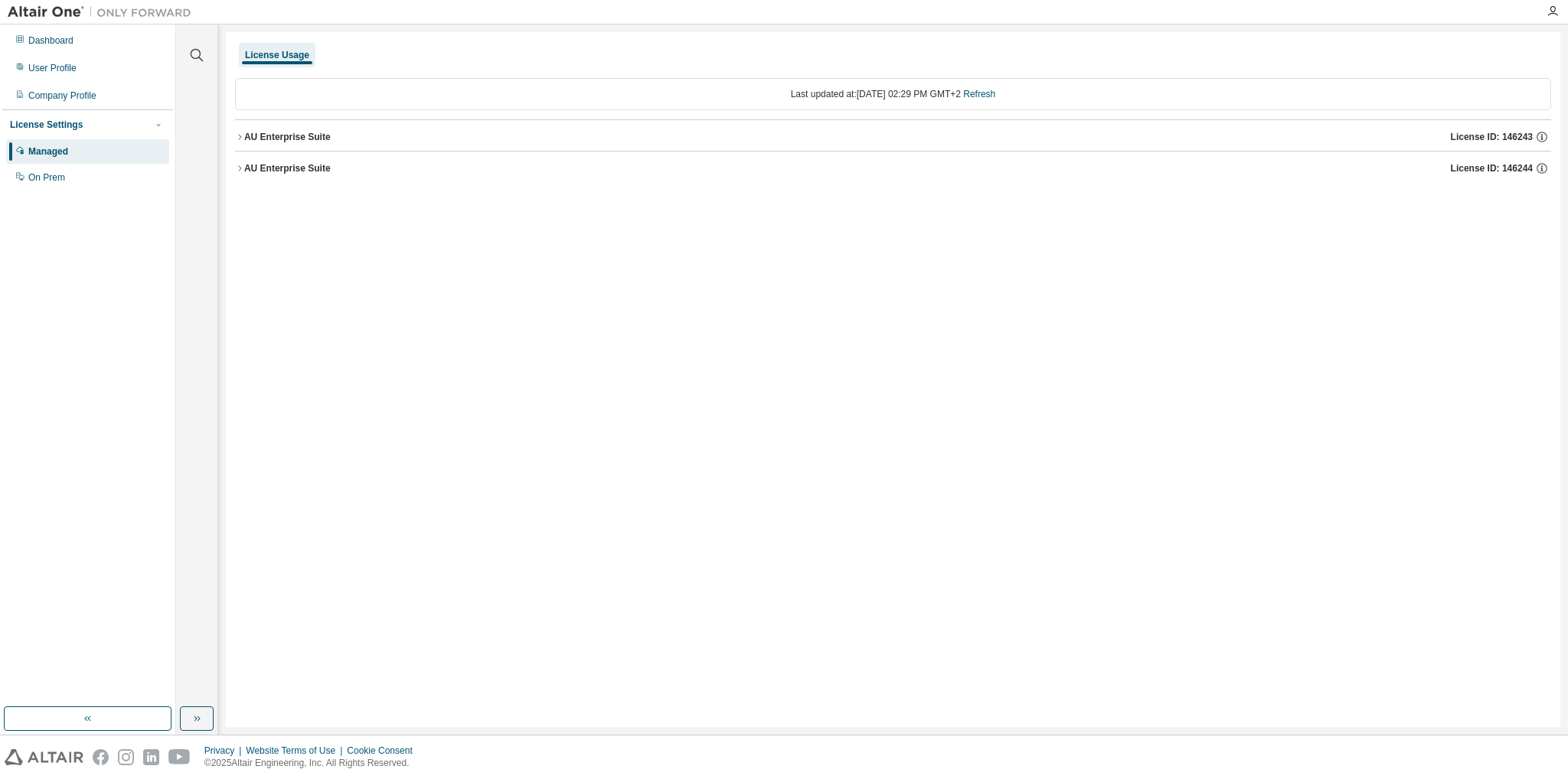
click at [303, 143] on button "AU Enterprise Suite License ID: 146243" at bounding box center [893, 137] width 1316 height 33
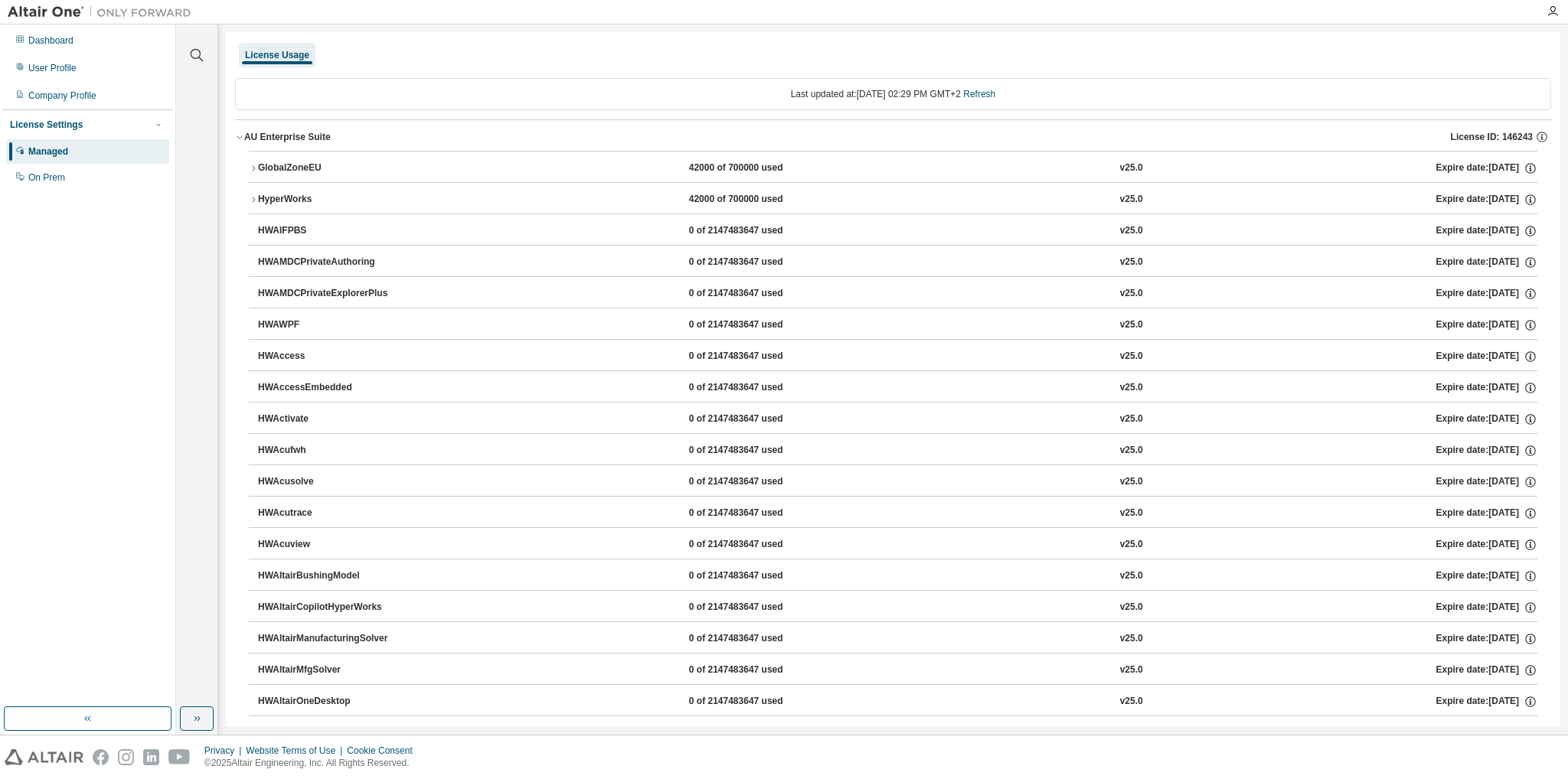
click at [390, 136] on div "AU Enterprise Suite License ID: 146243" at bounding box center [897, 137] width 1307 height 14
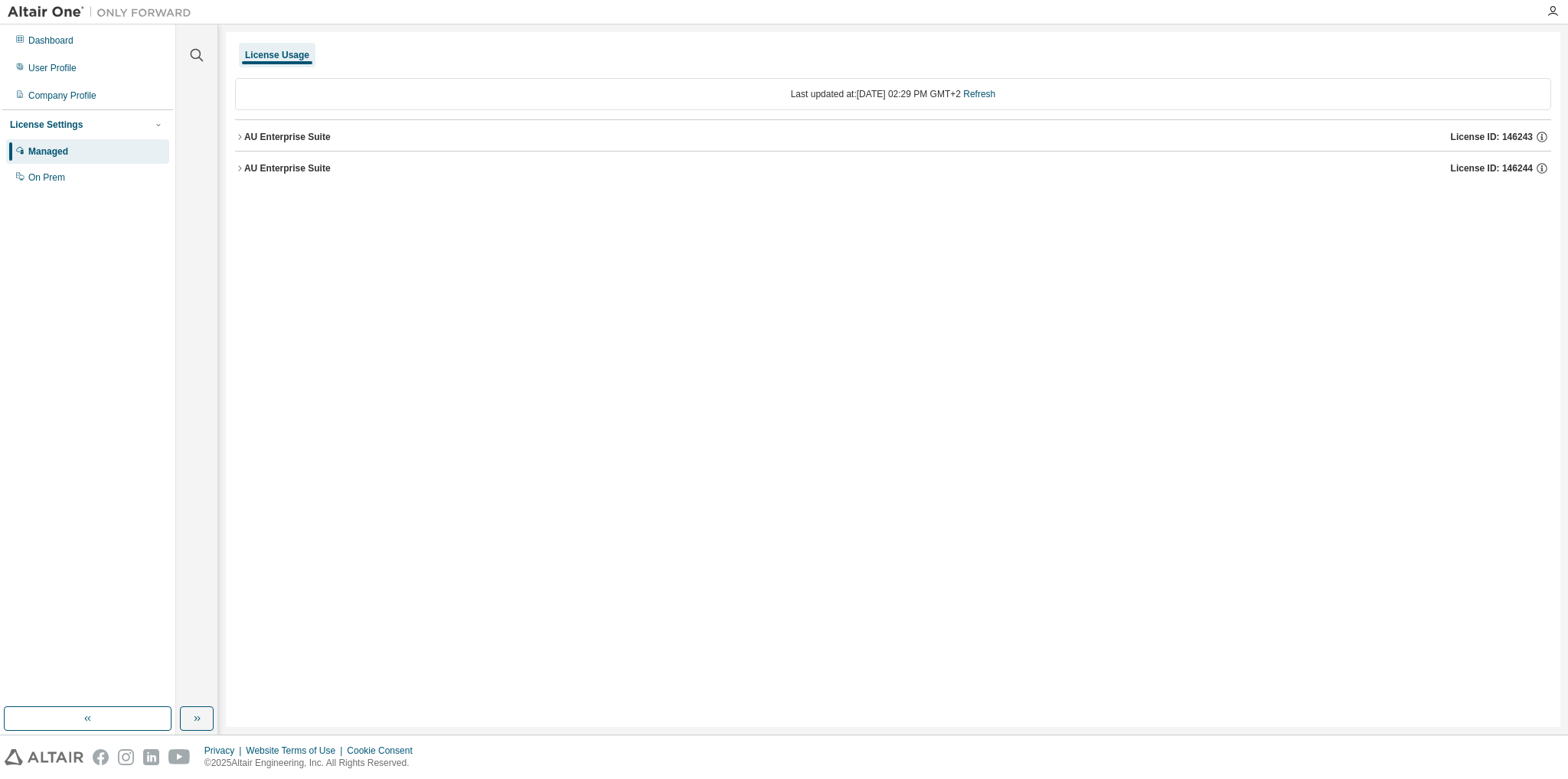
click at [344, 175] on button "AU Enterprise Suite License ID: 146244" at bounding box center [893, 168] width 1316 height 33
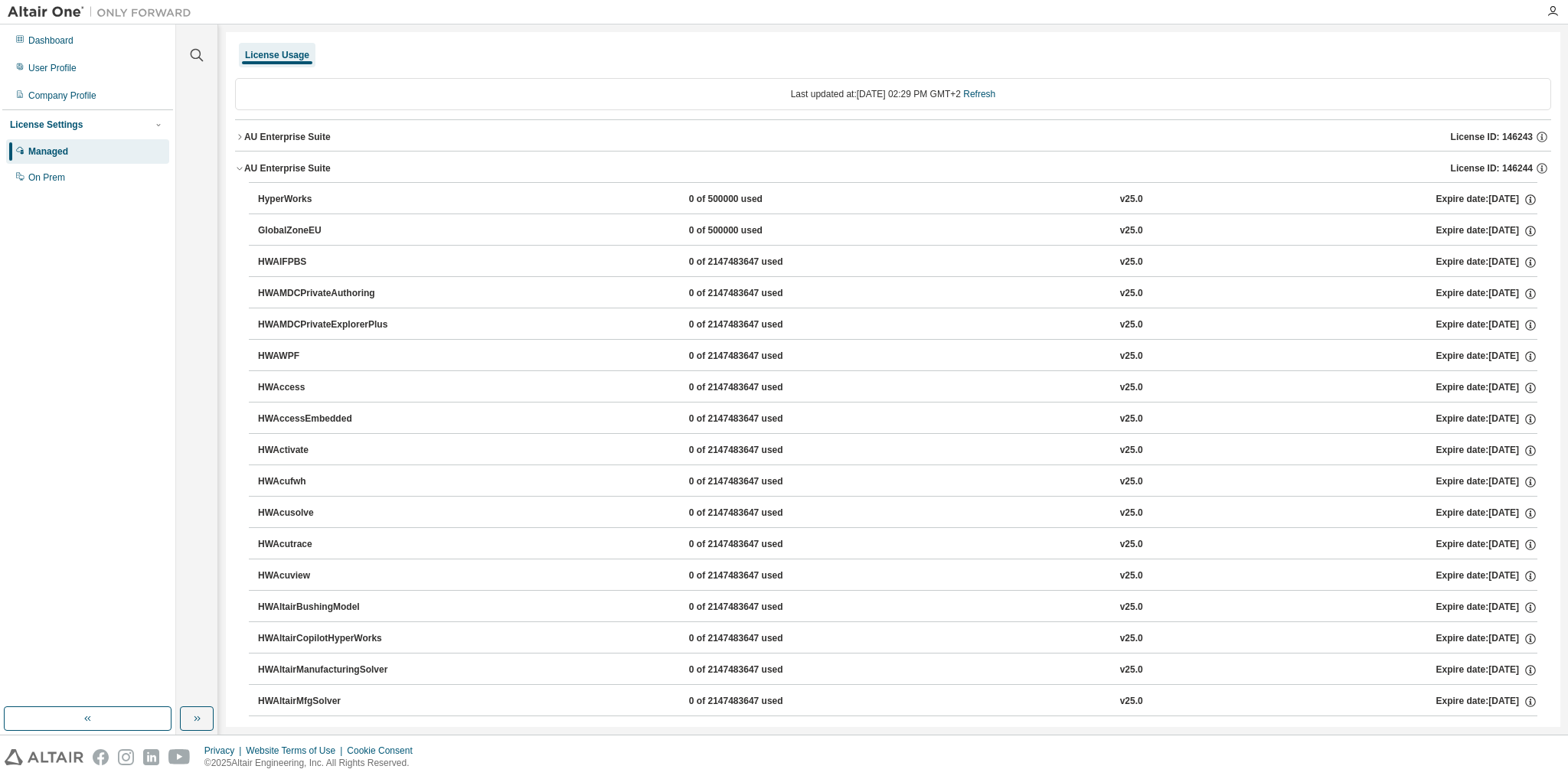
click at [379, 165] on div "AU Enterprise Suite License ID: 146244" at bounding box center [897, 169] width 1307 height 14
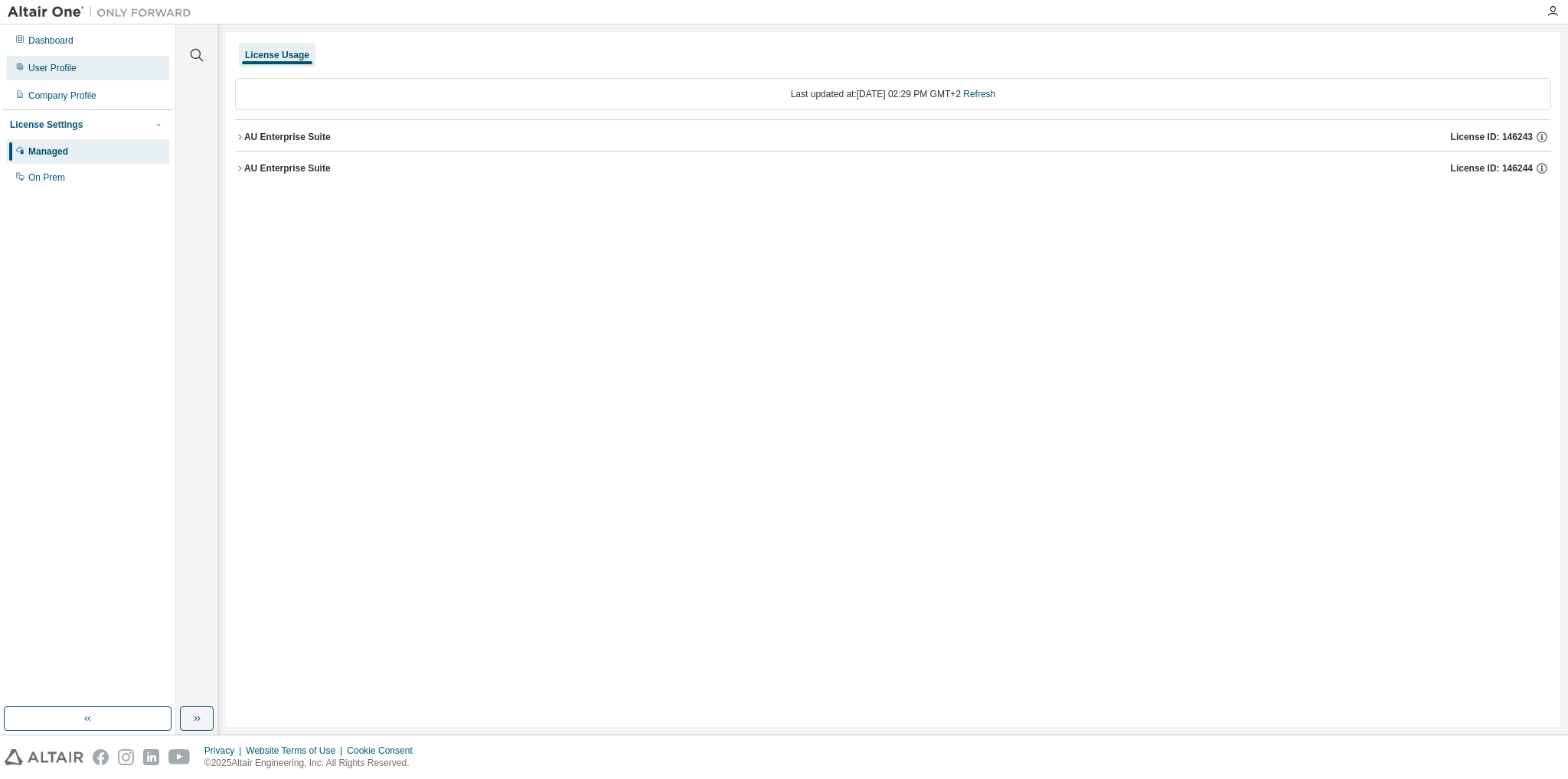
click at [84, 72] on div "User Profile" at bounding box center [87, 68] width 163 height 25
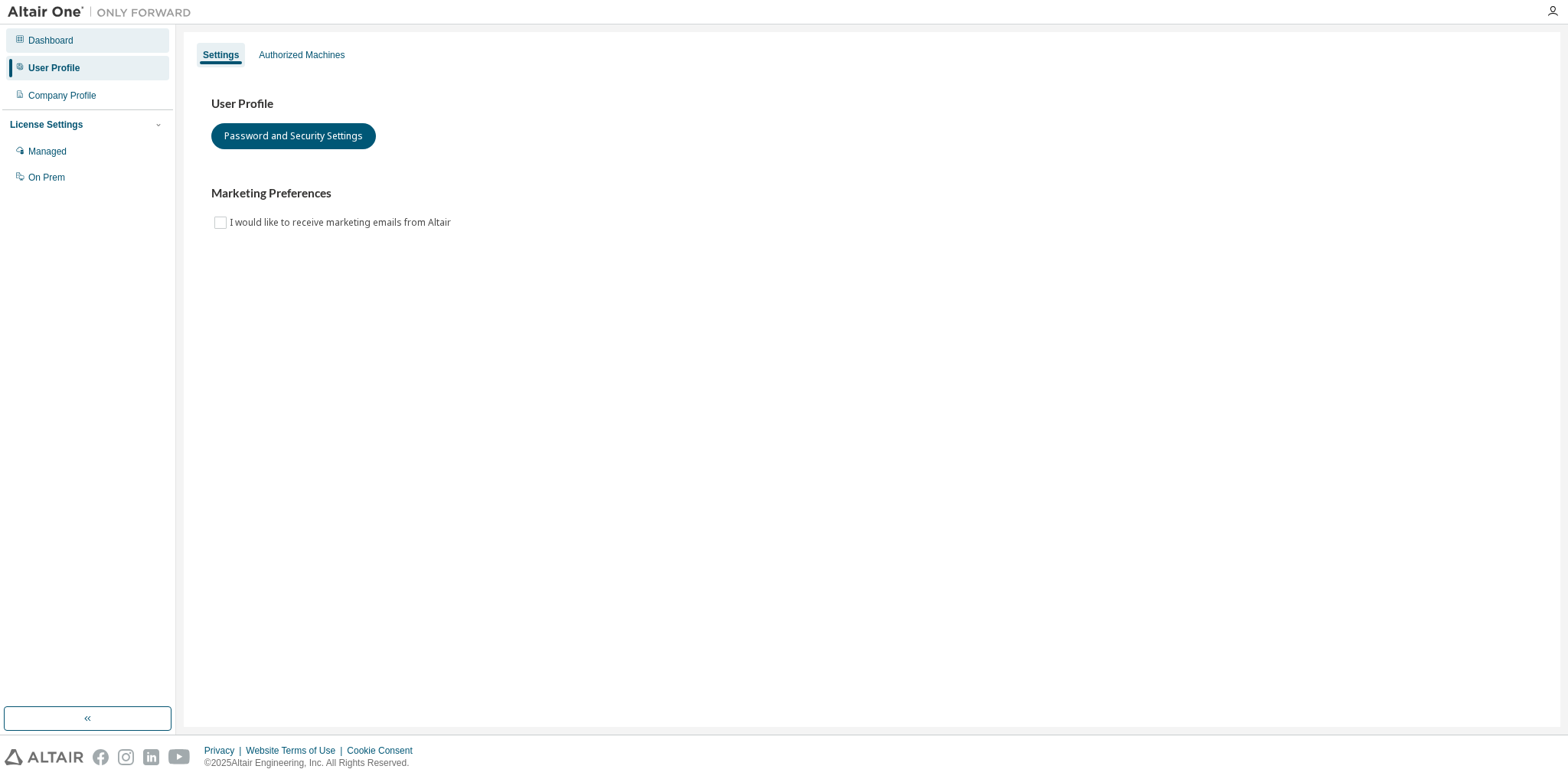
click at [86, 47] on div "Dashboard" at bounding box center [87, 40] width 163 height 25
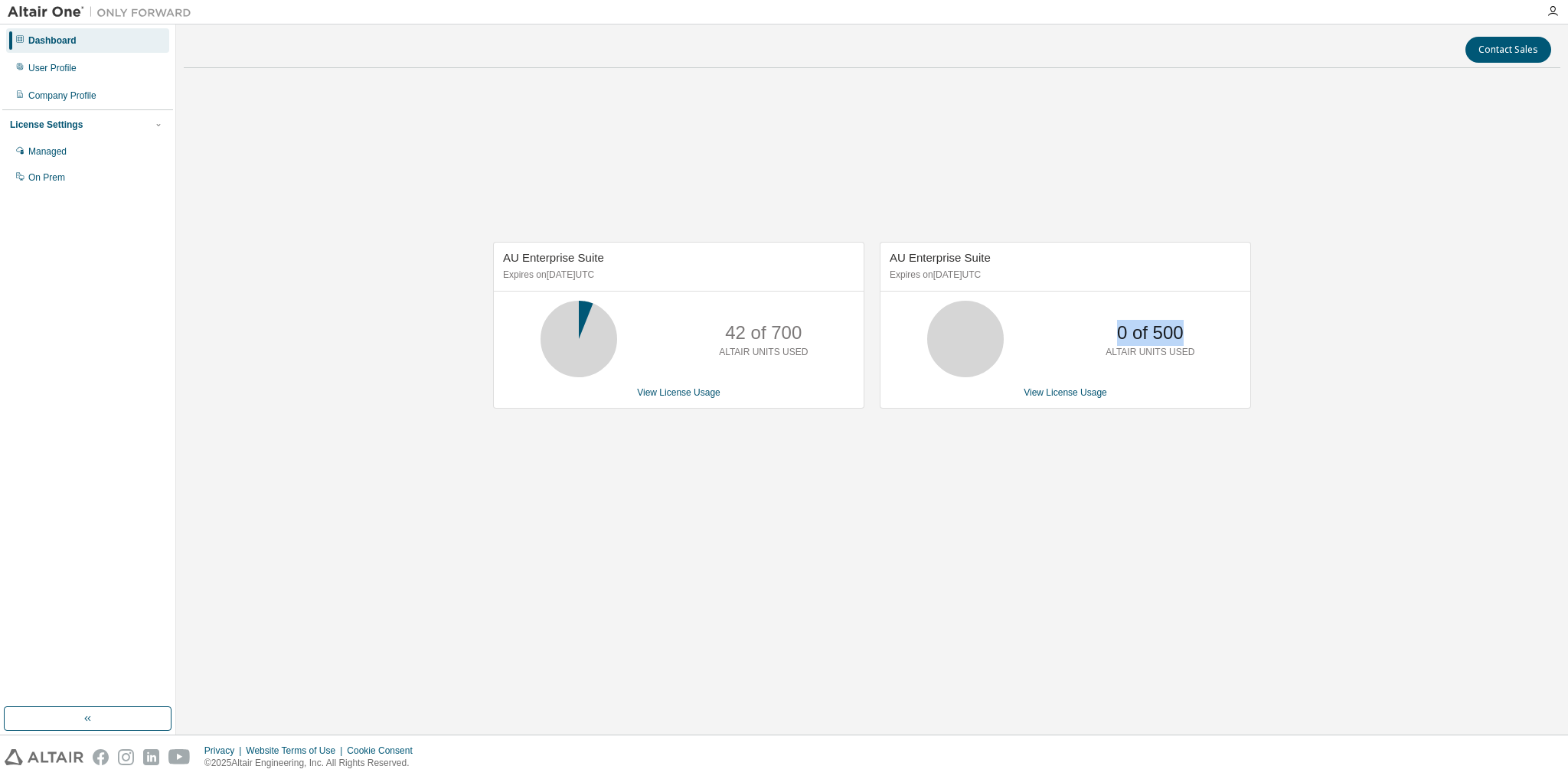
drag, startPoint x: 1186, startPoint y: 337, endPoint x: 1103, endPoint y: 331, distance: 83.2
click at [1103, 331] on div "0 of 500 ALTAIR UNITS USED" at bounding box center [1150, 339] width 122 height 77
click at [1104, 332] on div "0 of 500 ALTAIR UNITS USED" at bounding box center [1150, 339] width 122 height 77
click at [1132, 335] on p "0 of 500" at bounding box center [1151, 334] width 67 height 26
drag, startPoint x: 788, startPoint y: 332, endPoint x: 698, endPoint y: 329, distance: 90.0
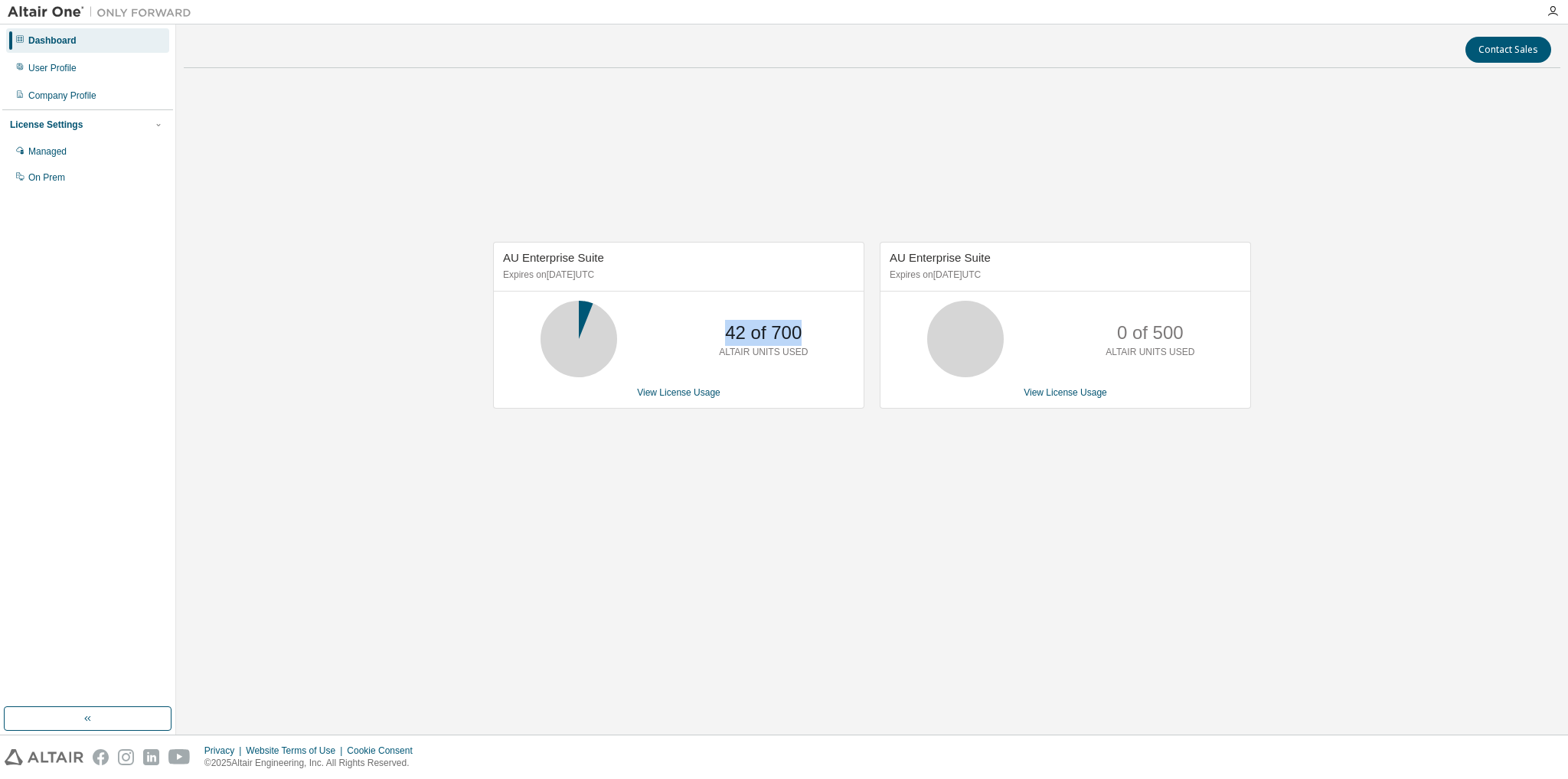
click at [698, 329] on div "42 of 700 ALTAIR UNITS USED" at bounding box center [679, 339] width 370 height 77
click at [698, 330] on div "42 of 700 ALTAIR UNITS USED" at bounding box center [679, 339] width 370 height 77
click at [716, 338] on div "42 of 700 ALTAIR UNITS USED" at bounding box center [763, 339] width 122 height 77
drag, startPoint x: 750, startPoint y: 333, endPoint x: 819, endPoint y: 334, distance: 69.0
click at [819, 334] on div "42 of 700 ALTAIR UNITS USED" at bounding box center [763, 339] width 122 height 77
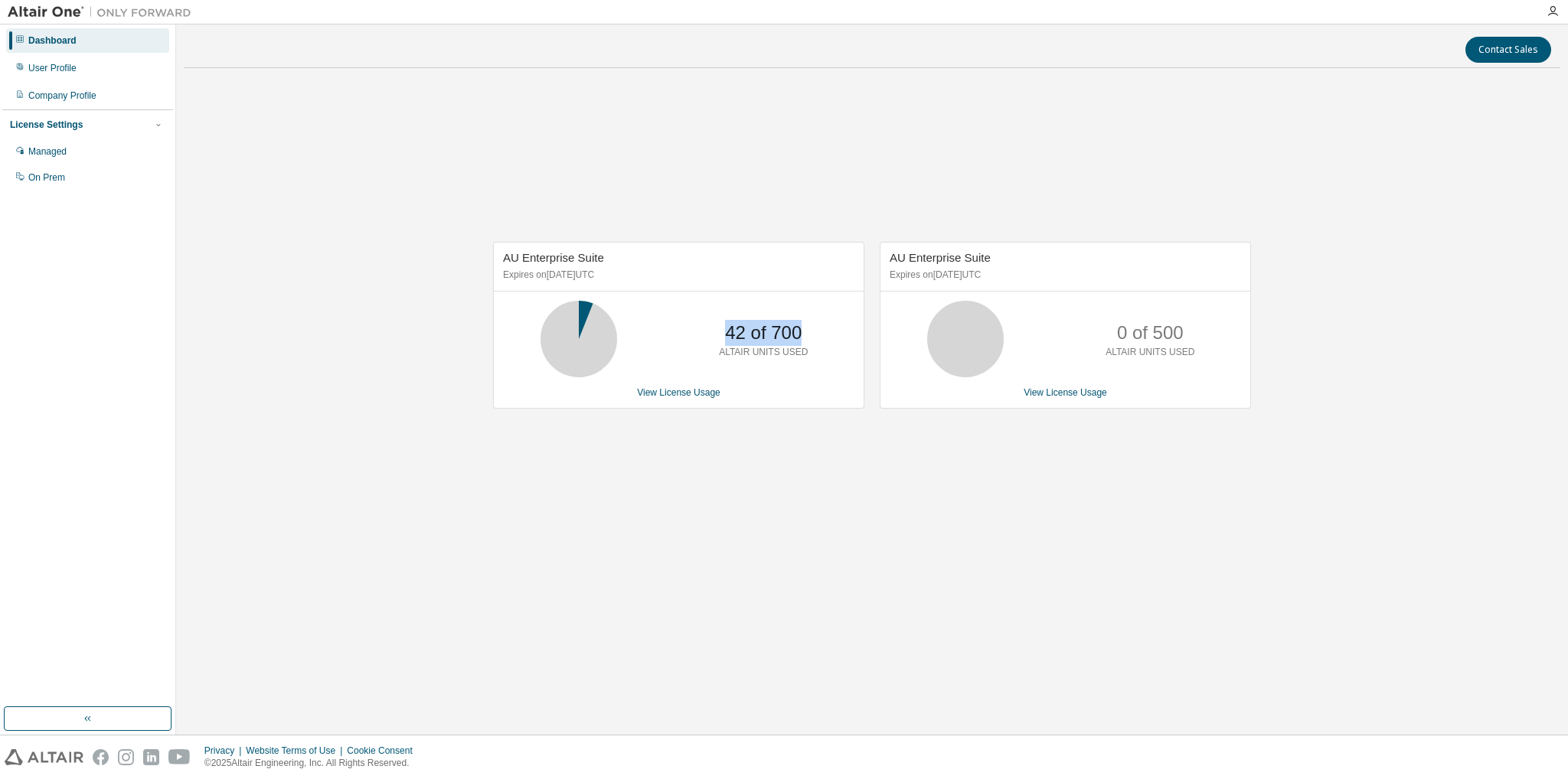
click at [814, 334] on div "42 of 700 ALTAIR UNITS USED" at bounding box center [763, 339] width 122 height 77
drag, startPoint x: 806, startPoint y: 334, endPoint x: 726, endPoint y: 334, distance: 80.0
click at [726, 334] on div "42 of 700 ALTAIR UNITS USED" at bounding box center [763, 339] width 122 height 77
click at [725, 334] on p "42 of 700" at bounding box center [763, 334] width 77 height 26
click at [723, 338] on div "42 of 700 ALTAIR UNITS USED" at bounding box center [763, 339] width 122 height 77
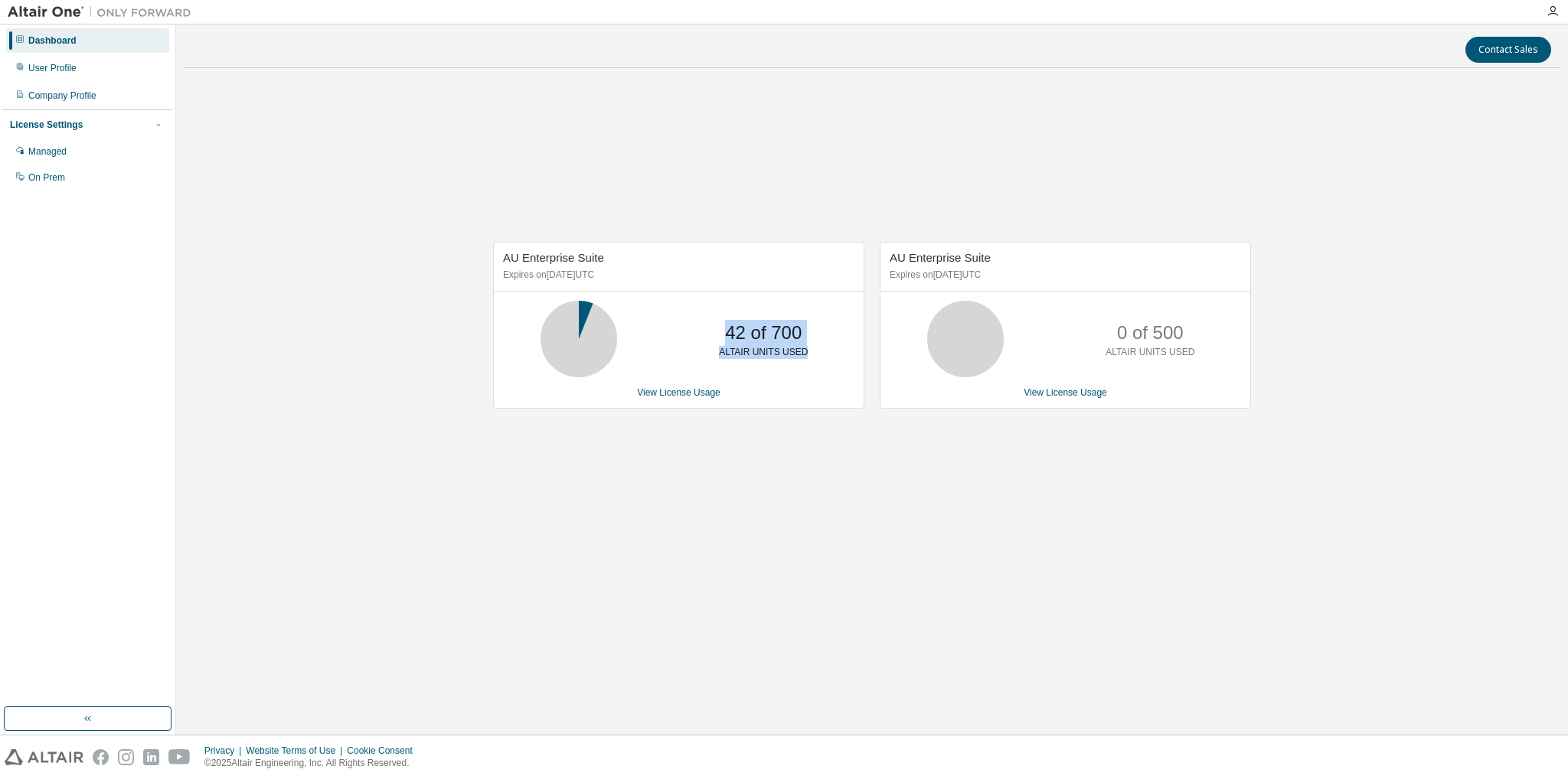
drag, startPoint x: 726, startPoint y: 333, endPoint x: 806, endPoint y: 350, distance: 81.8
click at [806, 350] on div "42 of 700 ALTAIR UNITS USED" at bounding box center [763, 339] width 122 height 77
click at [805, 357] on div "42 of 700 ALTAIR UNITS USED" at bounding box center [763, 339] width 122 height 77
drag, startPoint x: 799, startPoint y: 350, endPoint x: 728, endPoint y: 337, distance: 72.2
click at [728, 337] on div "42 of 700 ALTAIR UNITS USED" at bounding box center [763, 339] width 122 height 77
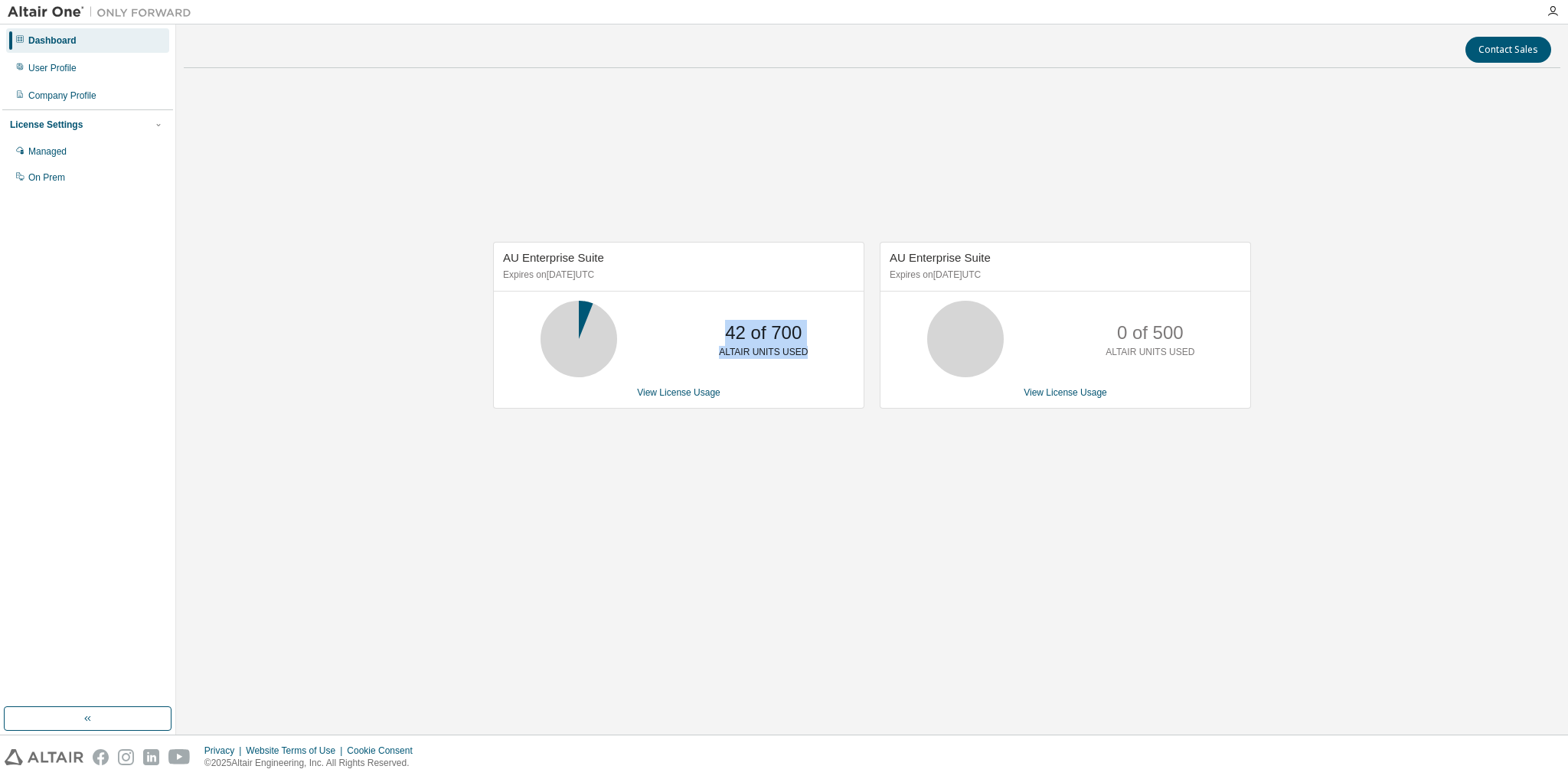
click at [728, 337] on p "42 of 700" at bounding box center [763, 334] width 77 height 26
drag, startPoint x: 724, startPoint y: 334, endPoint x: 815, endPoint y: 352, distance: 92.8
click at [819, 351] on div "42 of 700 ALTAIR UNITS USED" at bounding box center [763, 339] width 122 height 77
click at [799, 352] on p "ALTAIR UNITS USED" at bounding box center [763, 352] width 89 height 13
click at [681, 395] on link "View License Usage" at bounding box center [679, 393] width 84 height 11
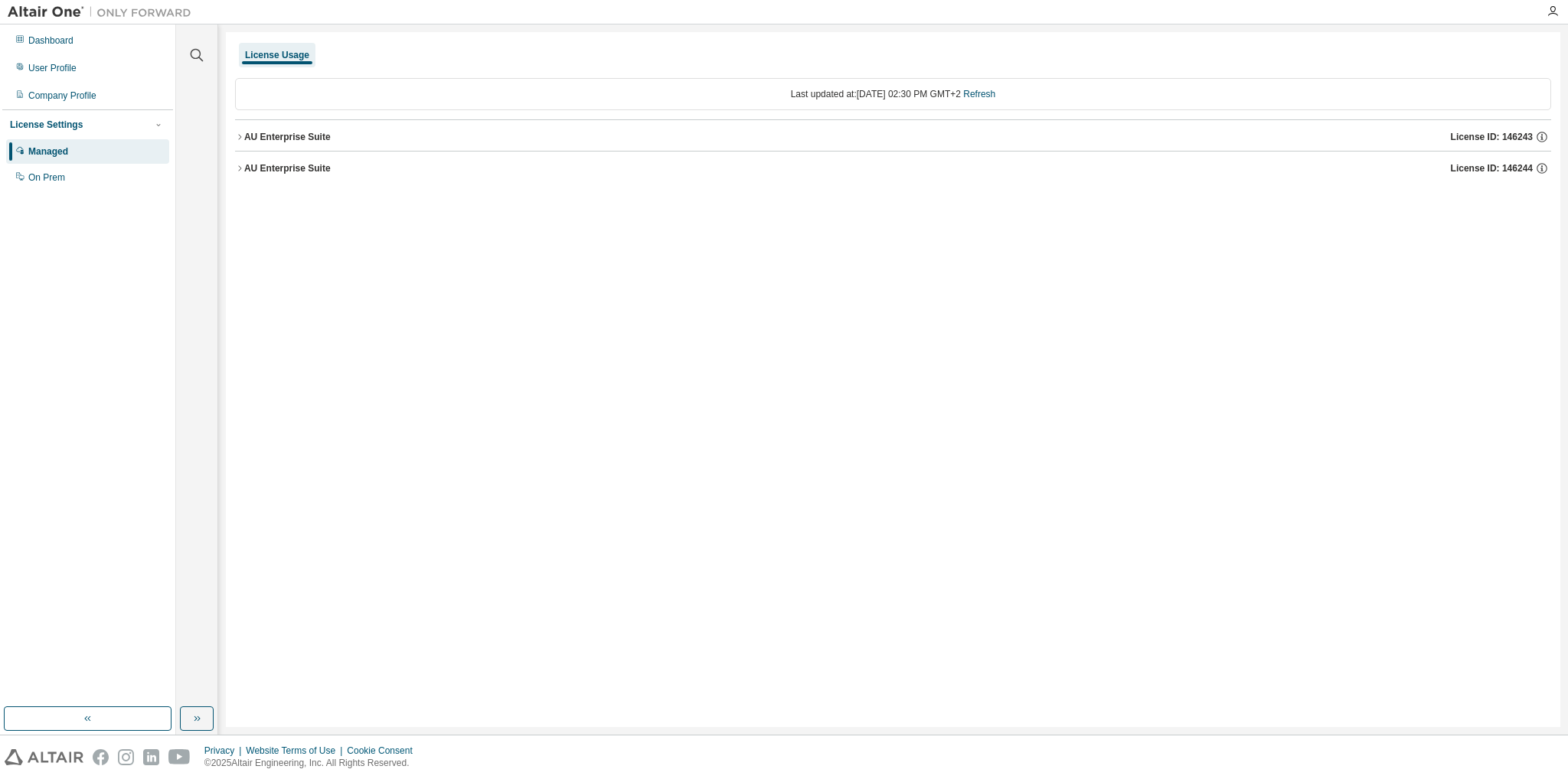
click at [244, 138] on div "AU Enterprise Suite" at bounding box center [287, 137] width 86 height 12
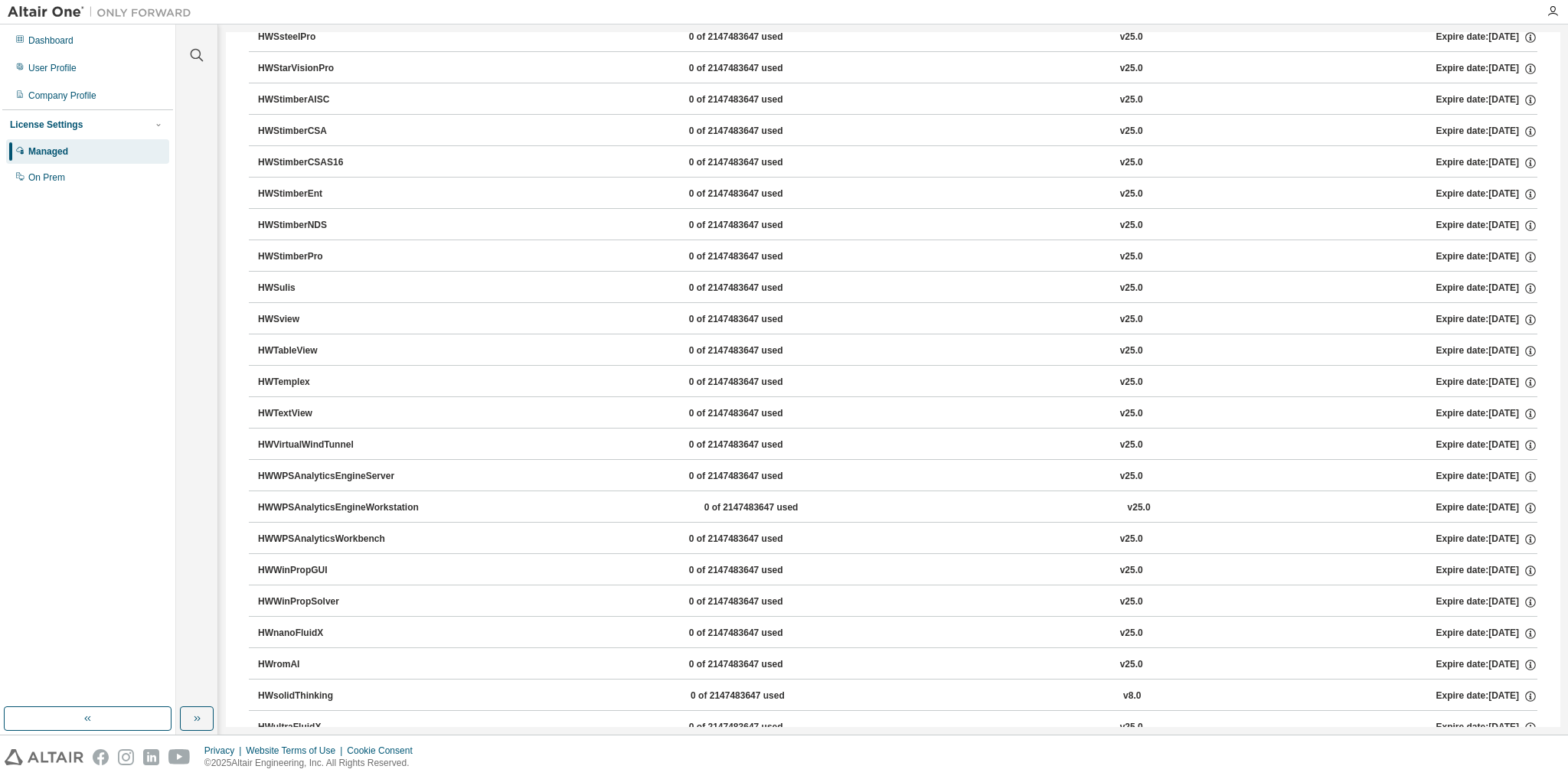
scroll to position [9697, 0]
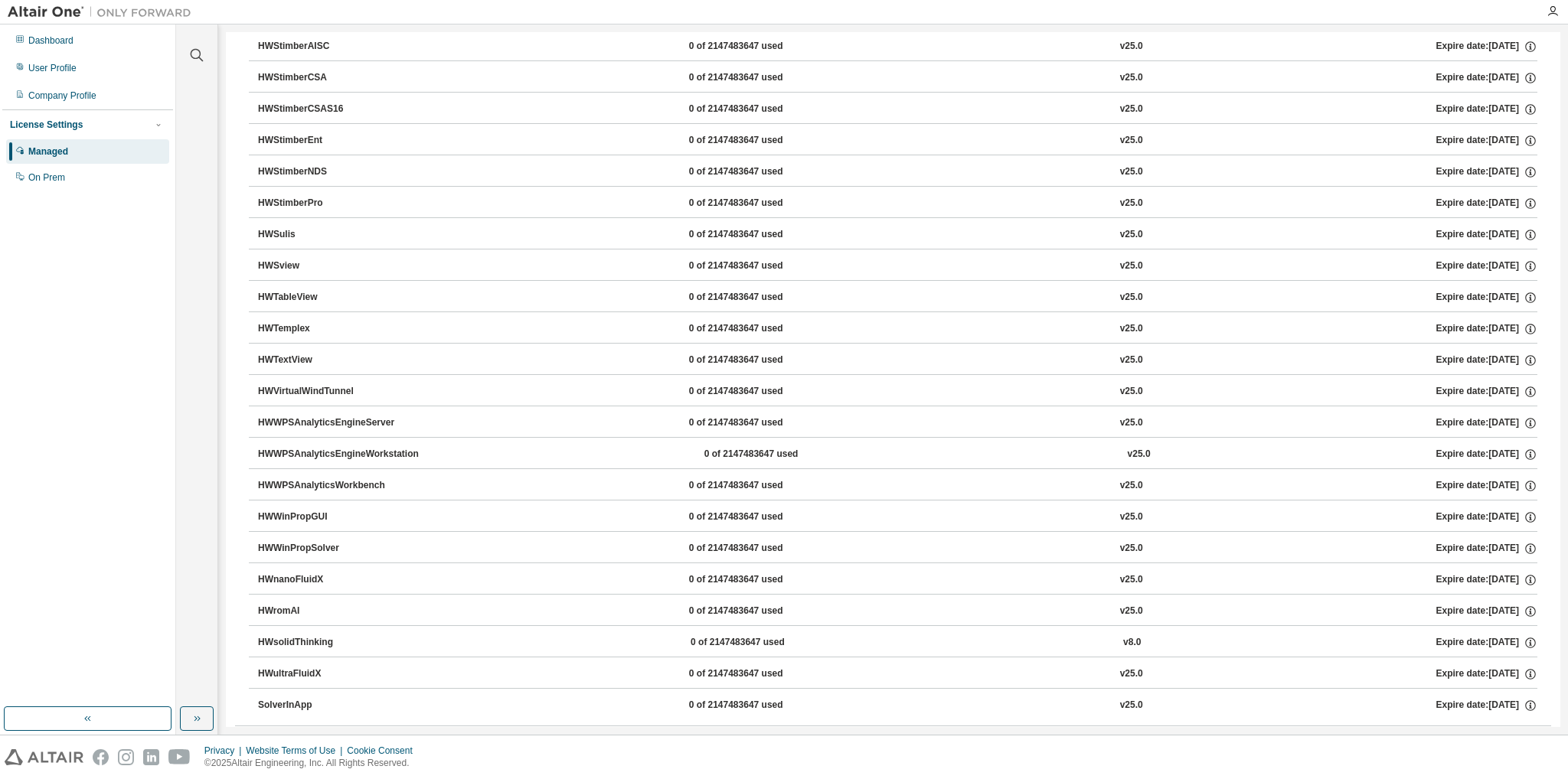
click at [274, 738] on div "AU Enterprise Suite" at bounding box center [287, 744] width 86 height 12
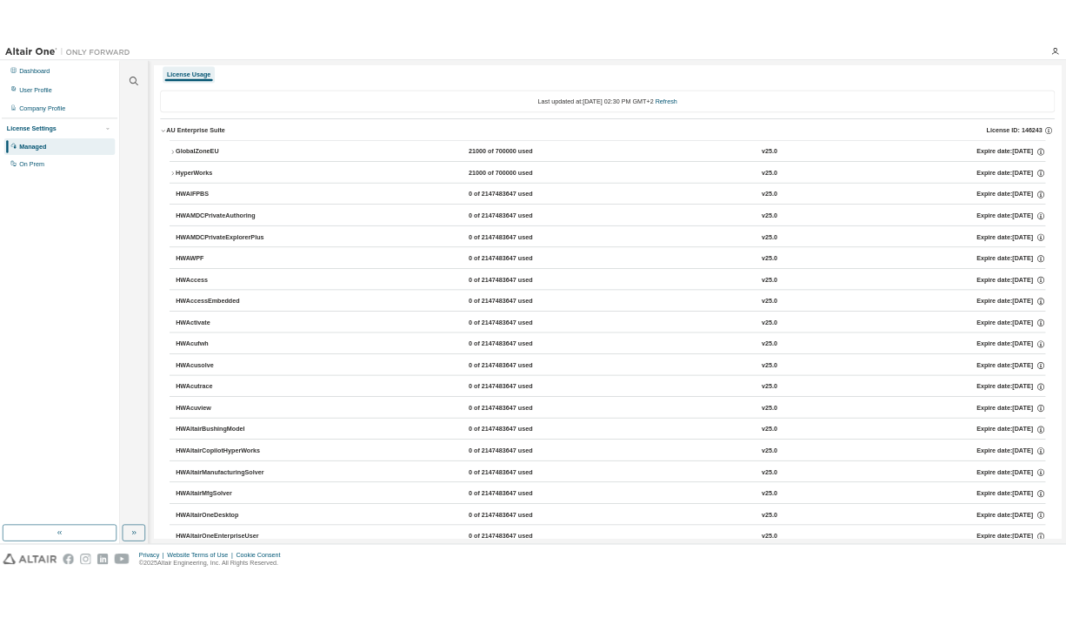
scroll to position [0, 0]
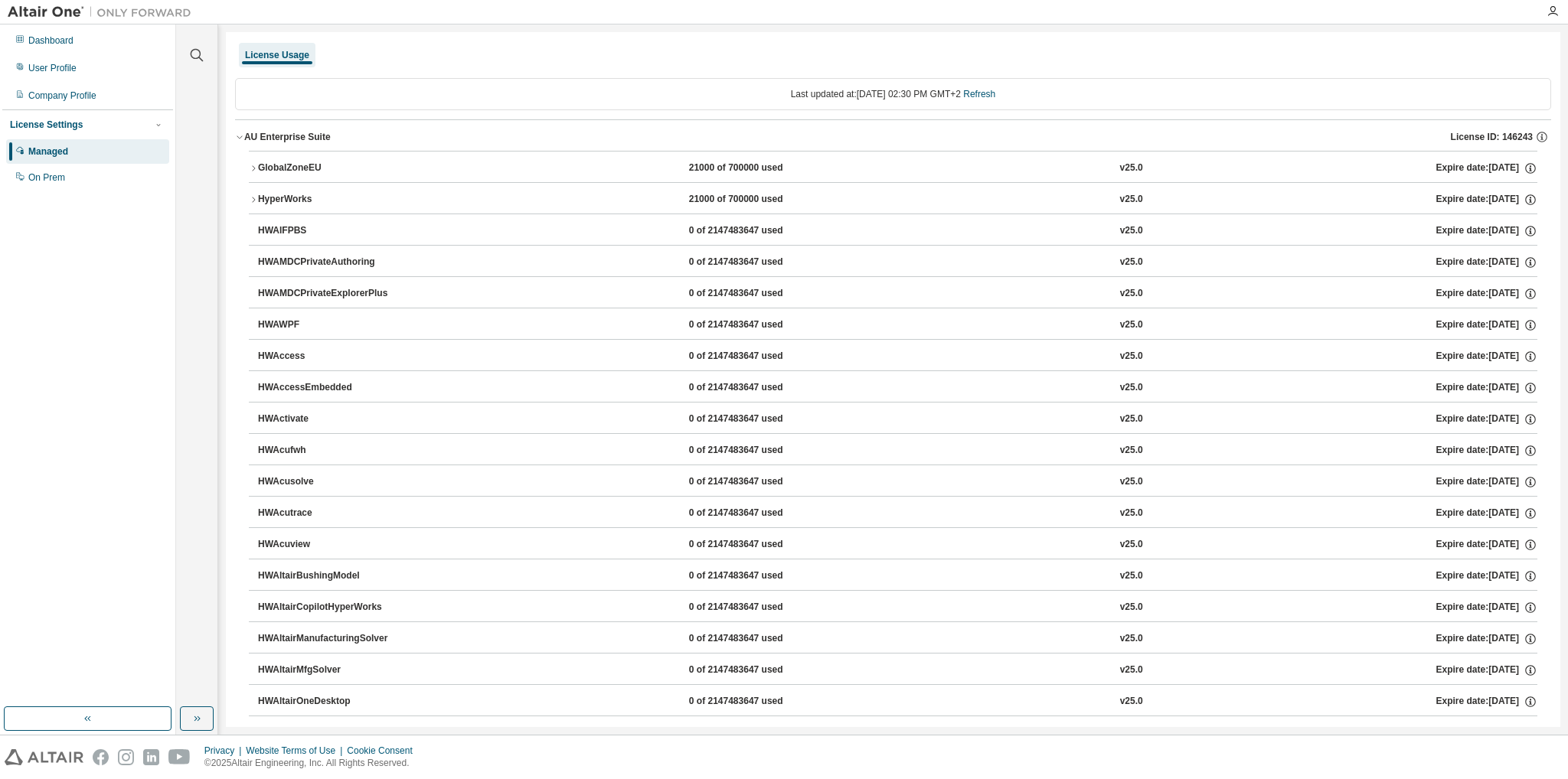
click at [279, 135] on div "AU Enterprise Suite" at bounding box center [287, 137] width 86 height 12
click at [261, 165] on div "AU Enterprise Suite" at bounding box center [287, 168] width 86 height 12
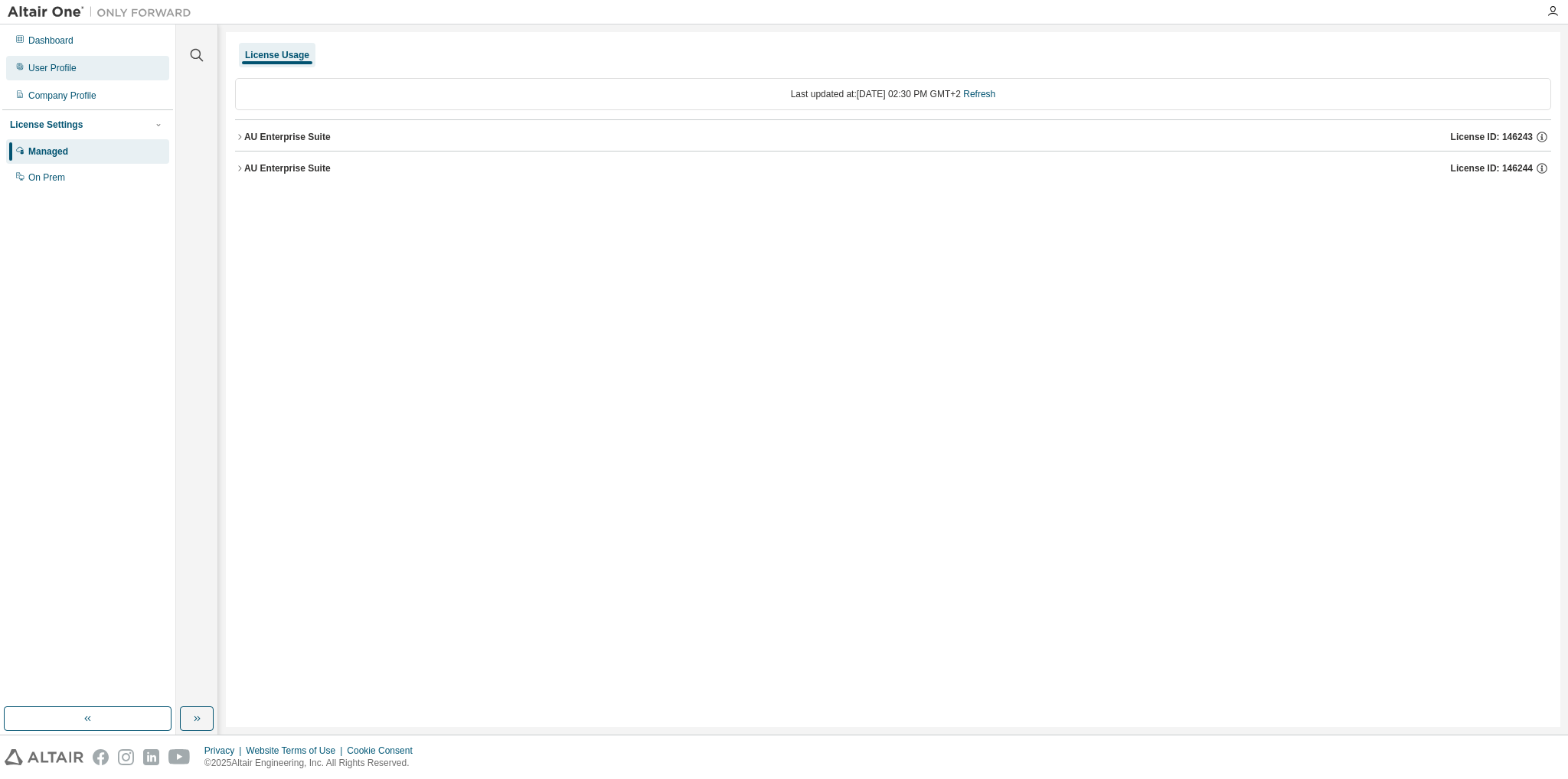
click at [130, 74] on div "User Profile" at bounding box center [87, 68] width 163 height 25
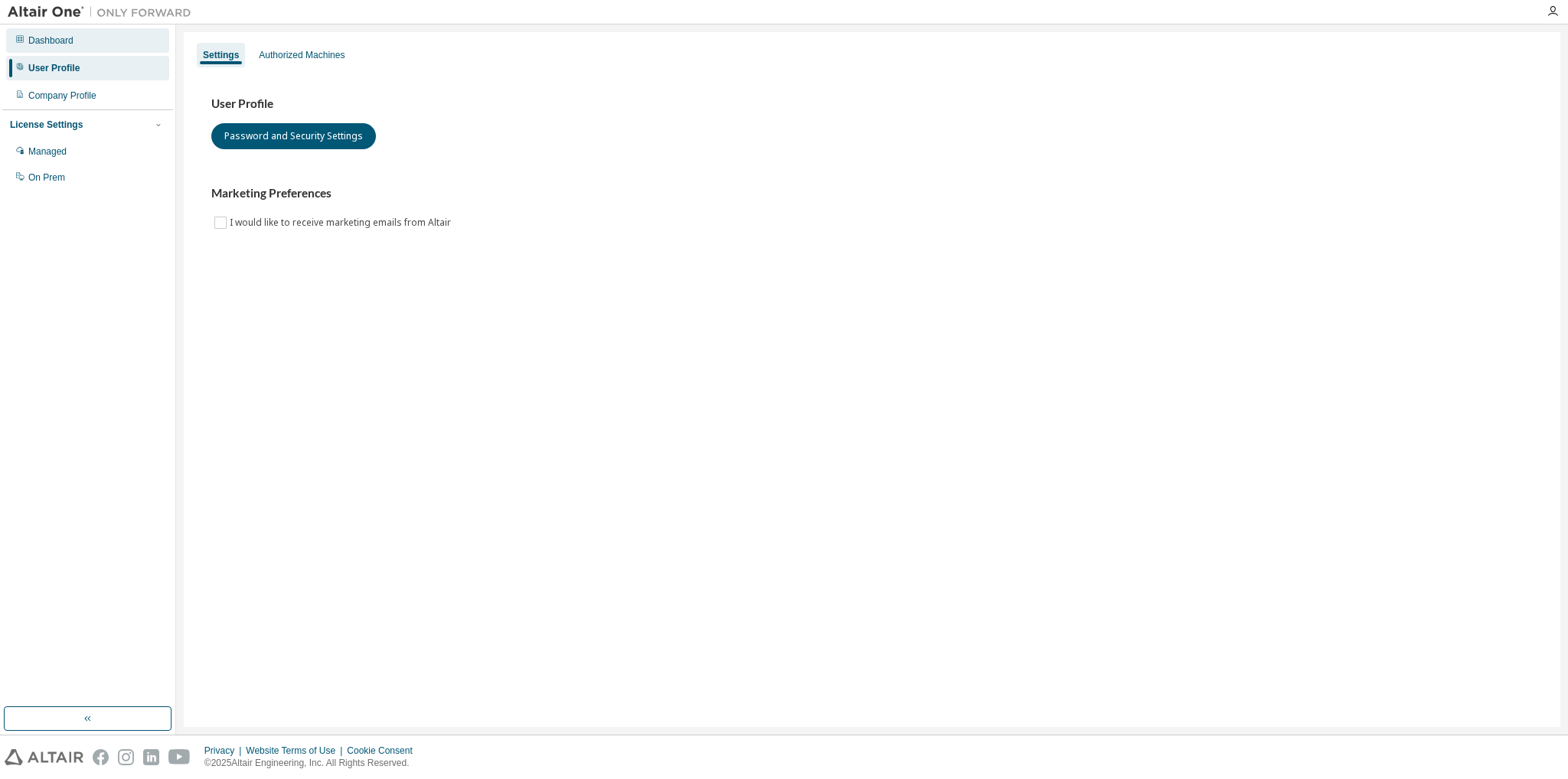
click at [114, 50] on div "Dashboard" at bounding box center [87, 40] width 163 height 25
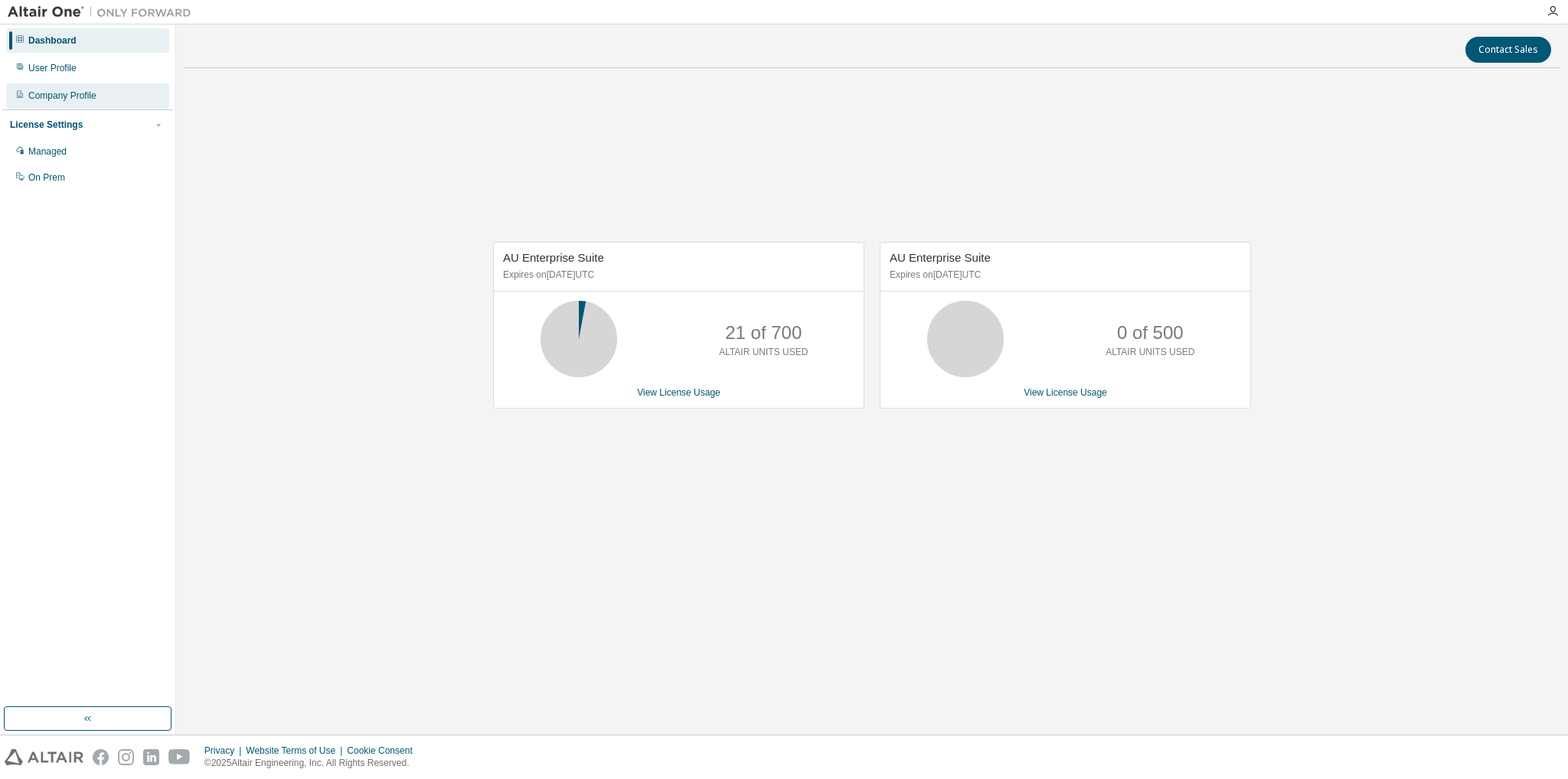
click at [95, 96] on div "Company Profile" at bounding box center [62, 96] width 68 height 12
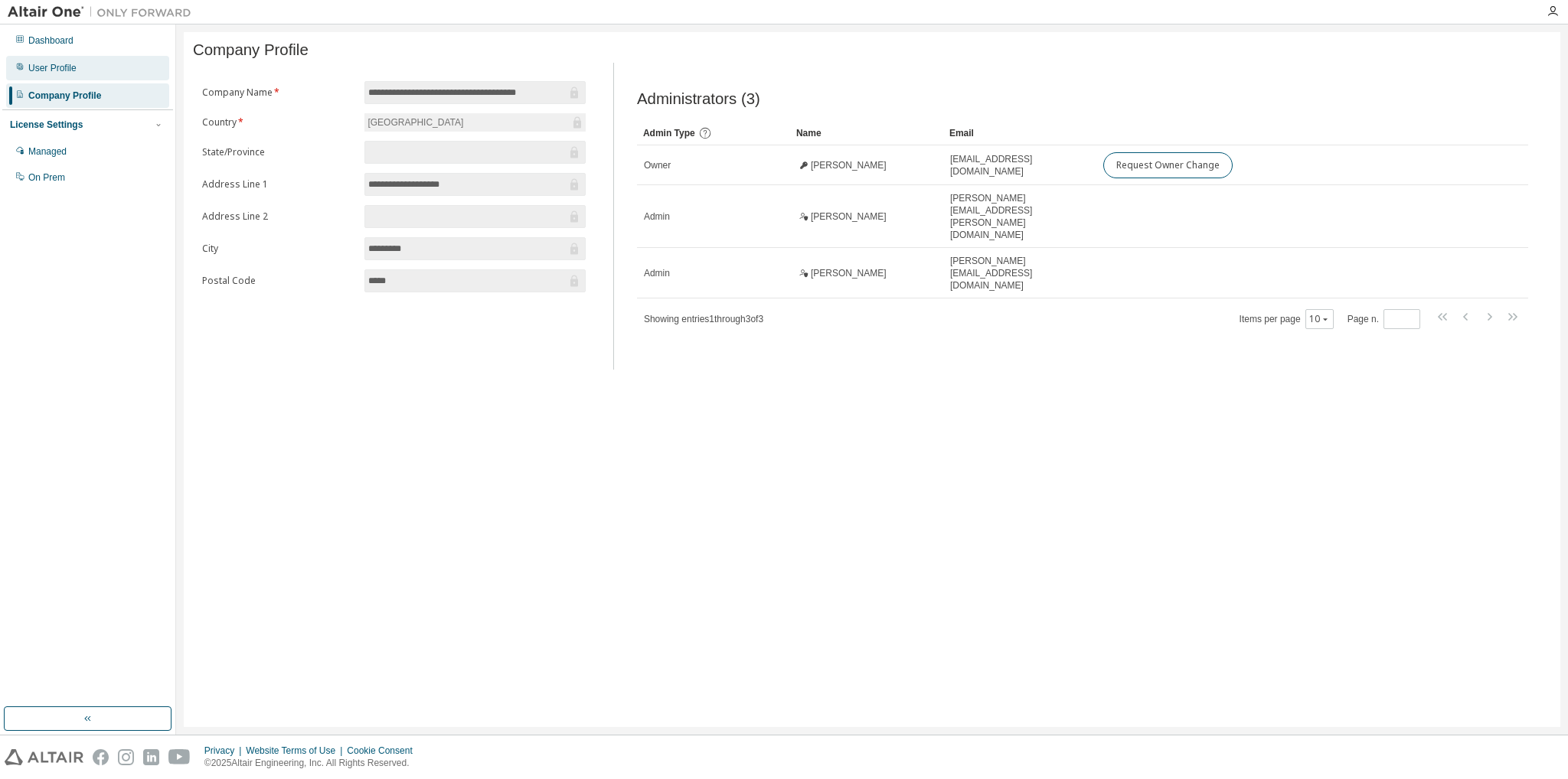
click at [83, 66] on div "User Profile" at bounding box center [87, 68] width 163 height 25
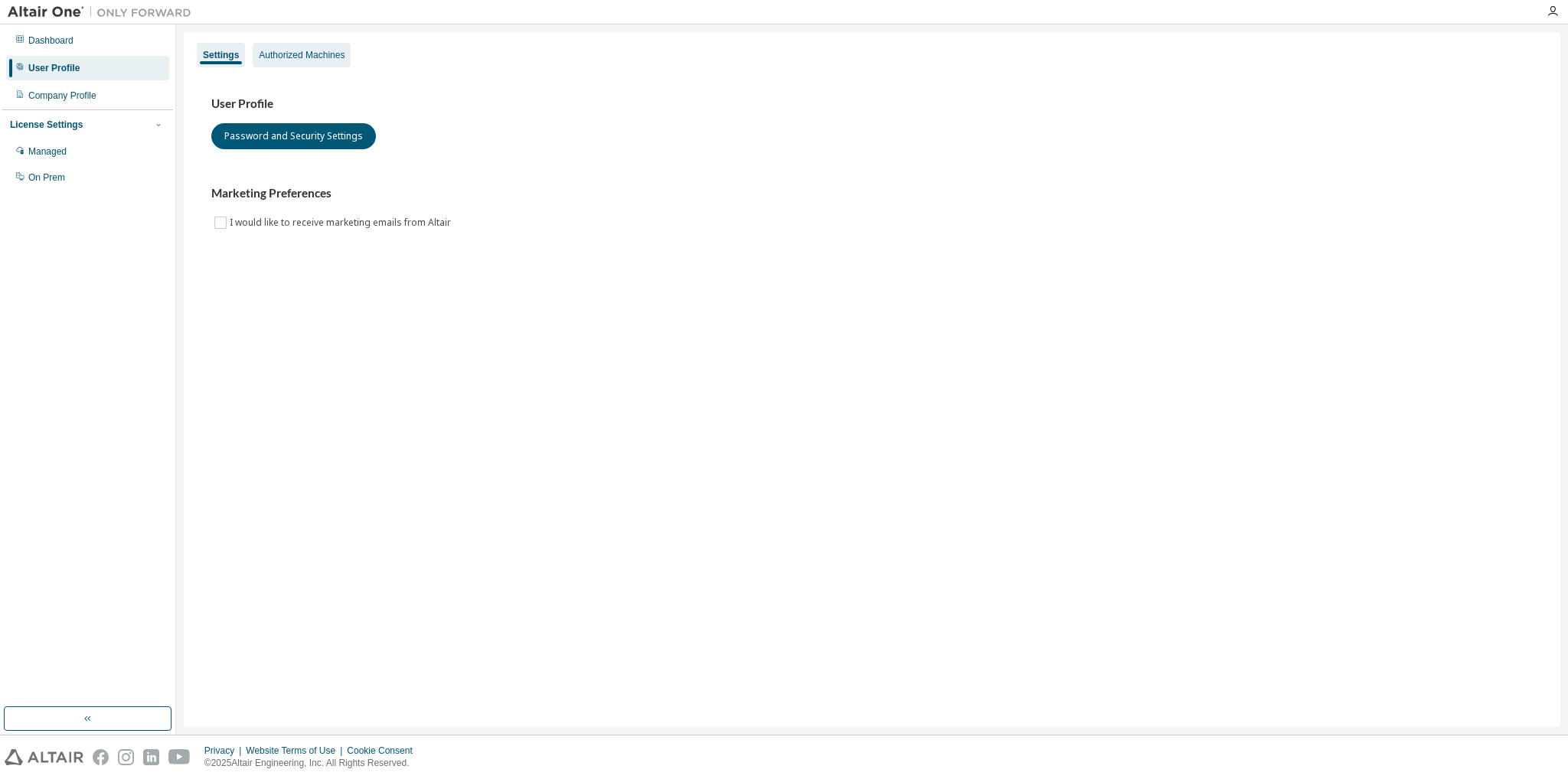
click at [307, 53] on div "Authorized Machines" at bounding box center [301, 55] width 85 height 12
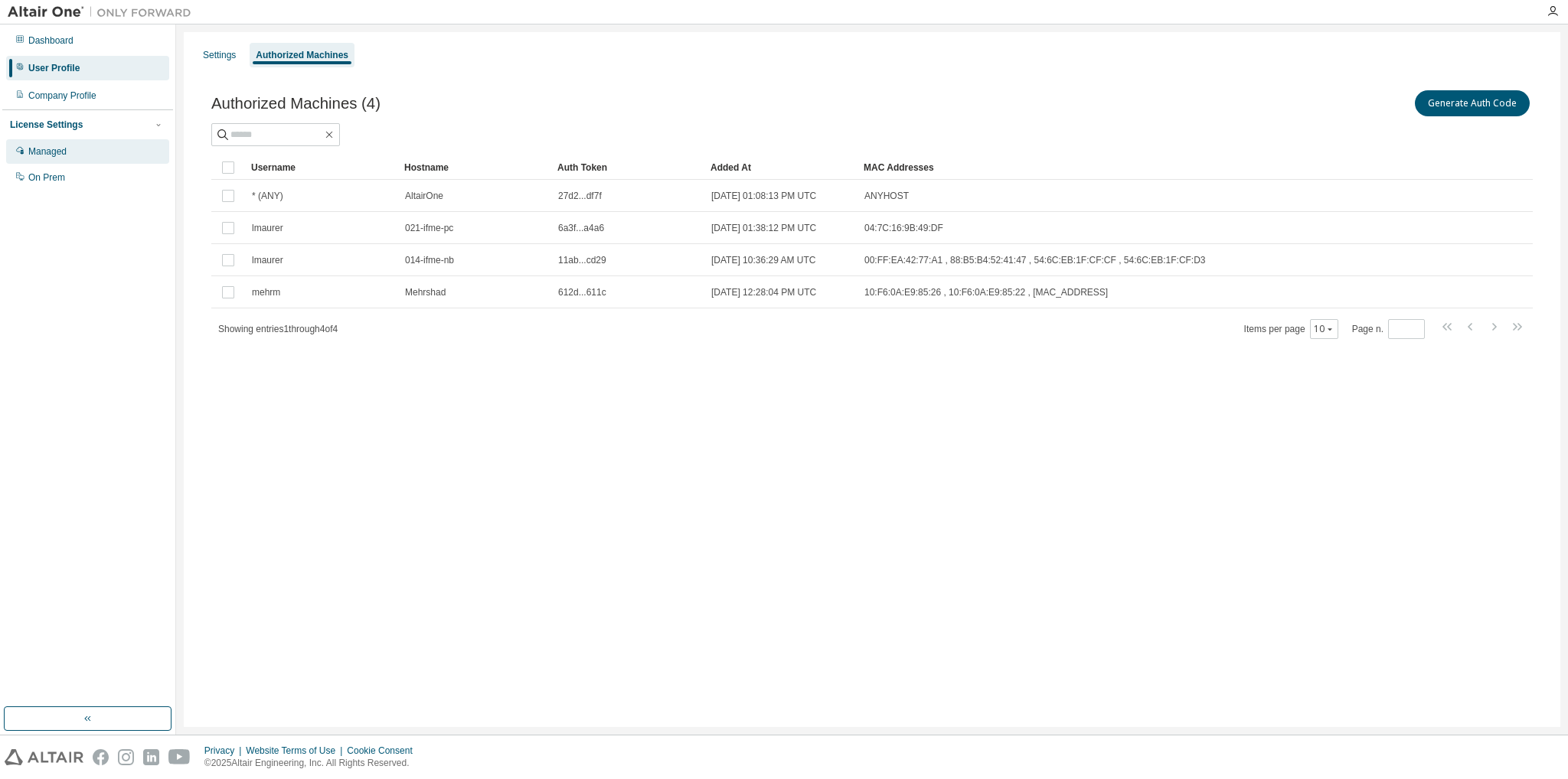
click at [46, 151] on div "Managed" at bounding box center [47, 151] width 38 height 12
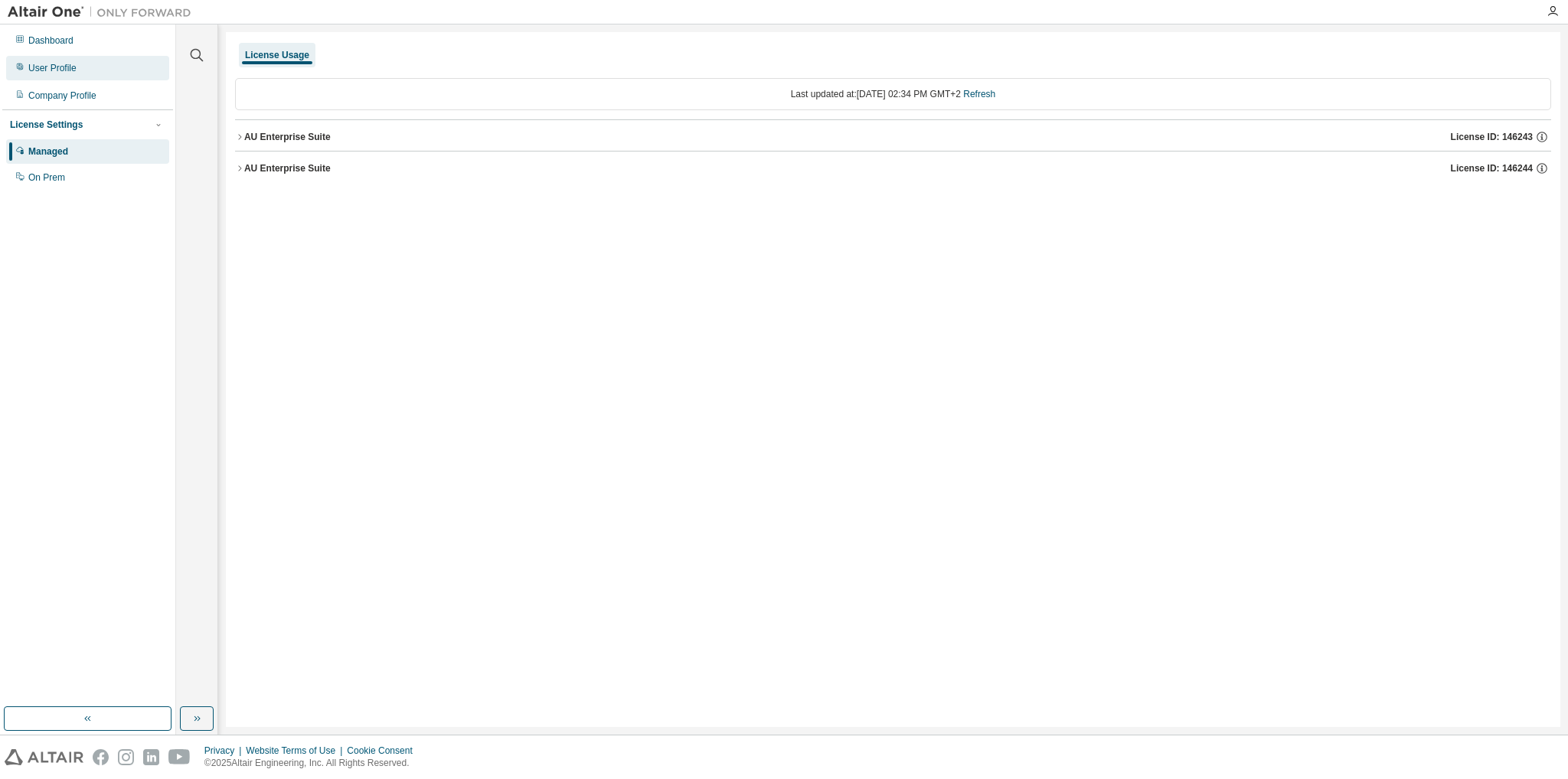
click at [52, 68] on div "User Profile" at bounding box center [52, 68] width 48 height 12
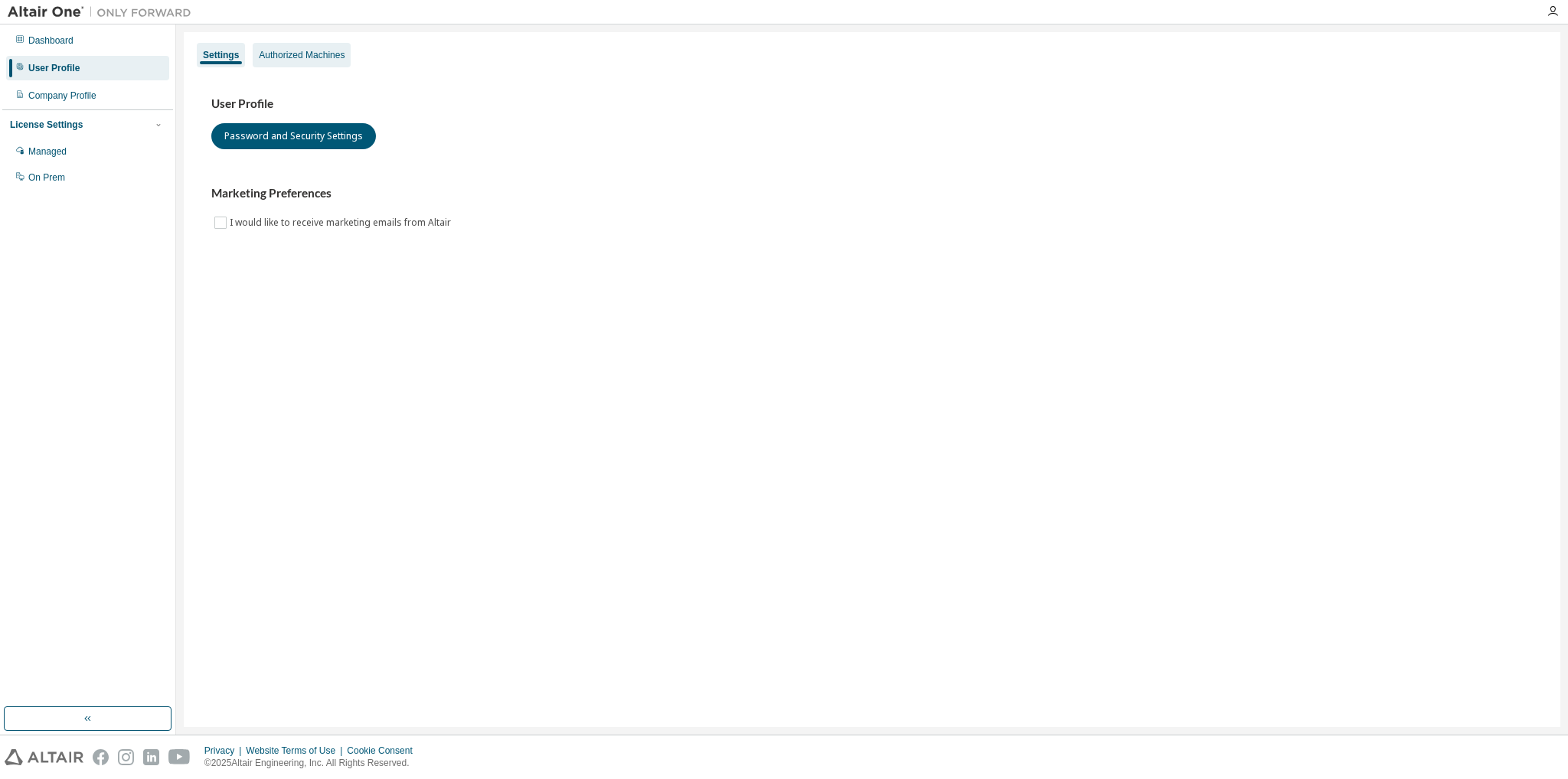
click at [320, 53] on div "Authorized Machines" at bounding box center [301, 55] width 85 height 12
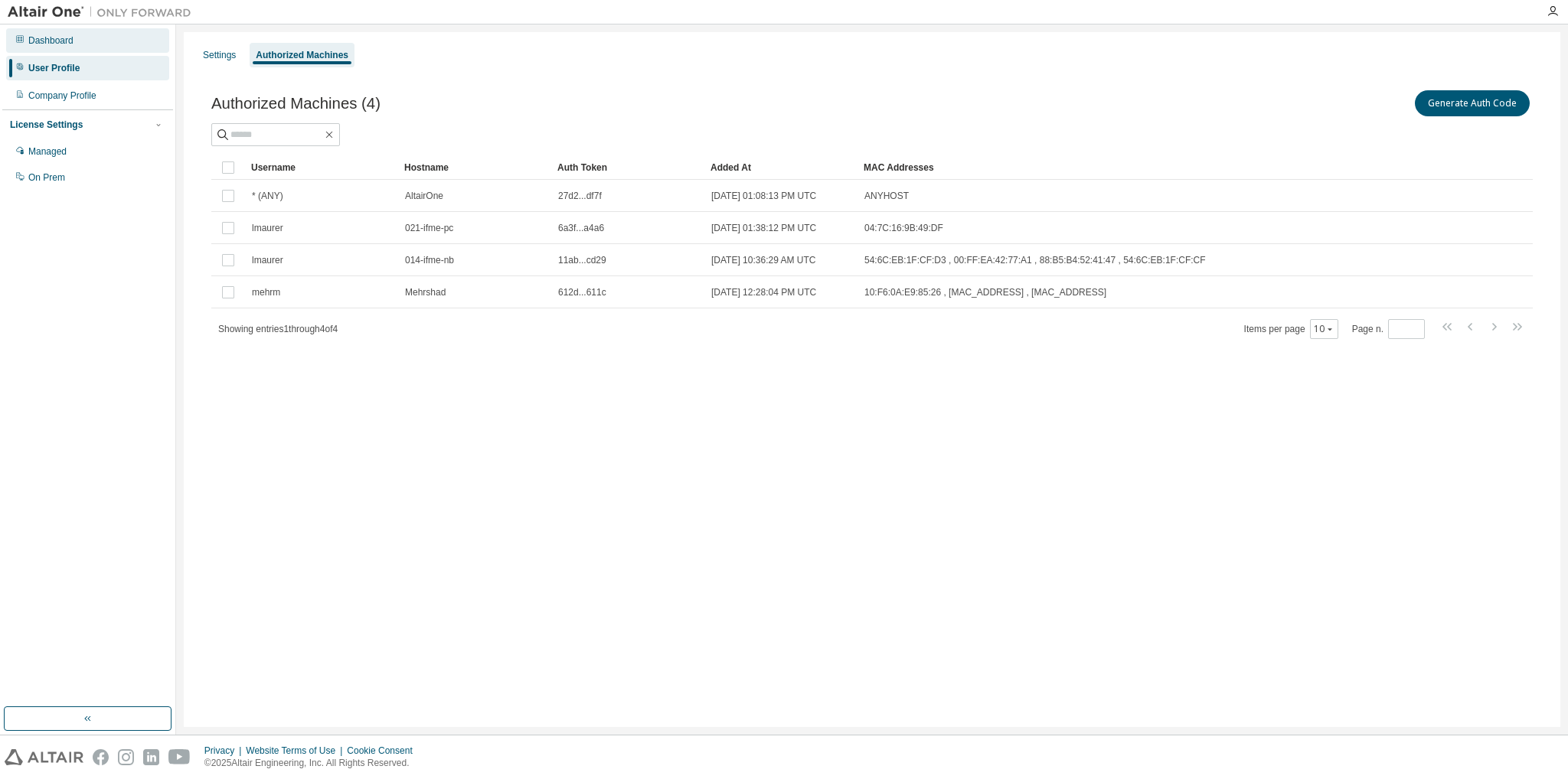
click at [69, 40] on div "Dashboard" at bounding box center [50, 40] width 45 height 12
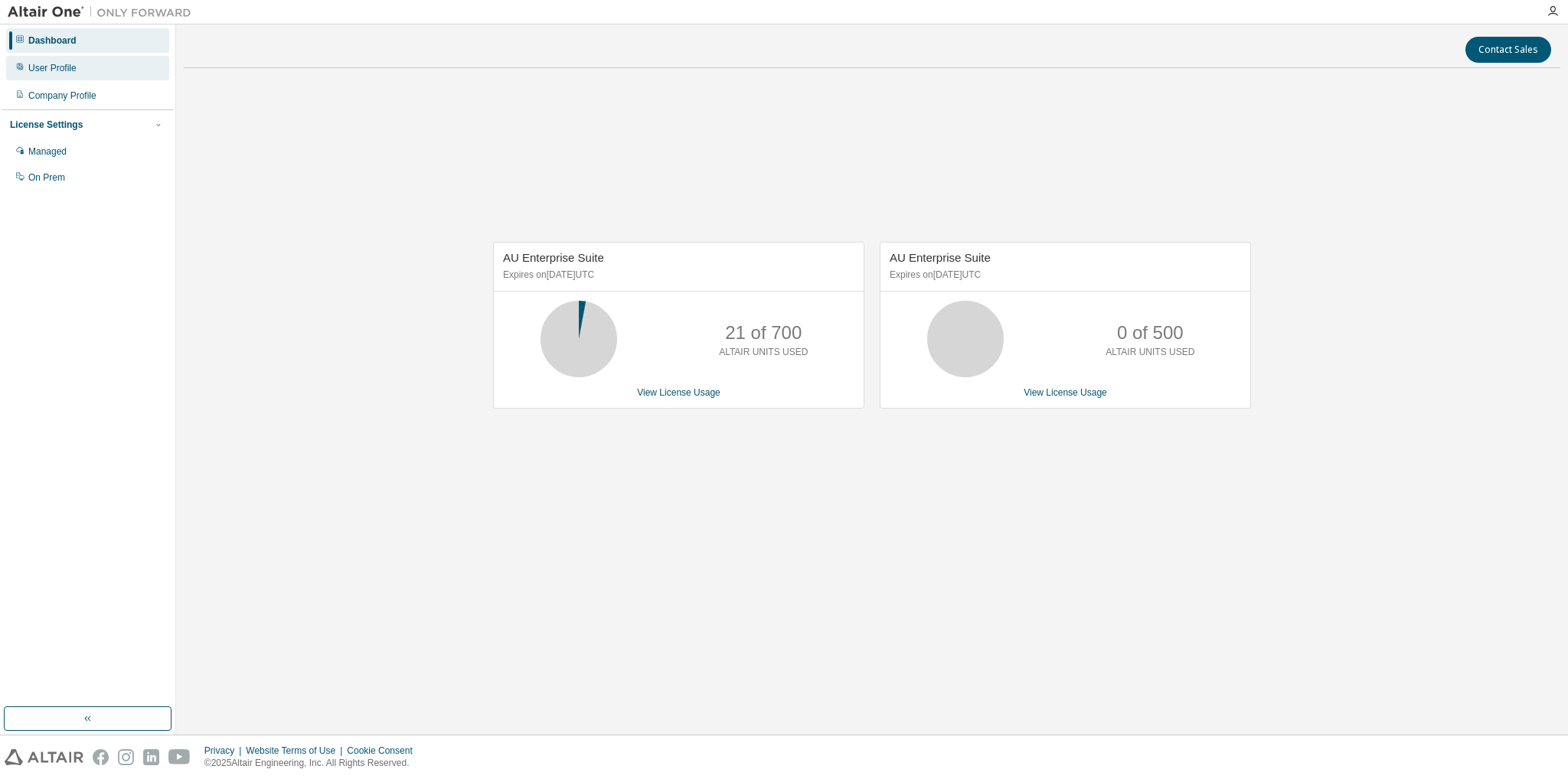
click at [71, 70] on div "User Profile" at bounding box center [52, 68] width 48 height 12
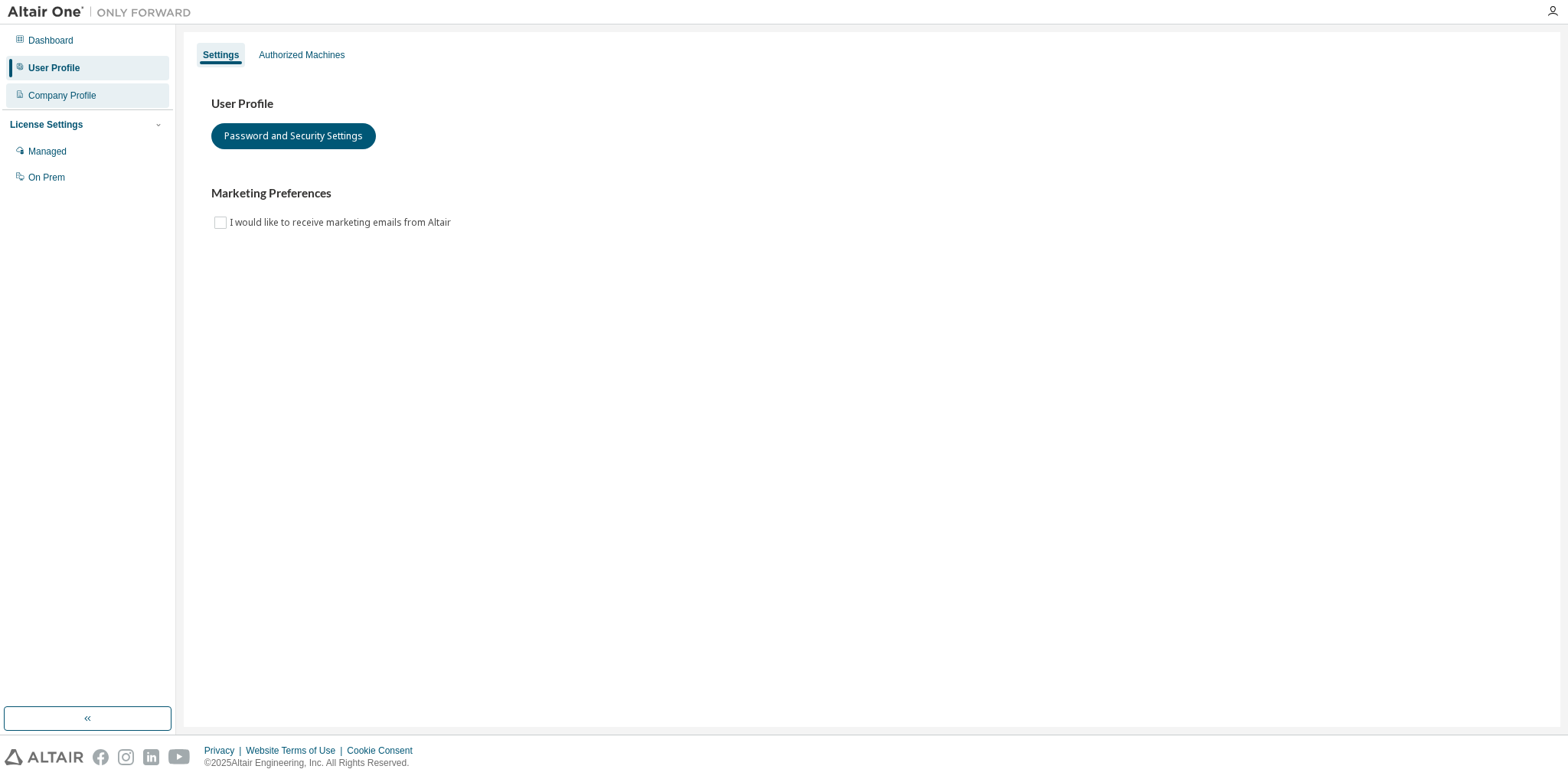
click at [68, 92] on div "Company Profile" at bounding box center [62, 96] width 68 height 12
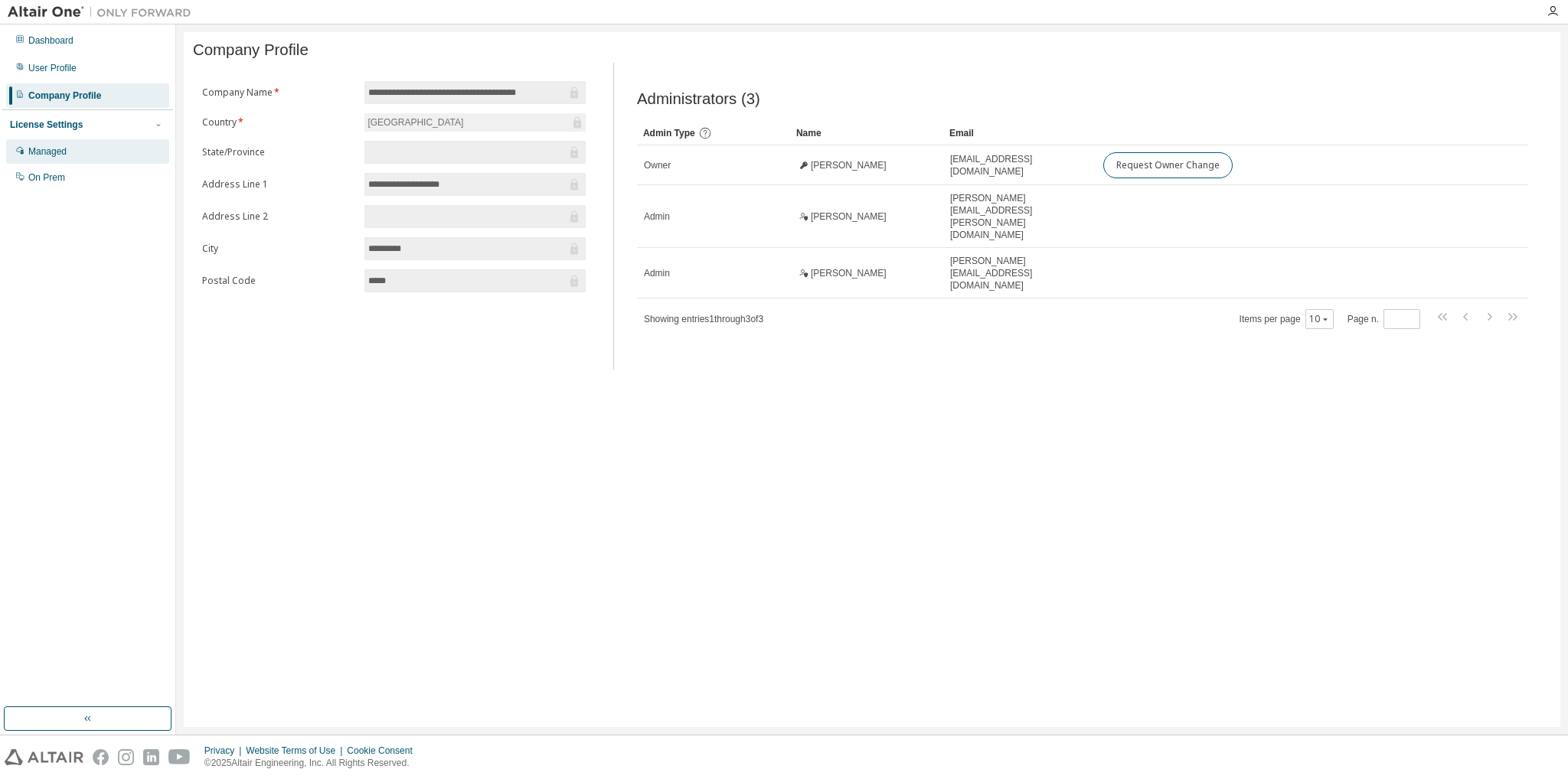
click at [66, 151] on div "Managed" at bounding box center [47, 151] width 38 height 12
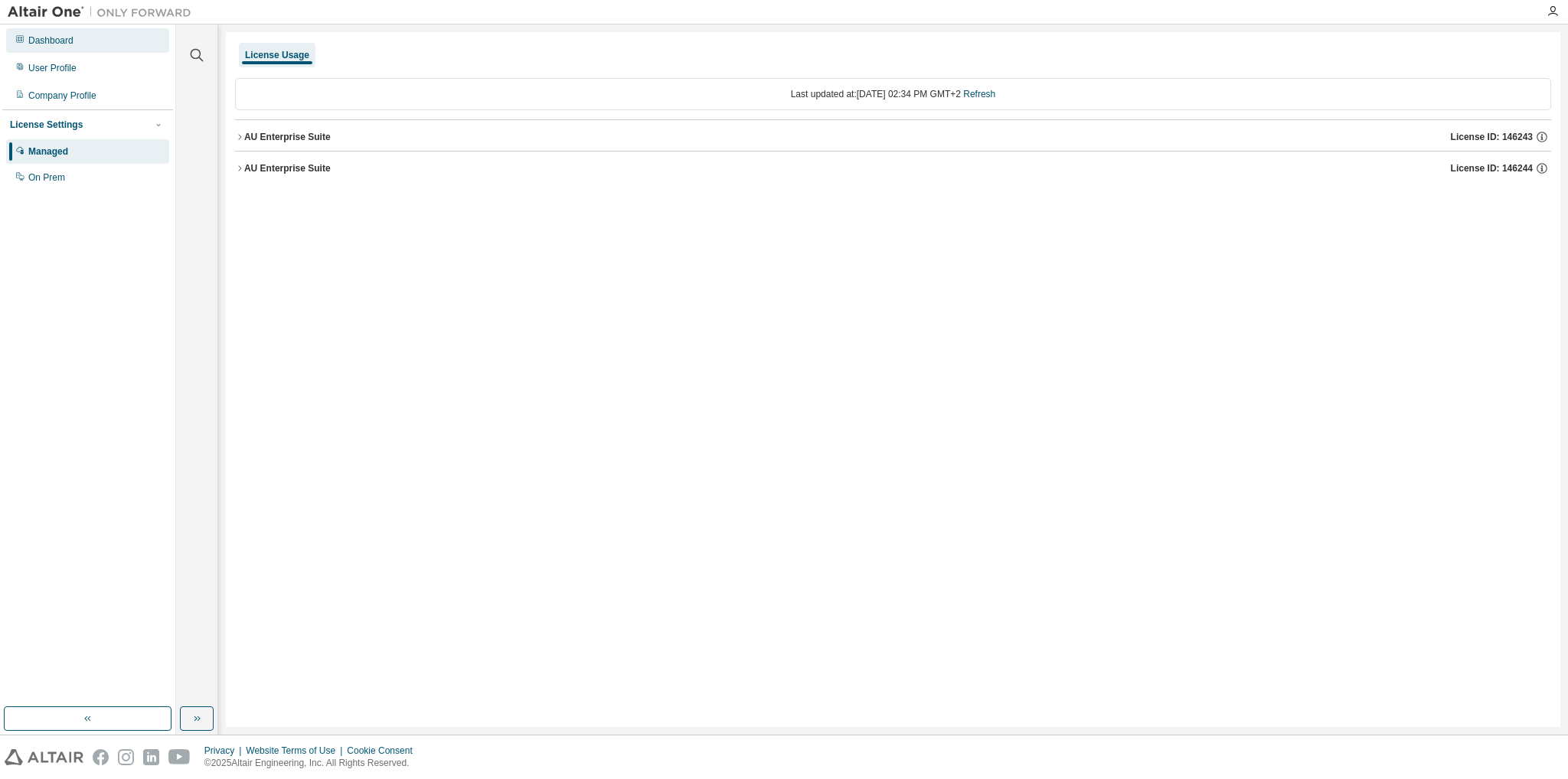
click at [97, 44] on div "Dashboard" at bounding box center [87, 40] width 163 height 25
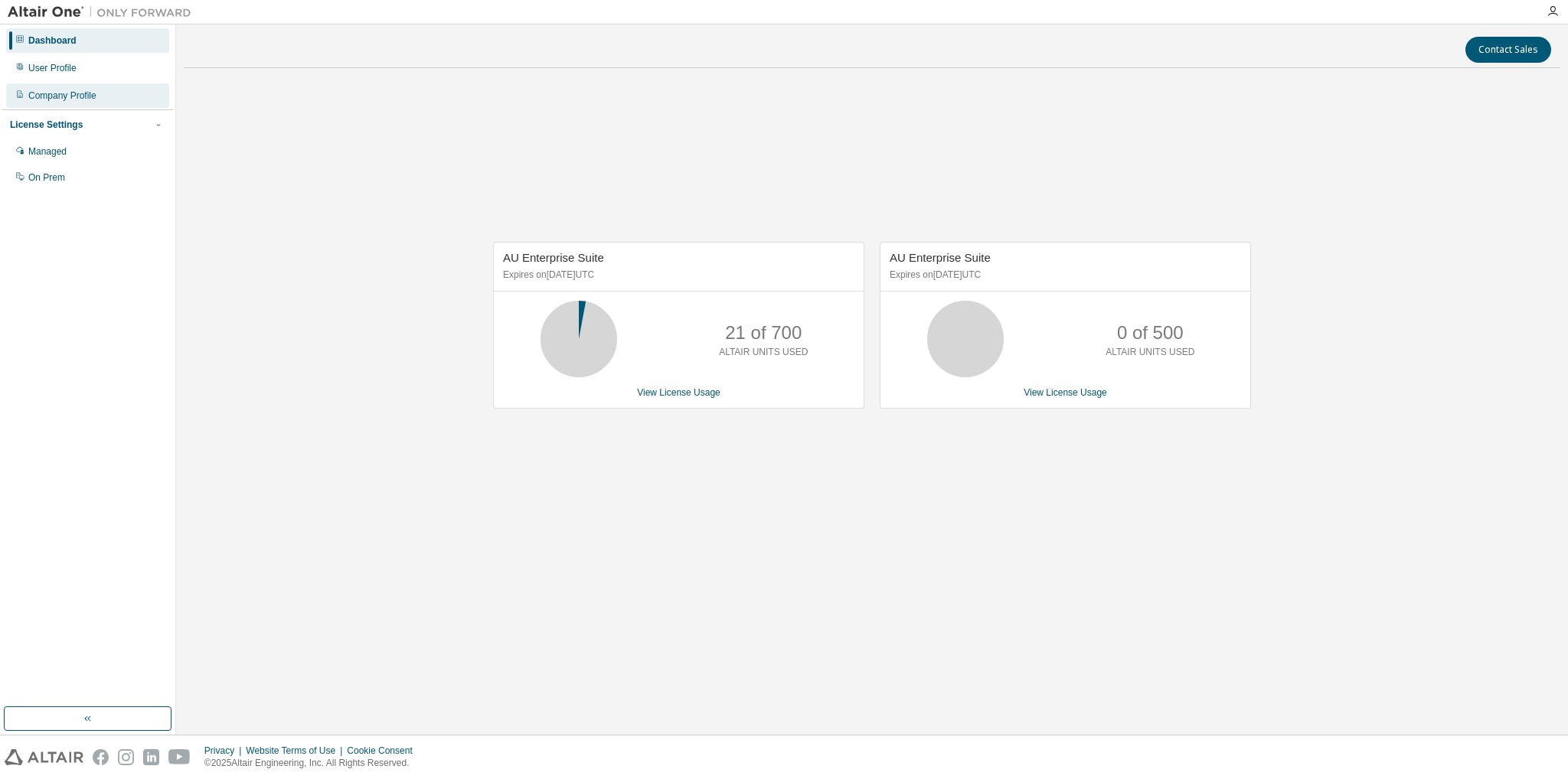
click at [42, 95] on div "Company Profile" at bounding box center [62, 96] width 68 height 12
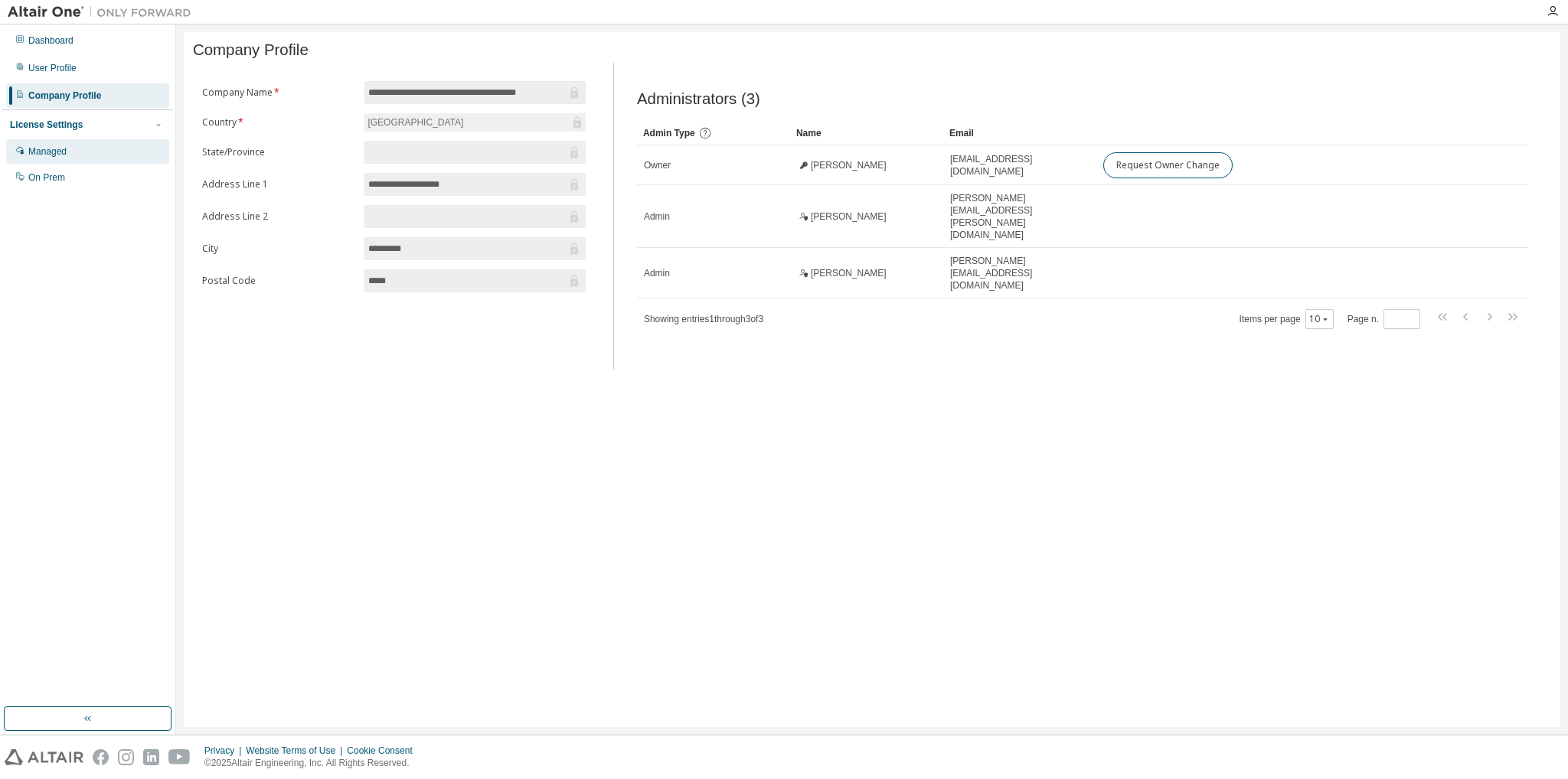
click at [64, 153] on div "Managed" at bounding box center [47, 151] width 38 height 12
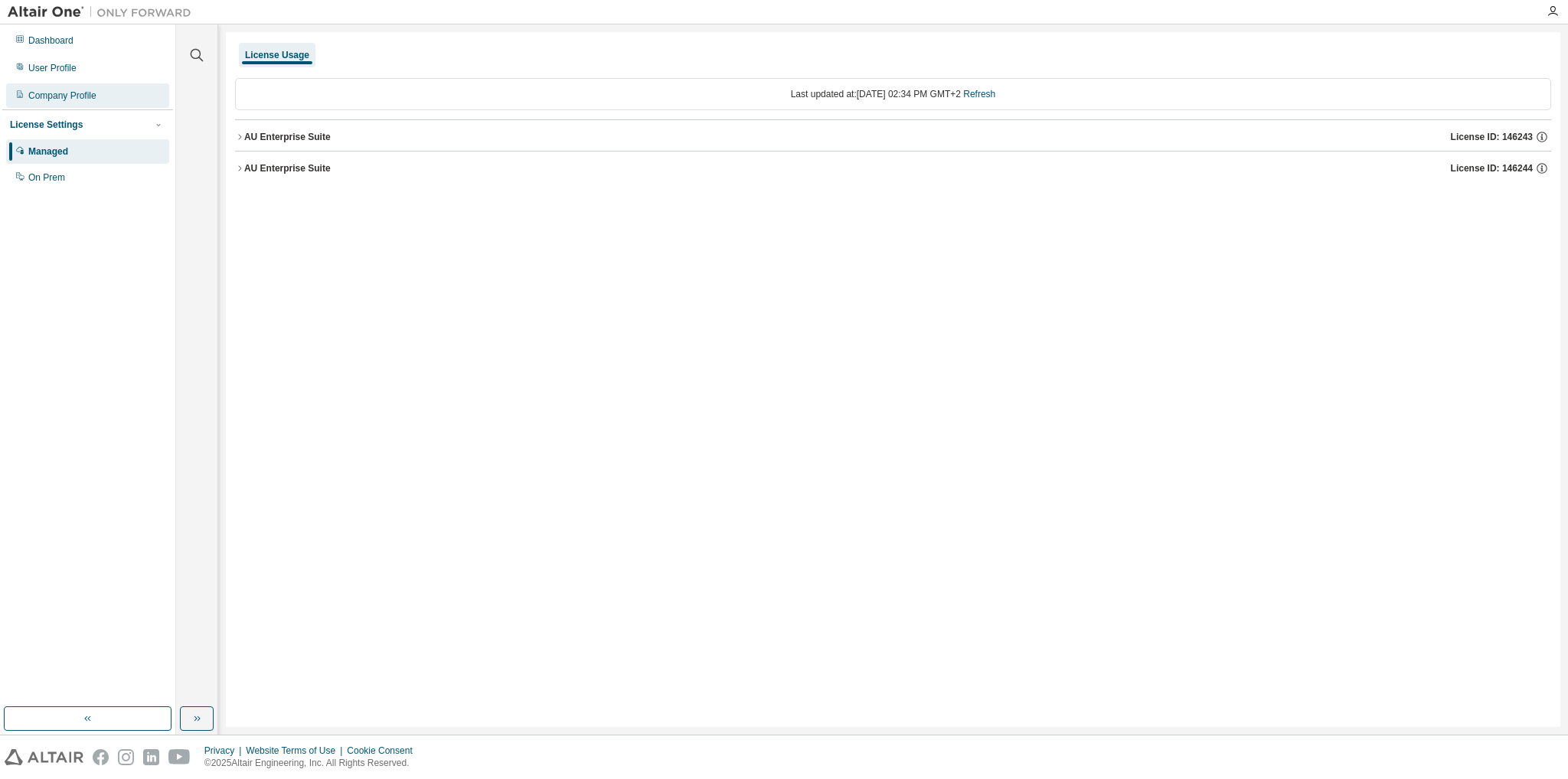
click at [136, 97] on div "Company Profile" at bounding box center [87, 96] width 163 height 25
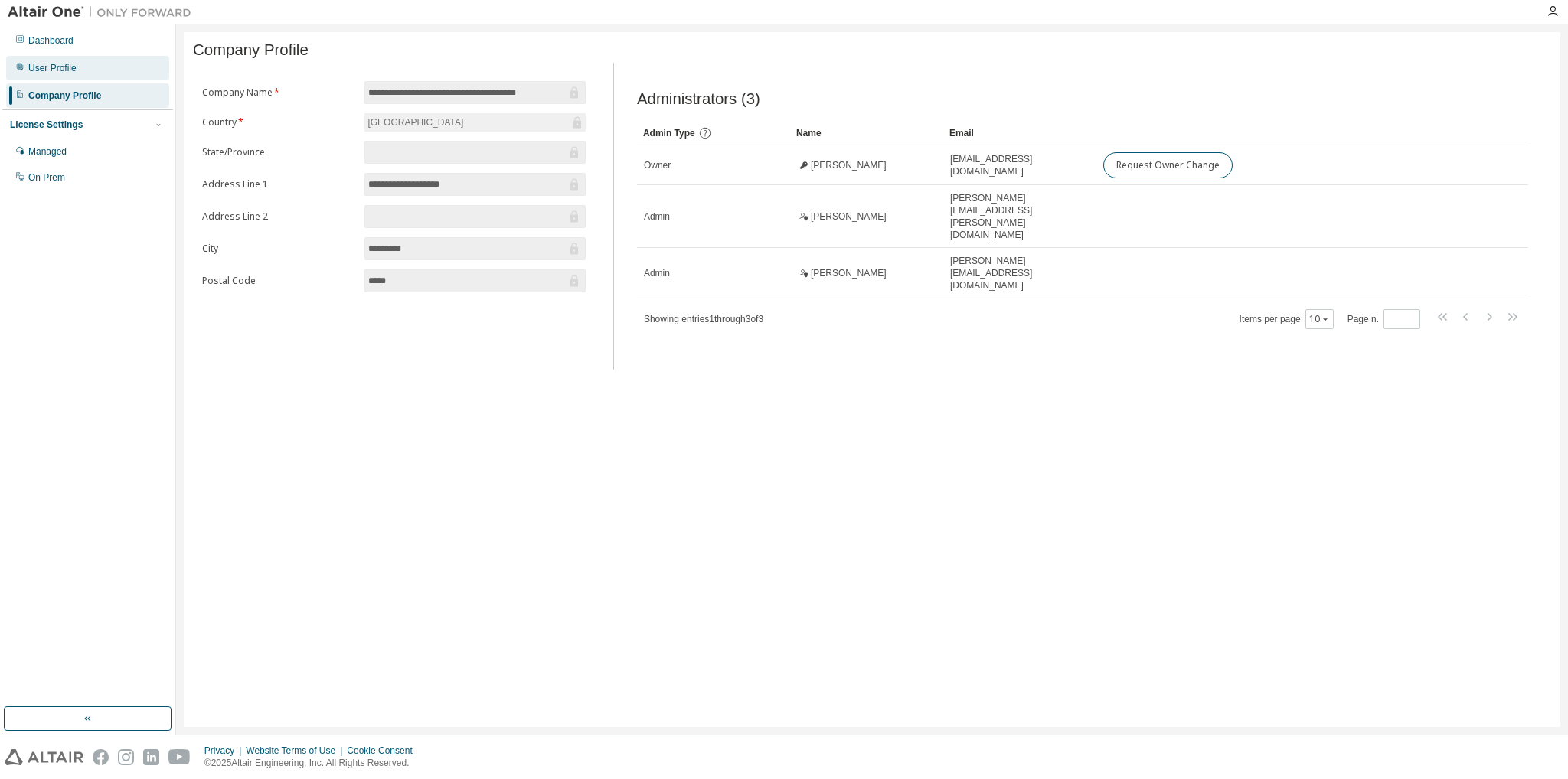
click at [52, 61] on div "User Profile" at bounding box center [87, 68] width 163 height 25
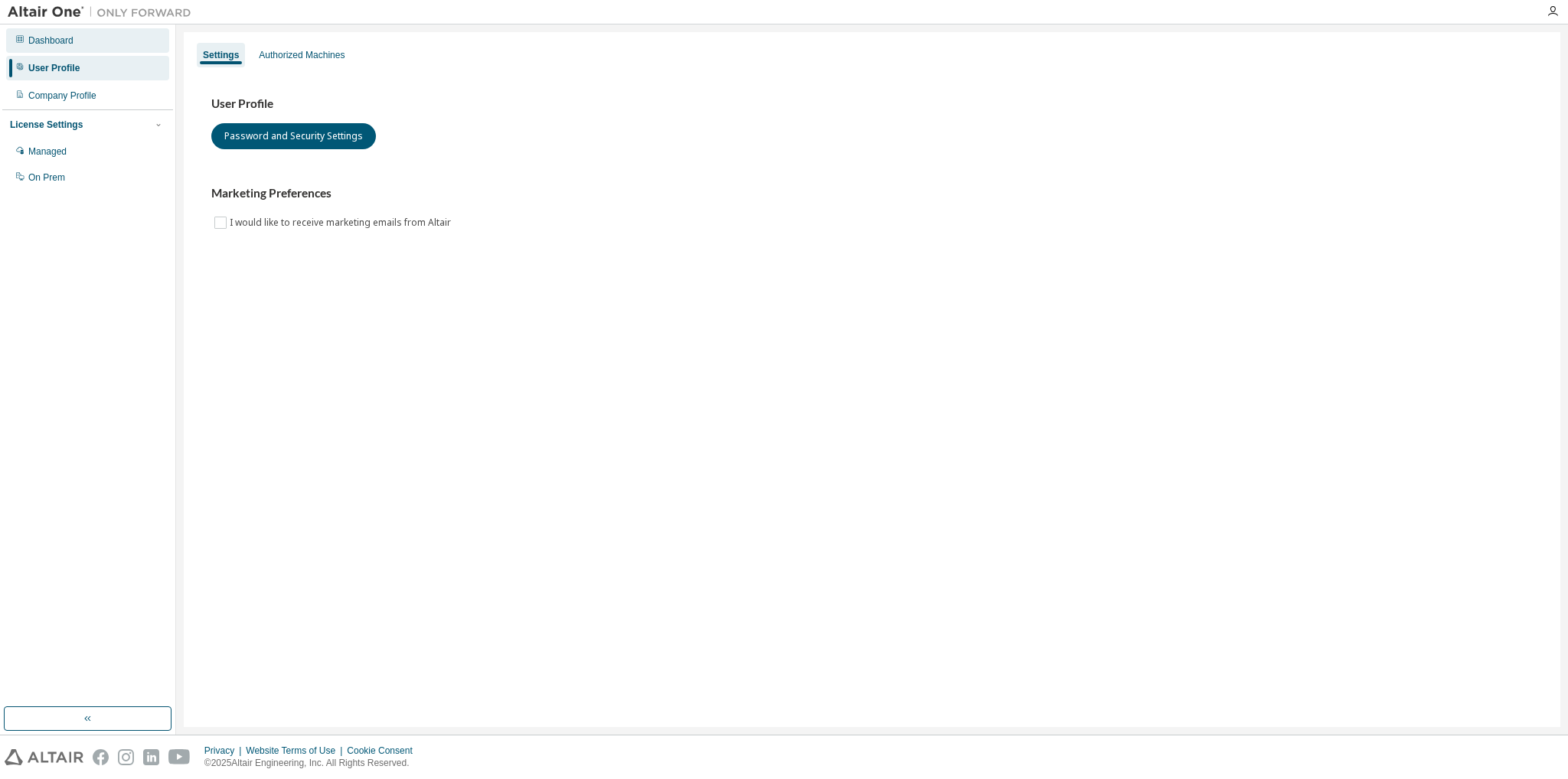
click at [62, 44] on div "Dashboard" at bounding box center [50, 40] width 45 height 12
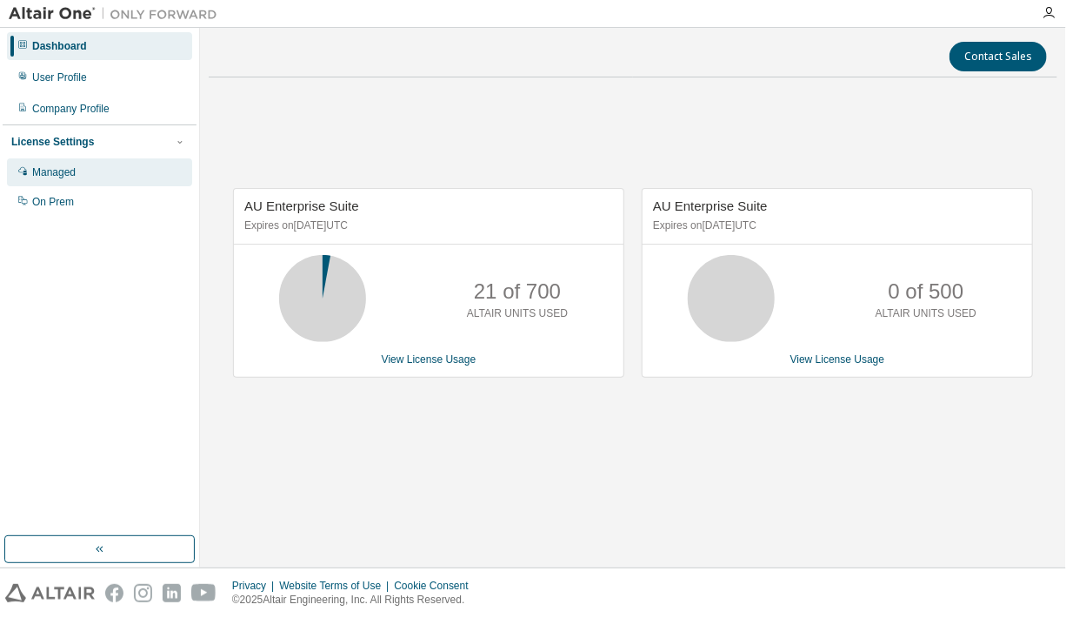
click at [43, 172] on div "Managed" at bounding box center [53, 172] width 43 height 14
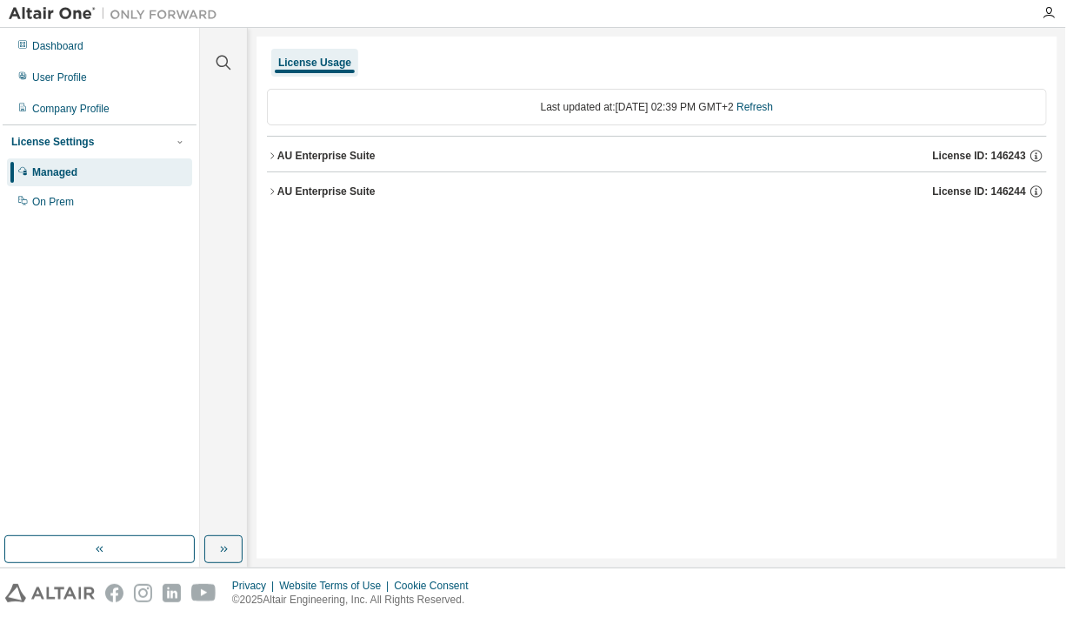
click at [391, 161] on div "AU Enterprise Suite License ID: 146243" at bounding box center [662, 156] width 770 height 16
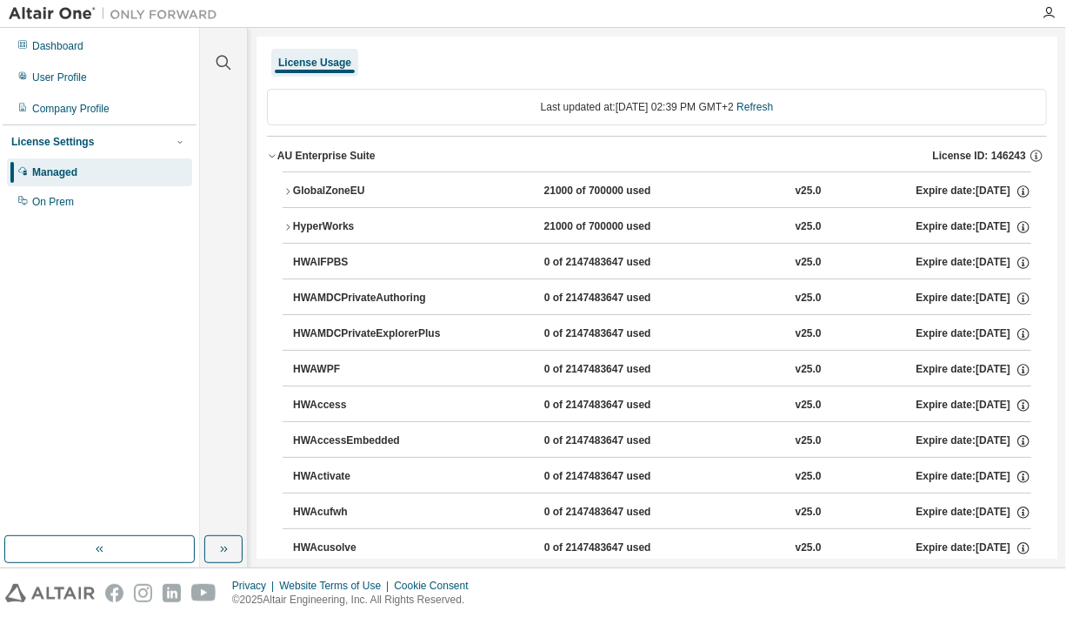
click at [374, 159] on div "AU Enterprise Suite License ID: 146243" at bounding box center [662, 156] width 770 height 16
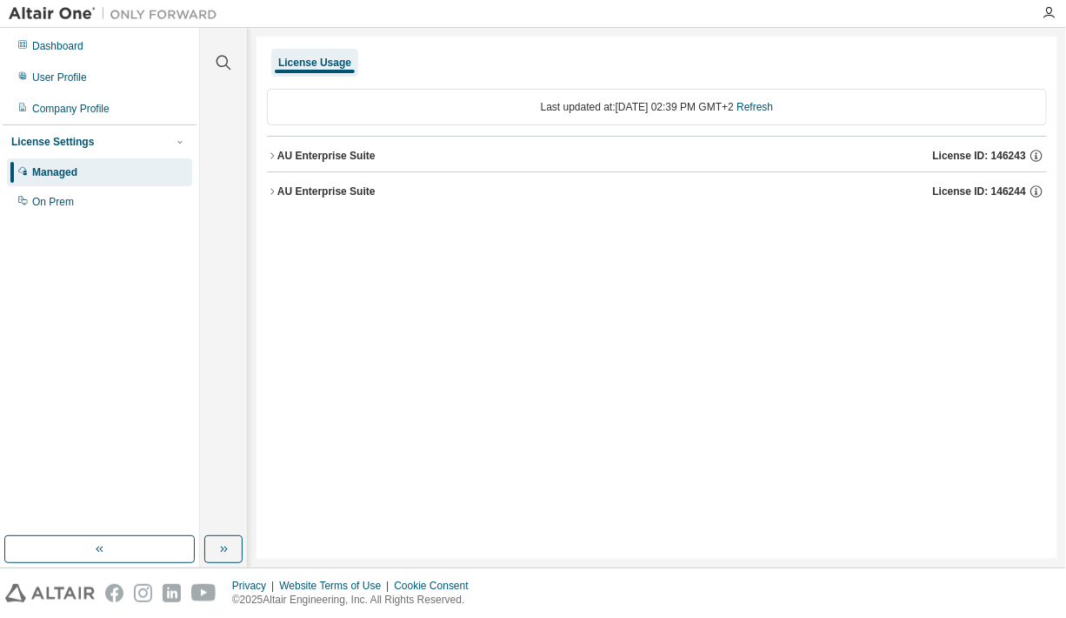
click at [373, 200] on button "AU Enterprise Suite License ID: 146244" at bounding box center [657, 191] width 780 height 38
